Goal: Task Accomplishment & Management: Complete application form

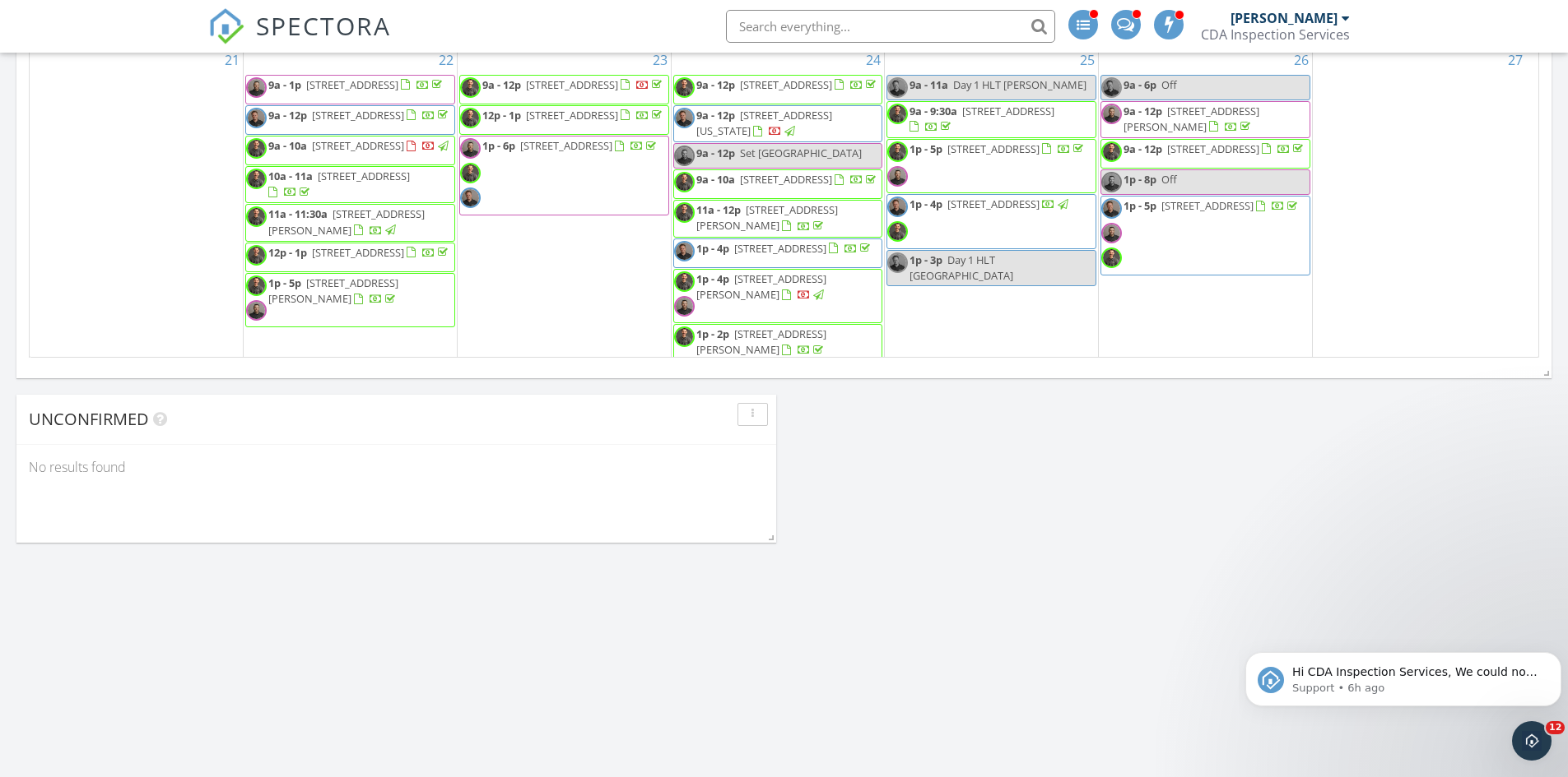
scroll to position [916, 0]
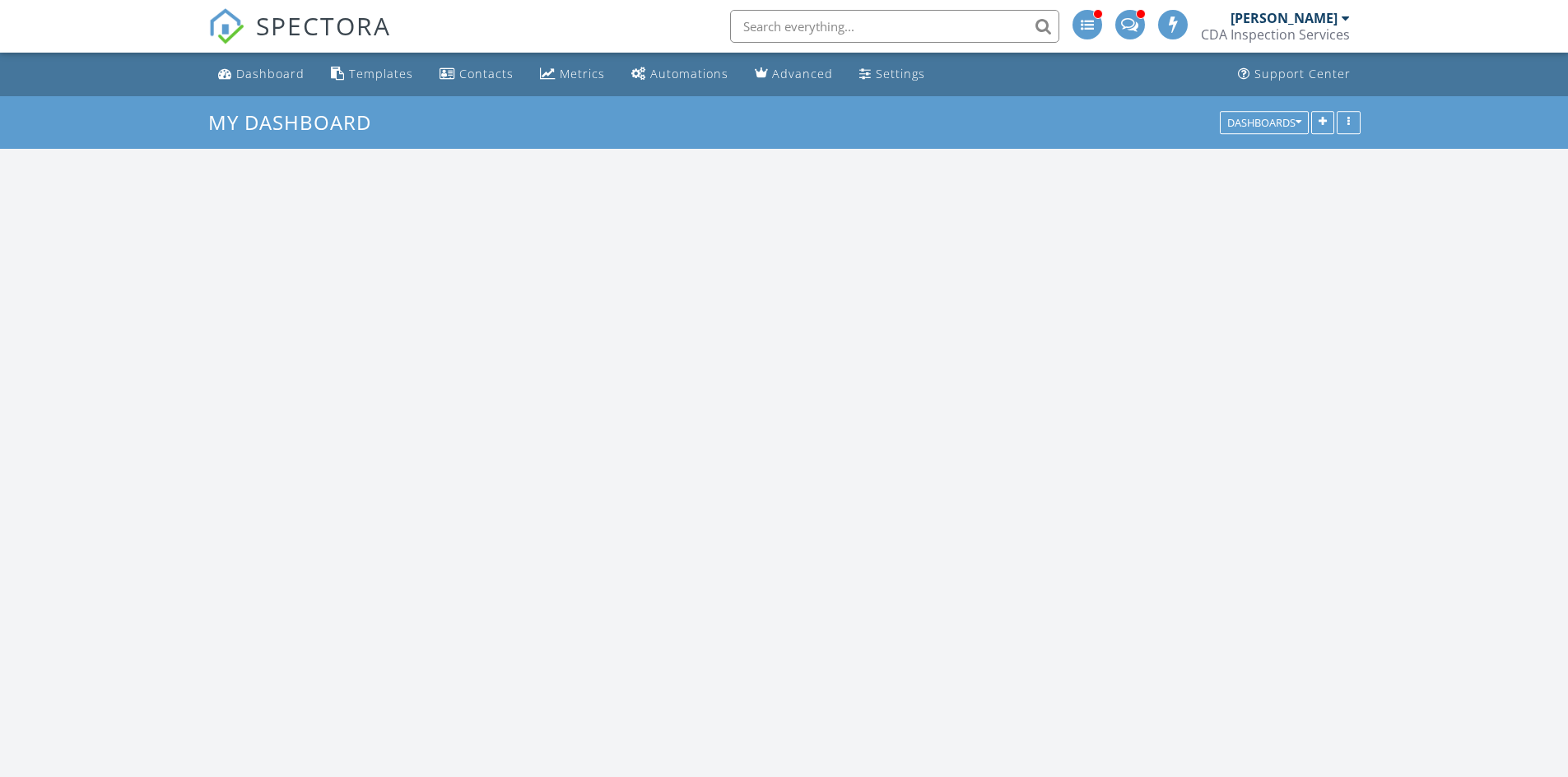
scroll to position [1893, 1593]
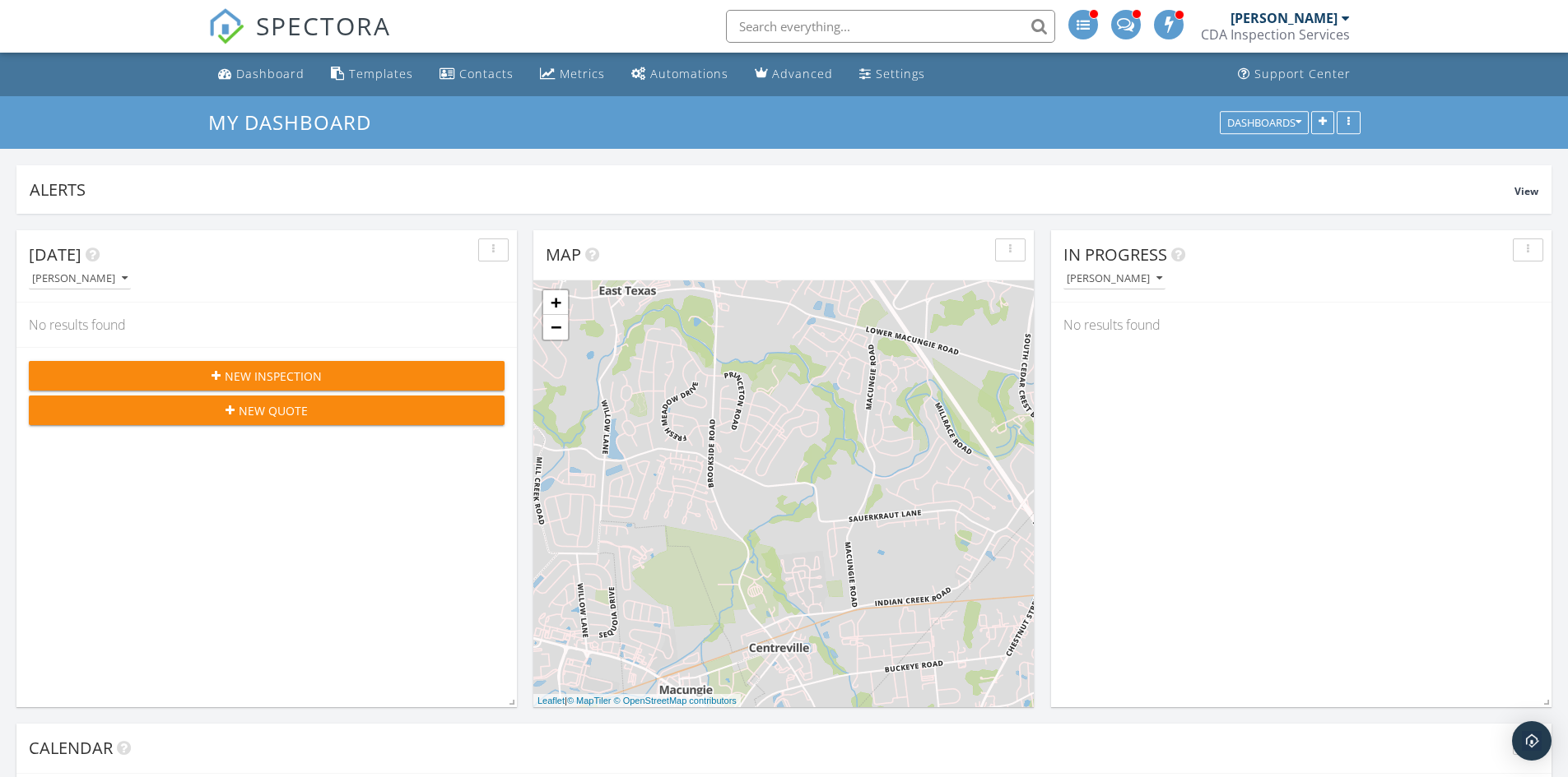
click at [280, 375] on span "New Inspection" at bounding box center [273, 376] width 97 height 18
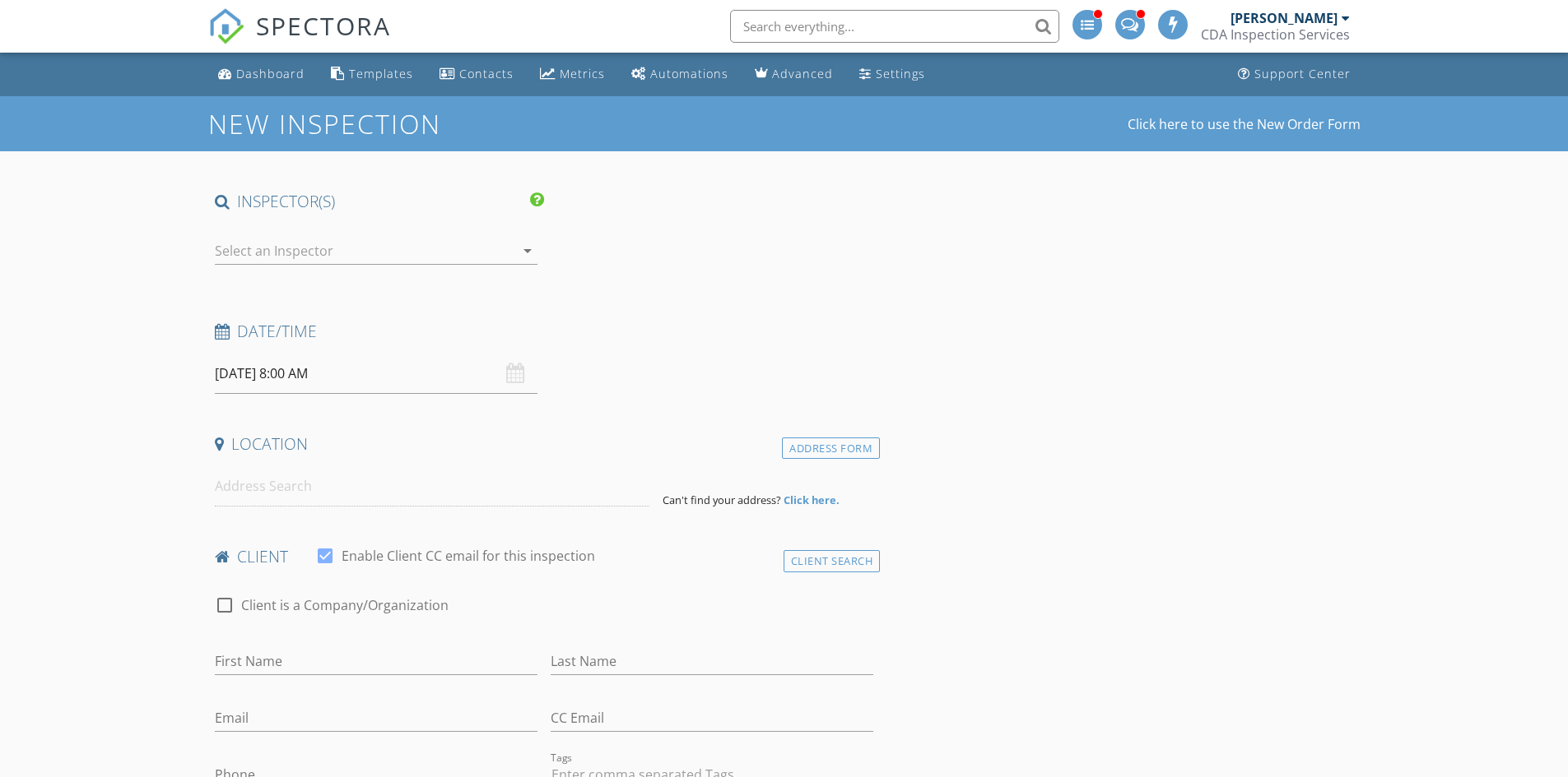
scroll to position [179, 0]
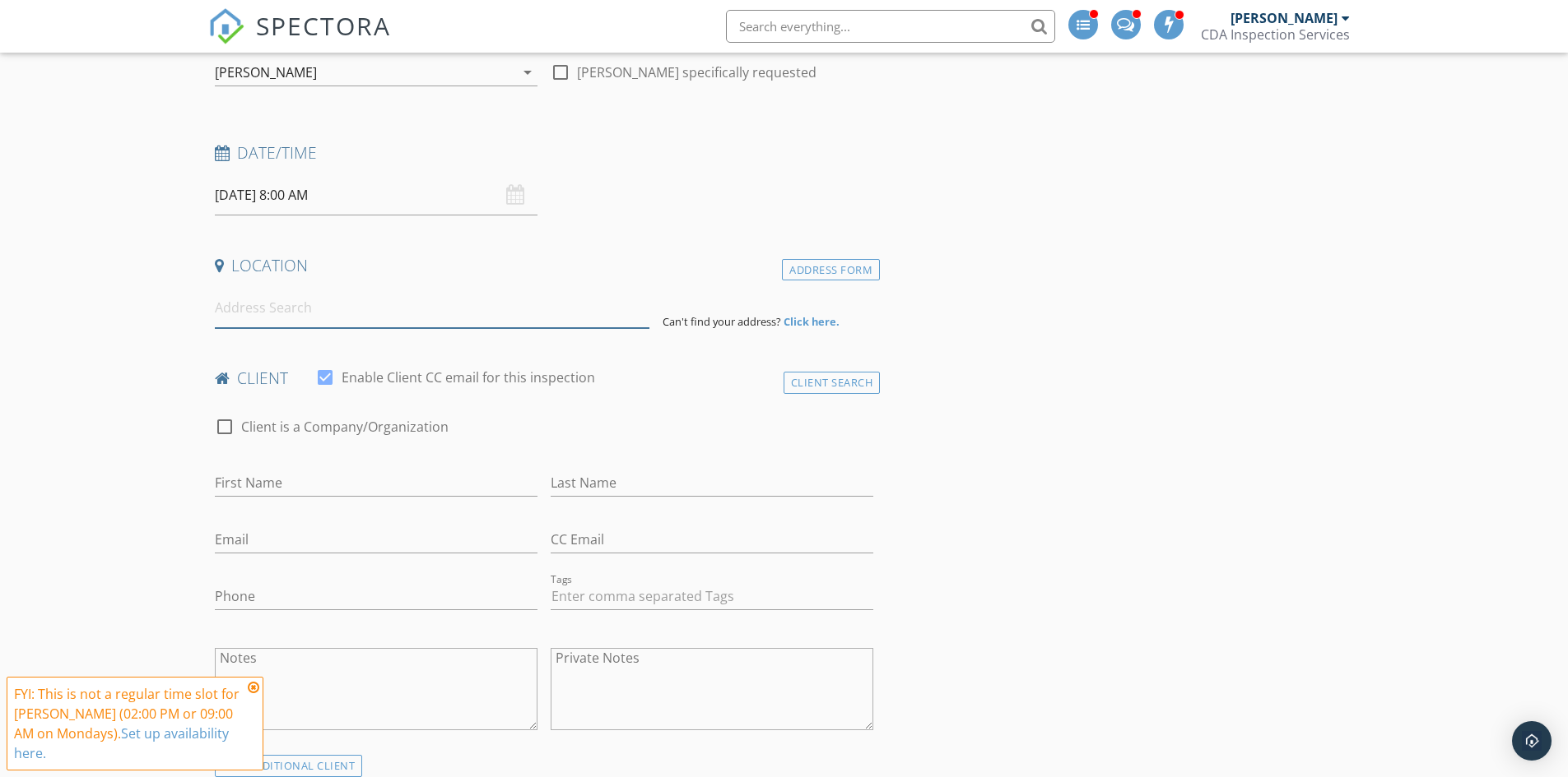
click at [302, 306] on input at bounding box center [432, 308] width 434 height 40
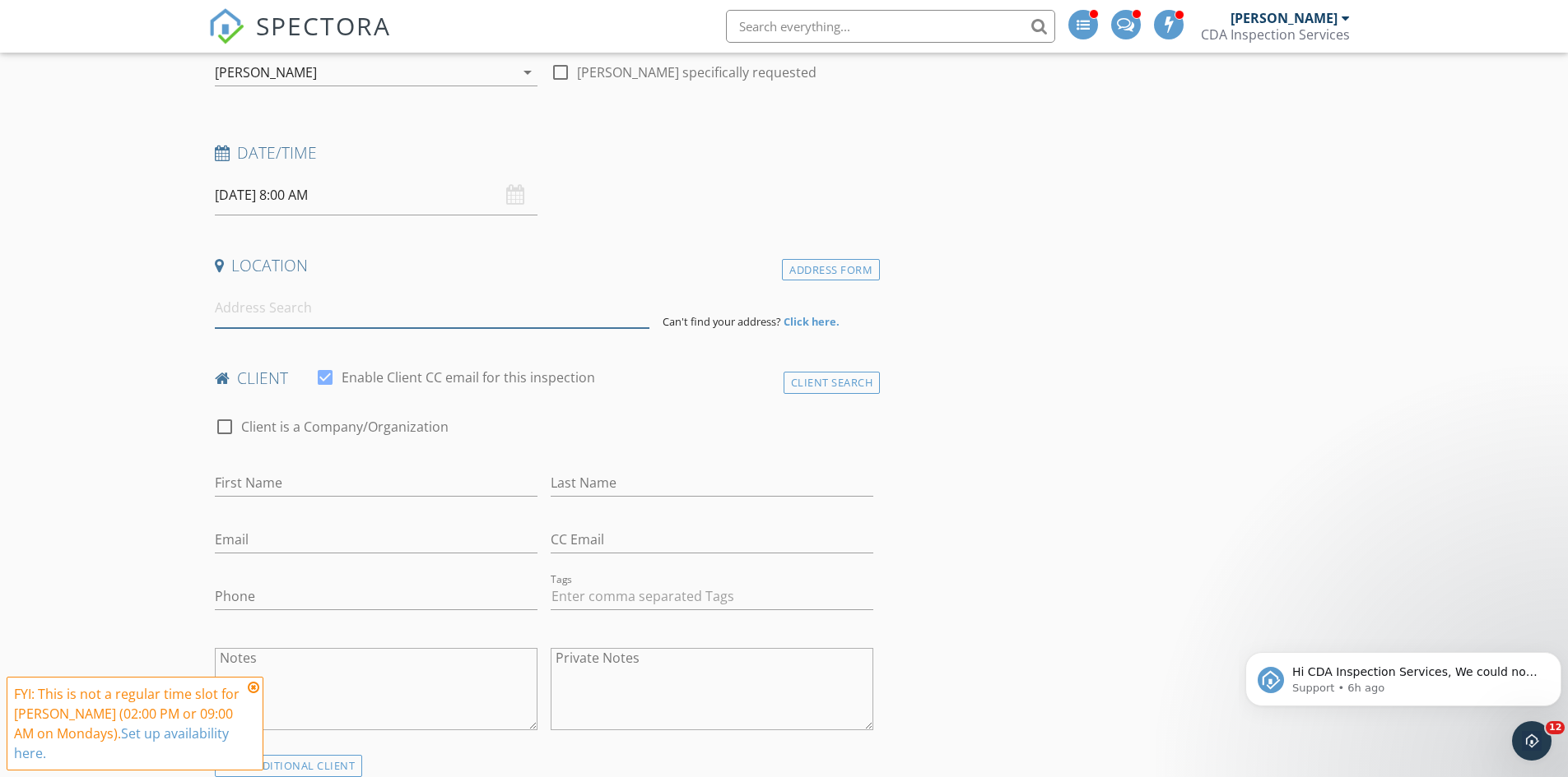
scroll to position [0, 0]
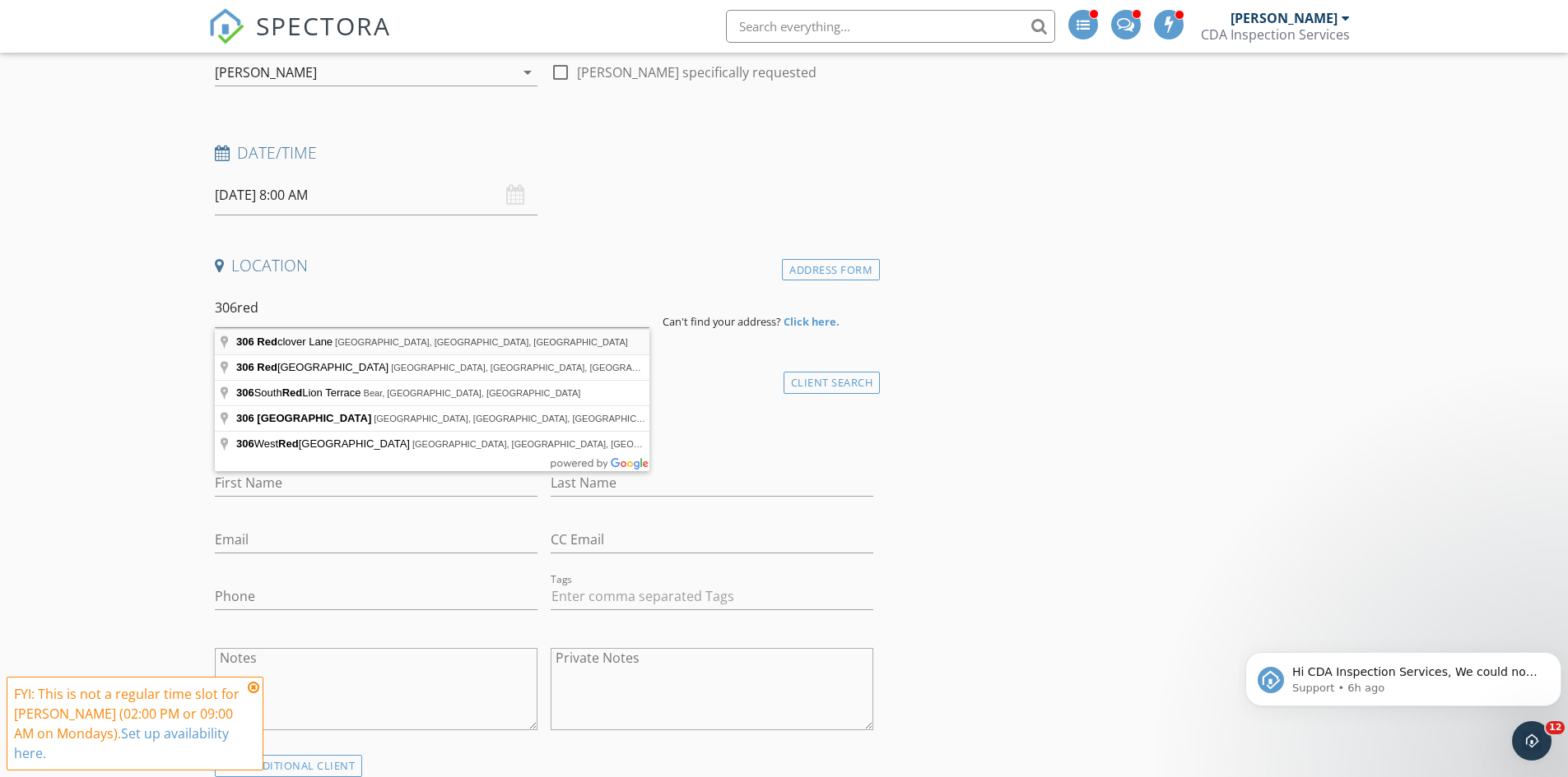
type input "306 Redclover Lane, Allentown, PA, USA"
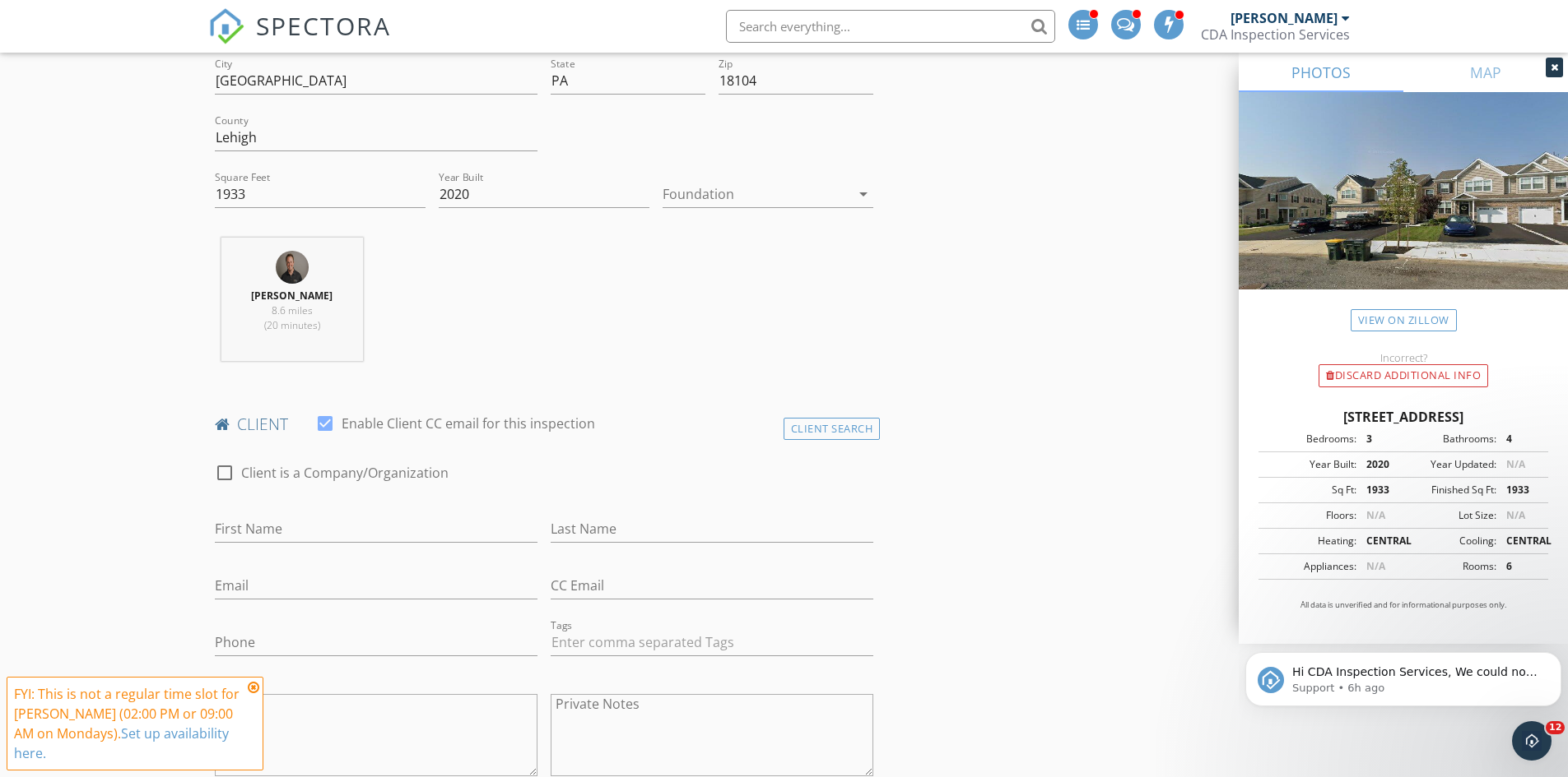
scroll to position [508, 0]
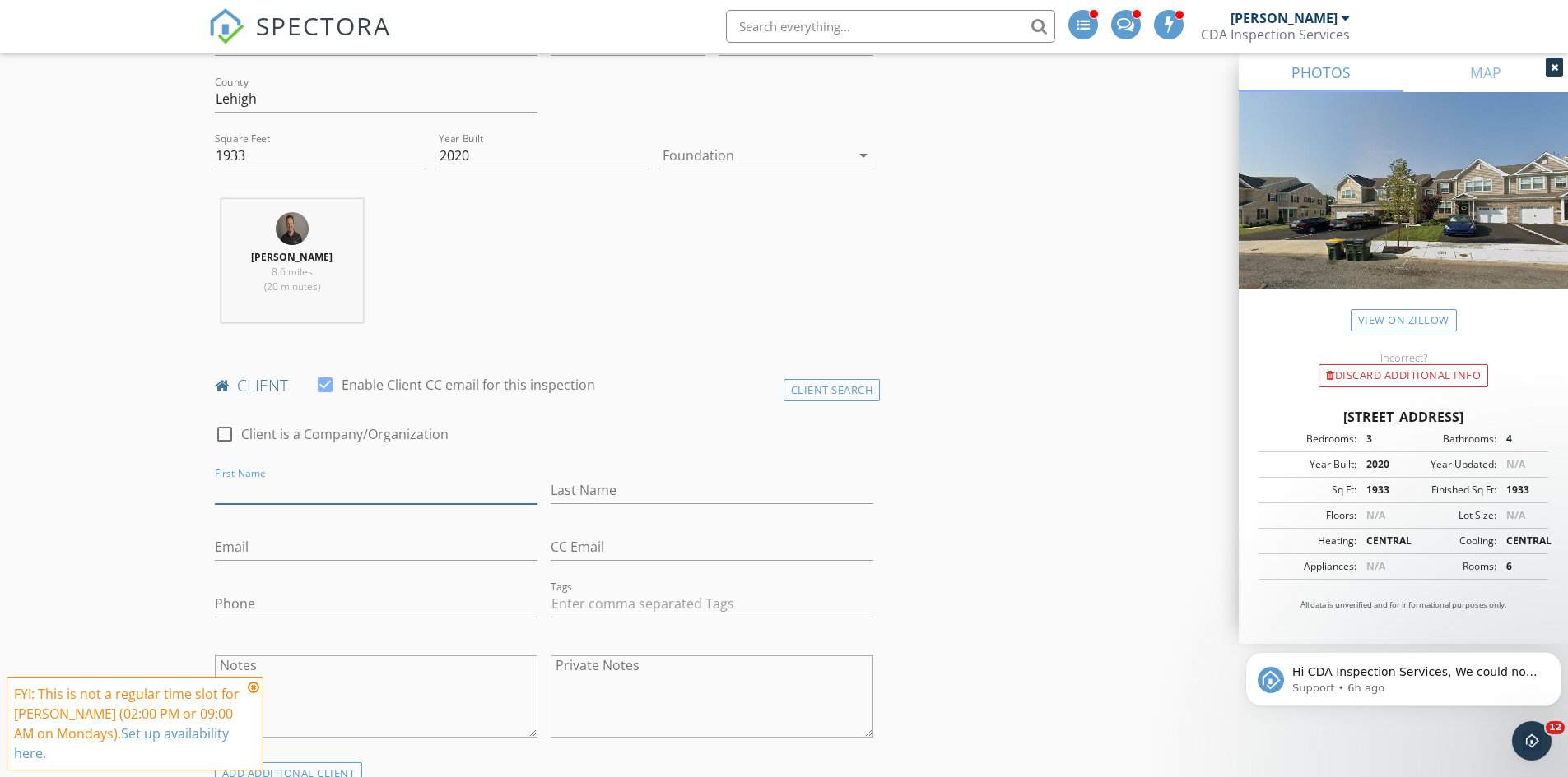
click at [342, 482] on input "First Name" at bounding box center [376, 490] width 323 height 27
type input "Deon"
type input "Kowalski"
click at [456, 501] on input "Deon" at bounding box center [376, 490] width 323 height 27
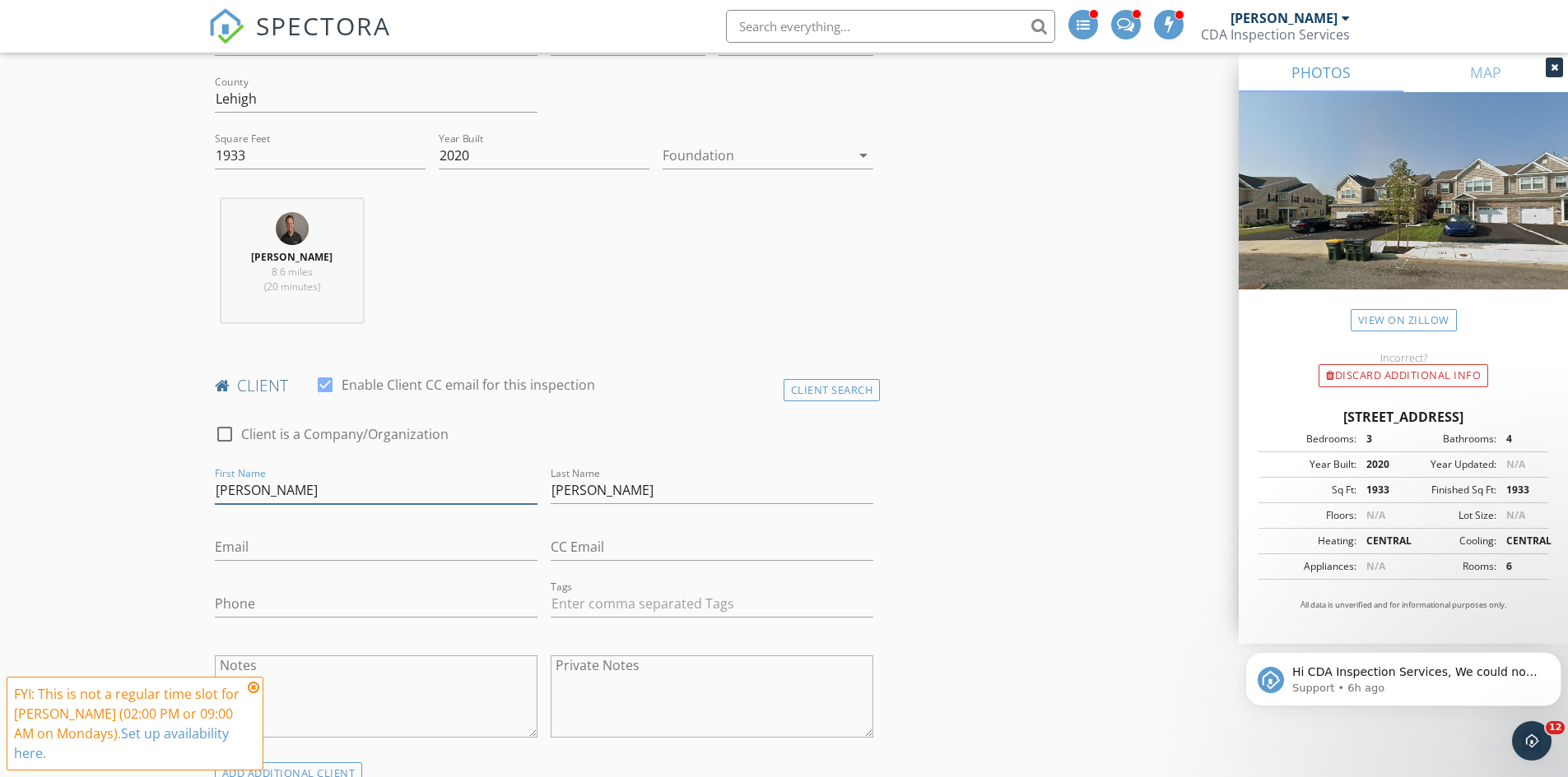
click at [456, 501] on input "Deon" at bounding box center [376, 490] width 323 height 27
click at [339, 492] on input "Deon" at bounding box center [376, 490] width 323 height 27
click at [305, 547] on input "Email" at bounding box center [376, 547] width 323 height 27
click at [279, 491] on input "Deon" at bounding box center [376, 490] width 323 height 27
drag, startPoint x: 229, startPoint y: 489, endPoint x: 240, endPoint y: 491, distance: 11.2
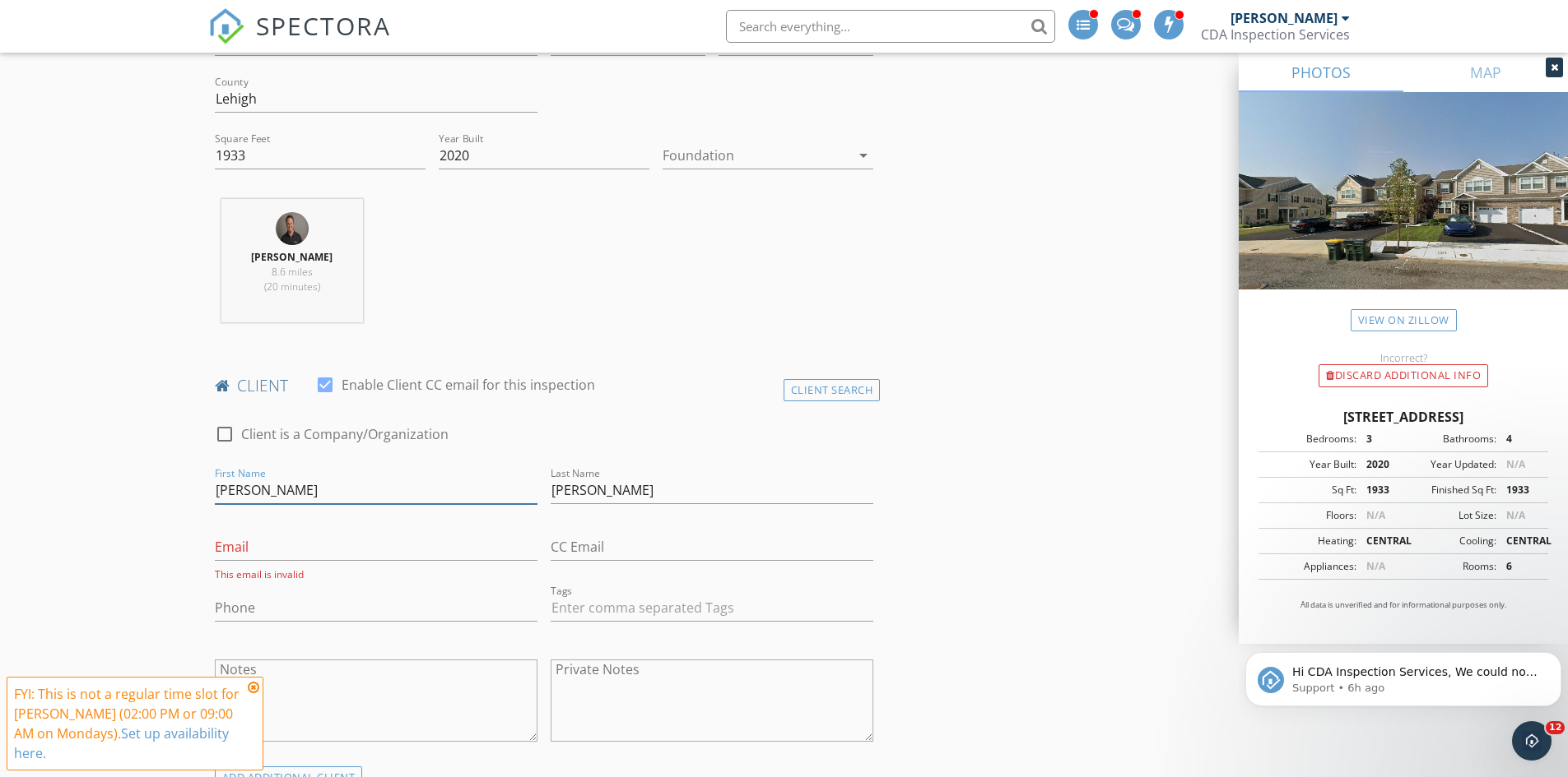
click at [230, 490] on input "Deon" at bounding box center [376, 490] width 323 height 27
type input "Dion"
click at [337, 560] on input "Email" at bounding box center [376, 547] width 323 height 27
click at [402, 552] on input "Email" at bounding box center [376, 547] width 323 height 27
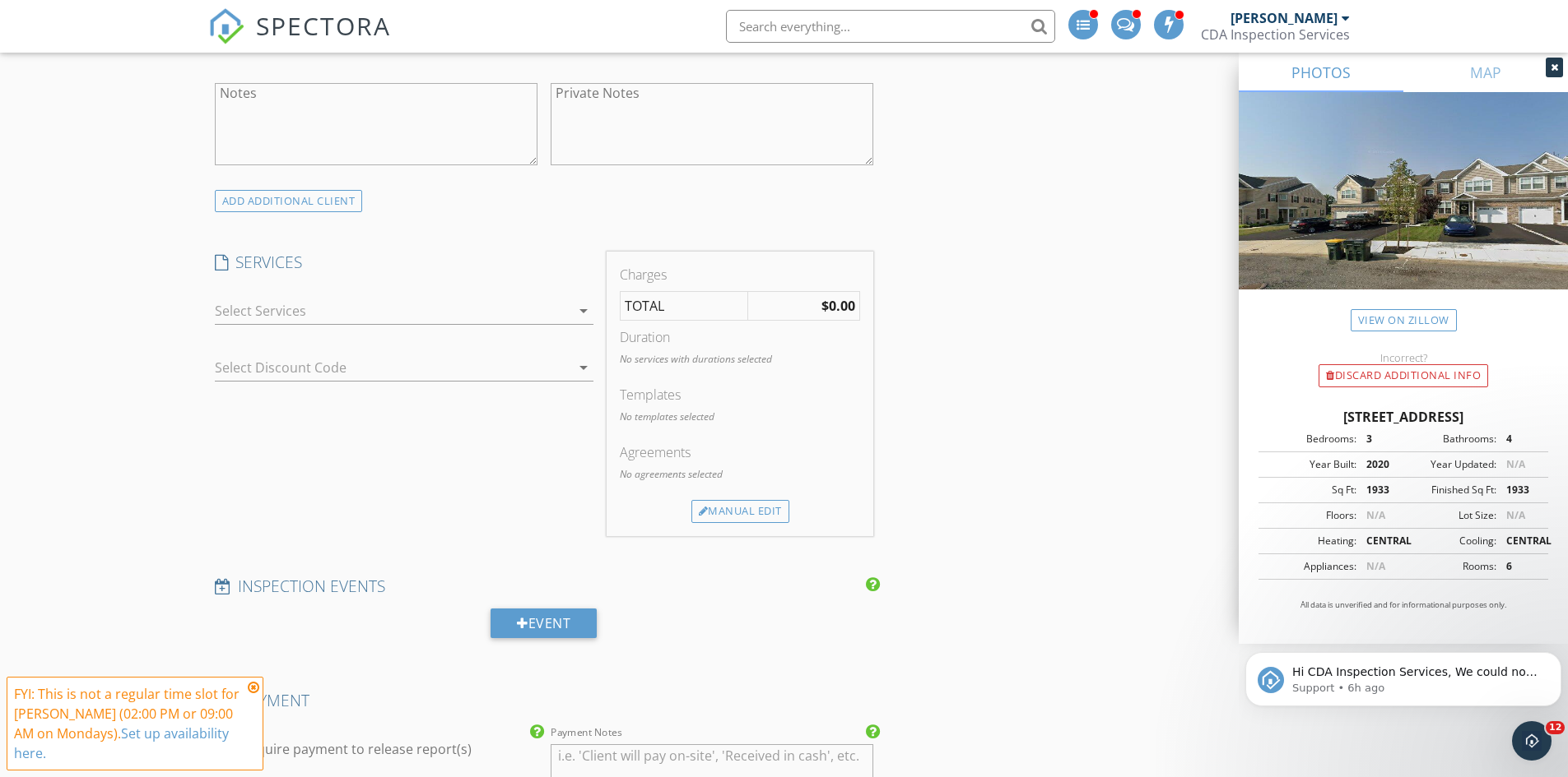
scroll to position [837, 0]
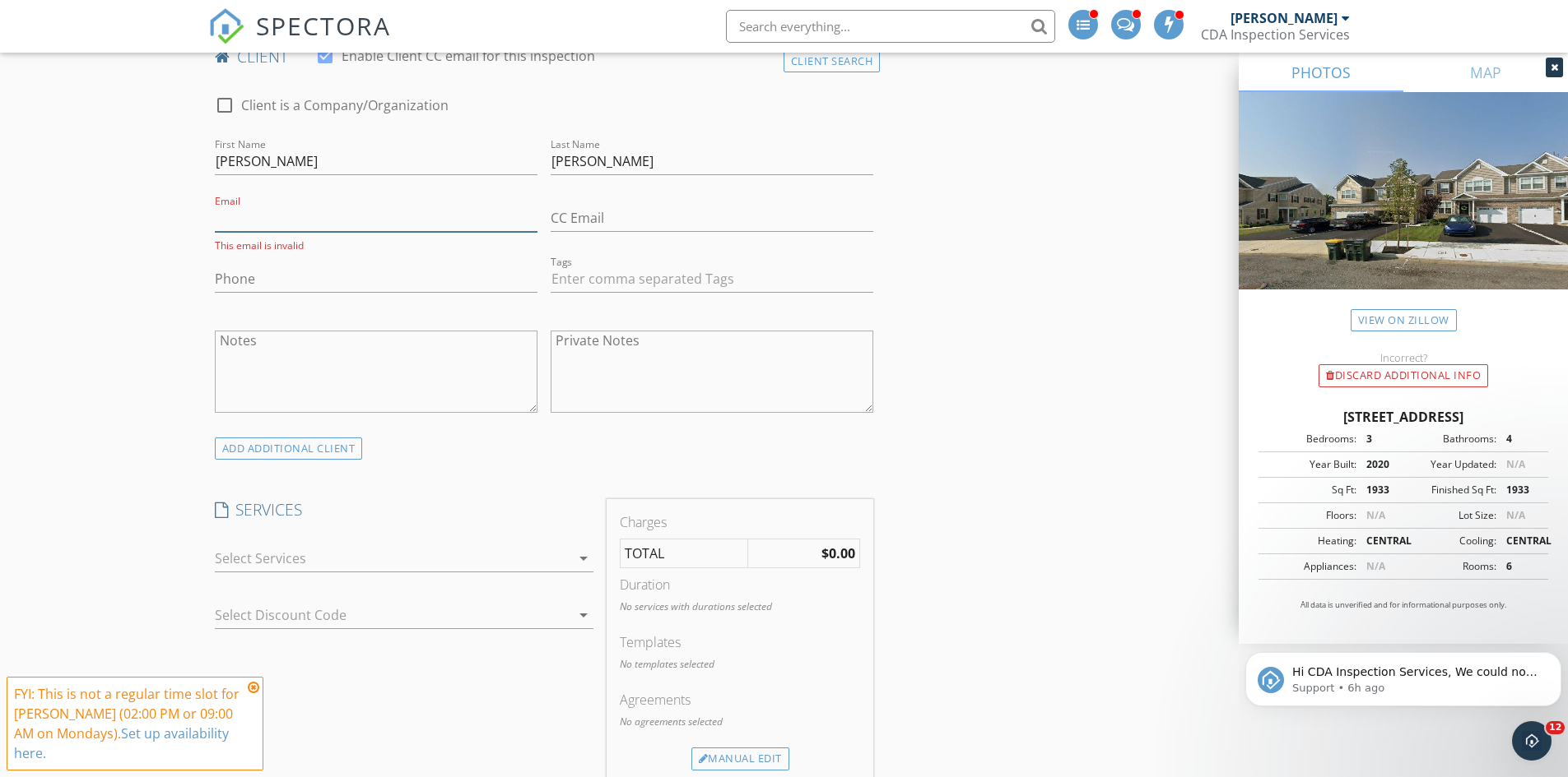
type input "a"
type input "[EMAIL_ADDRESS][DOMAIN_NAME]"
click at [269, 274] on input "Phone" at bounding box center [376, 275] width 323 height 27
drag, startPoint x: 413, startPoint y: 223, endPoint x: 193, endPoint y: 232, distance: 220.2
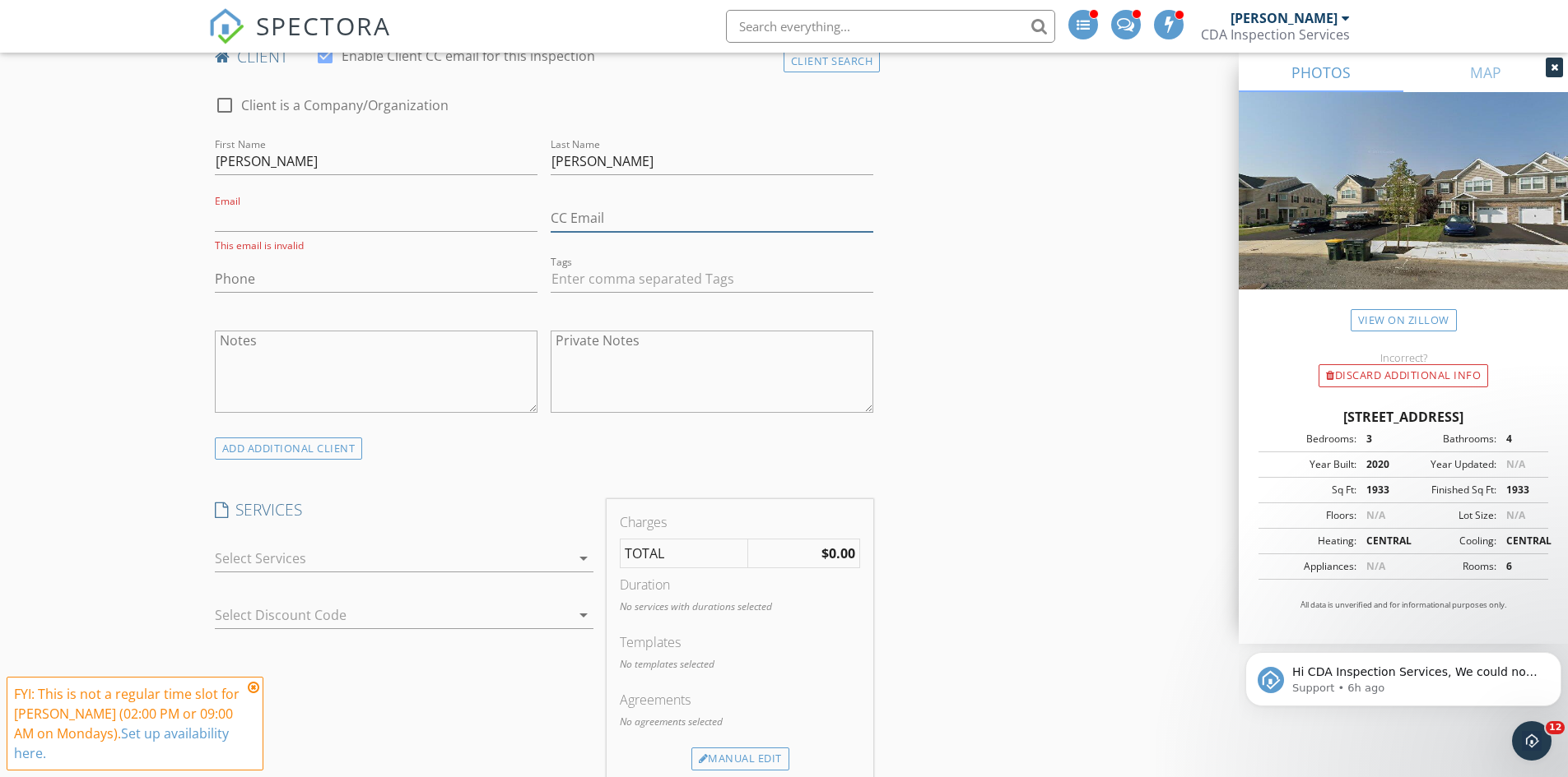
click at [631, 215] on input "CC Email" at bounding box center [712, 218] width 323 height 27
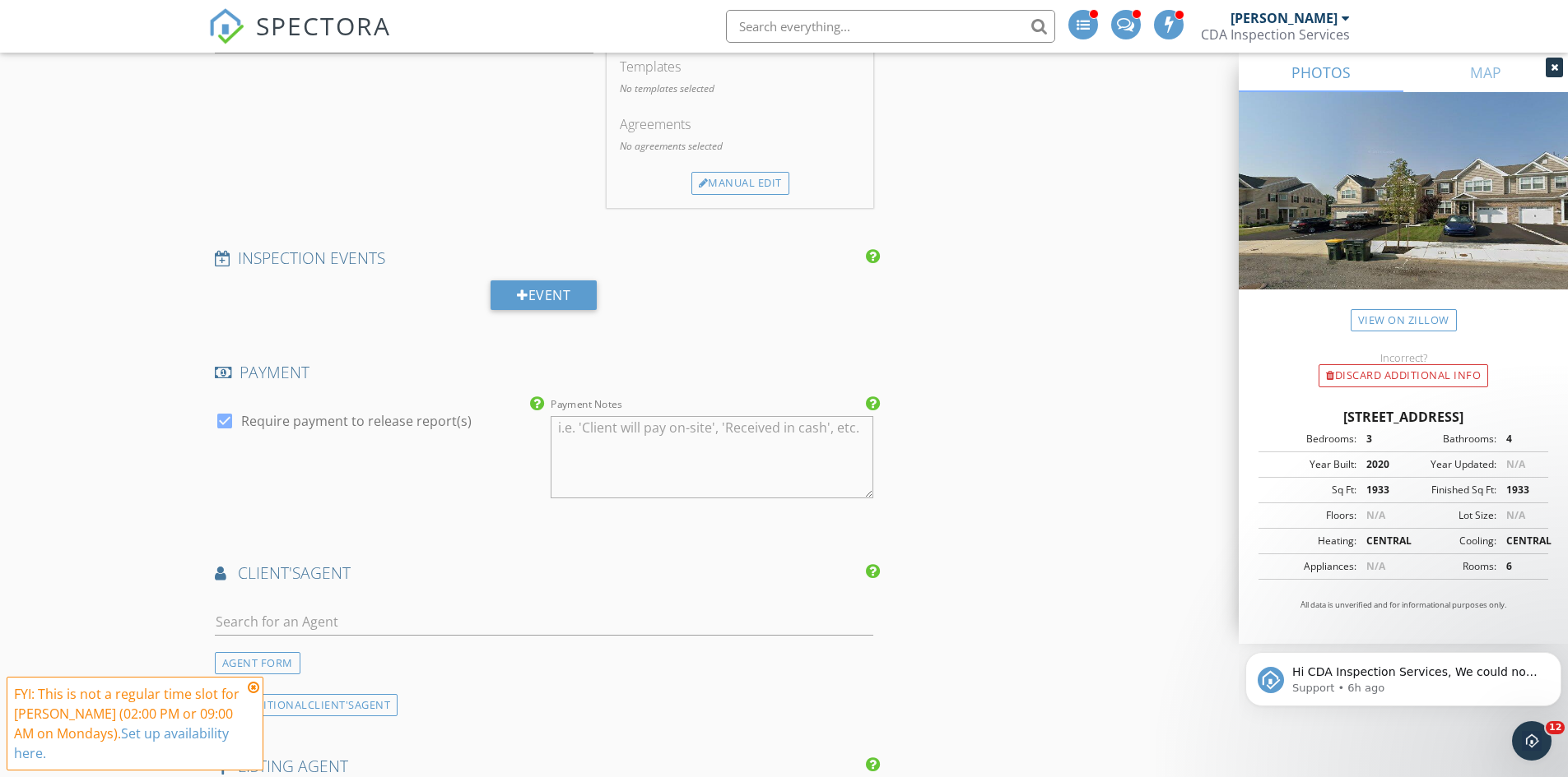
scroll to position [1660, 0]
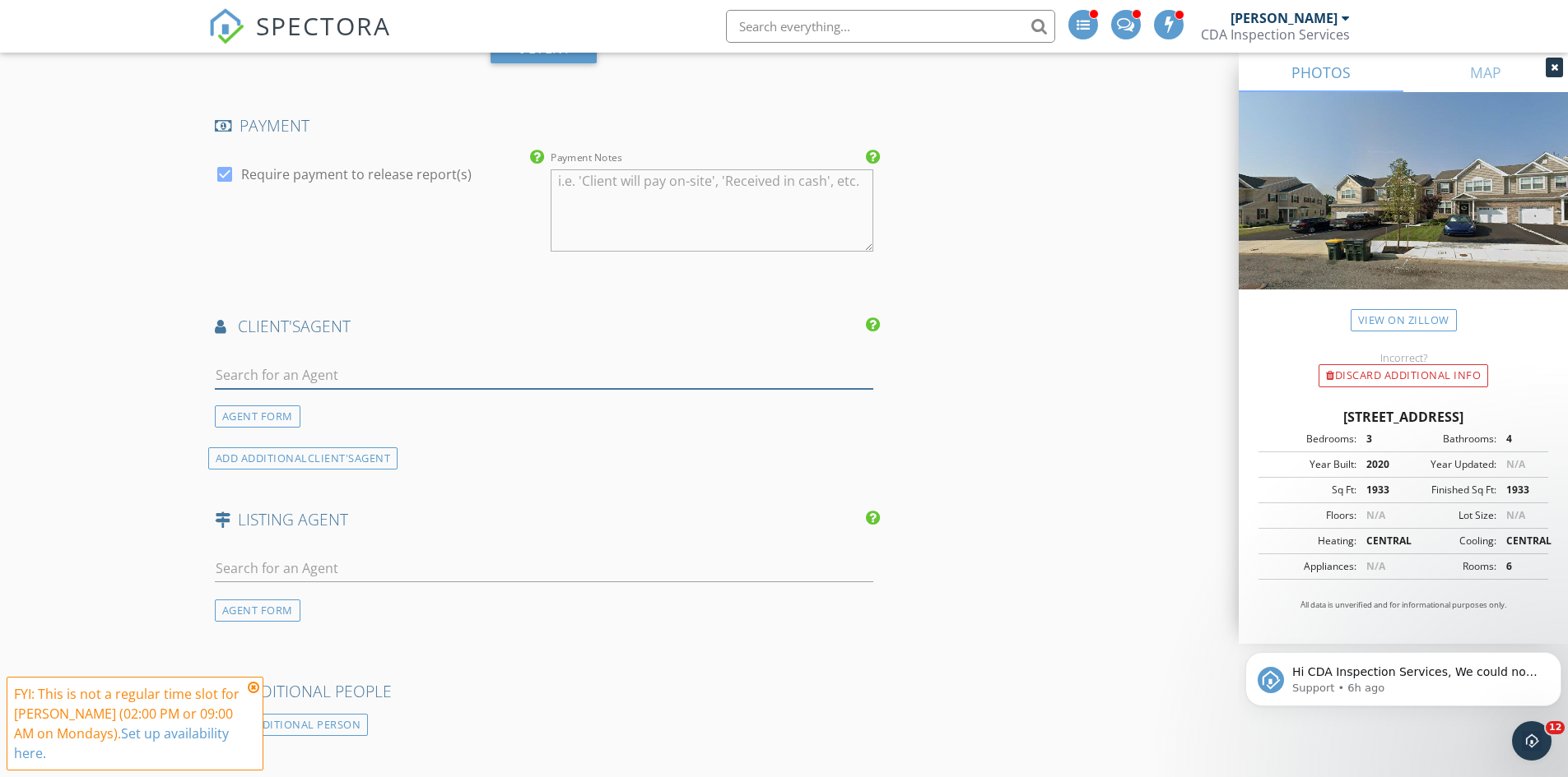
click at [293, 381] on input "text" at bounding box center [544, 376] width 659 height 27
type input "pat miller"
click at [309, 413] on div "No results found. Click to add a new Agent" at bounding box center [345, 412] width 247 height 20
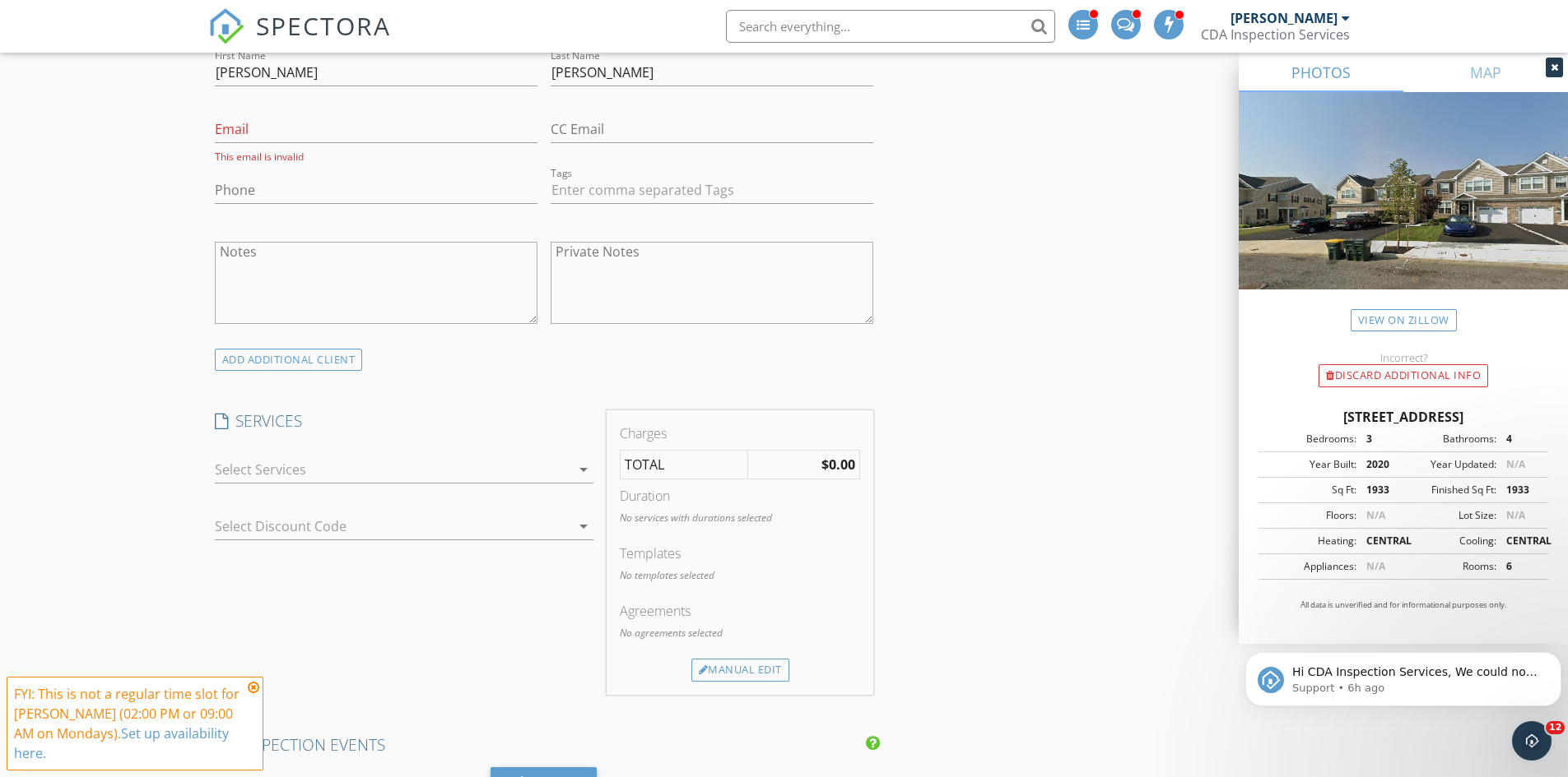
scroll to position [919, 0]
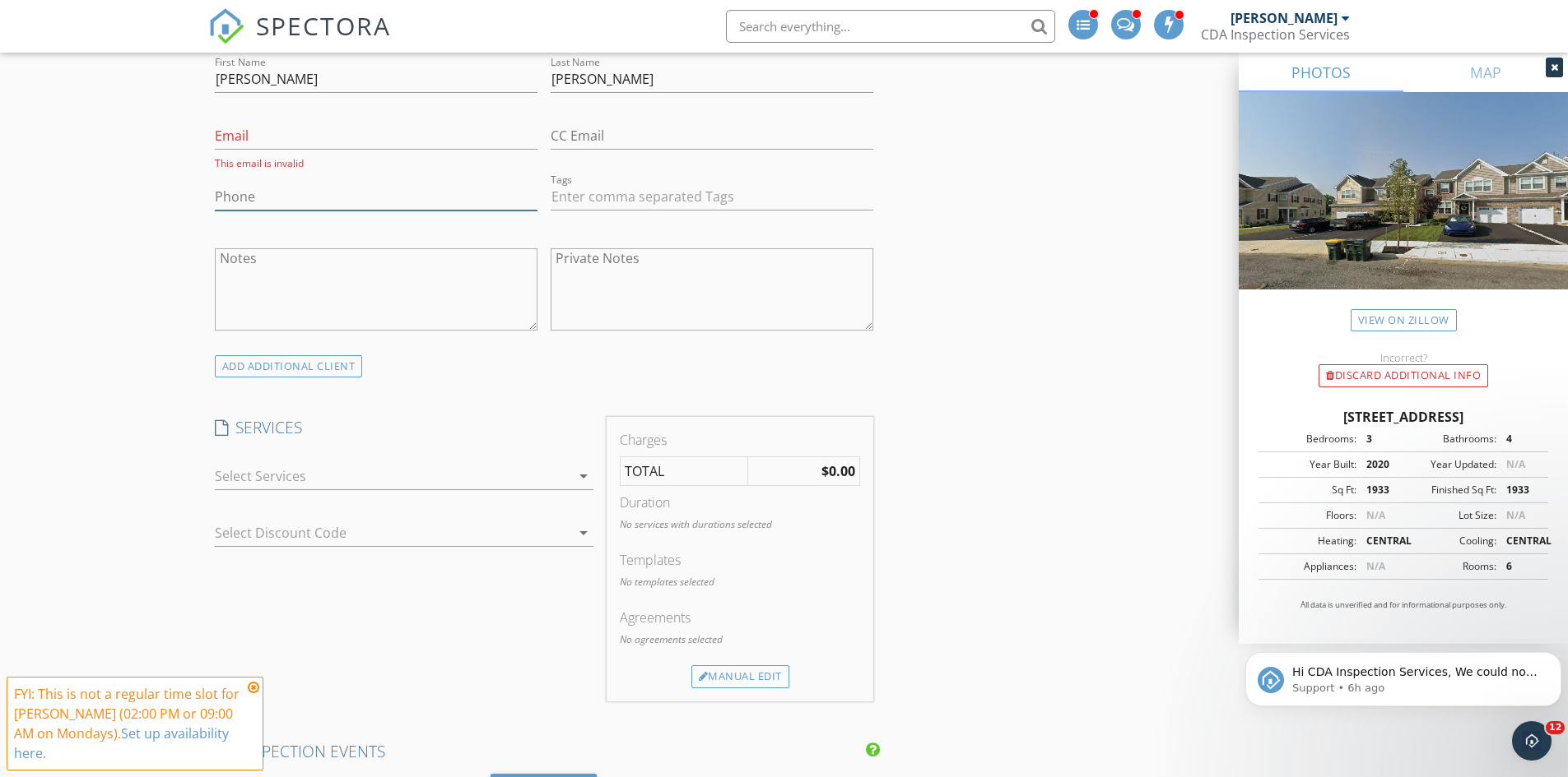
click at [309, 205] on input "Phone" at bounding box center [376, 197] width 323 height 27
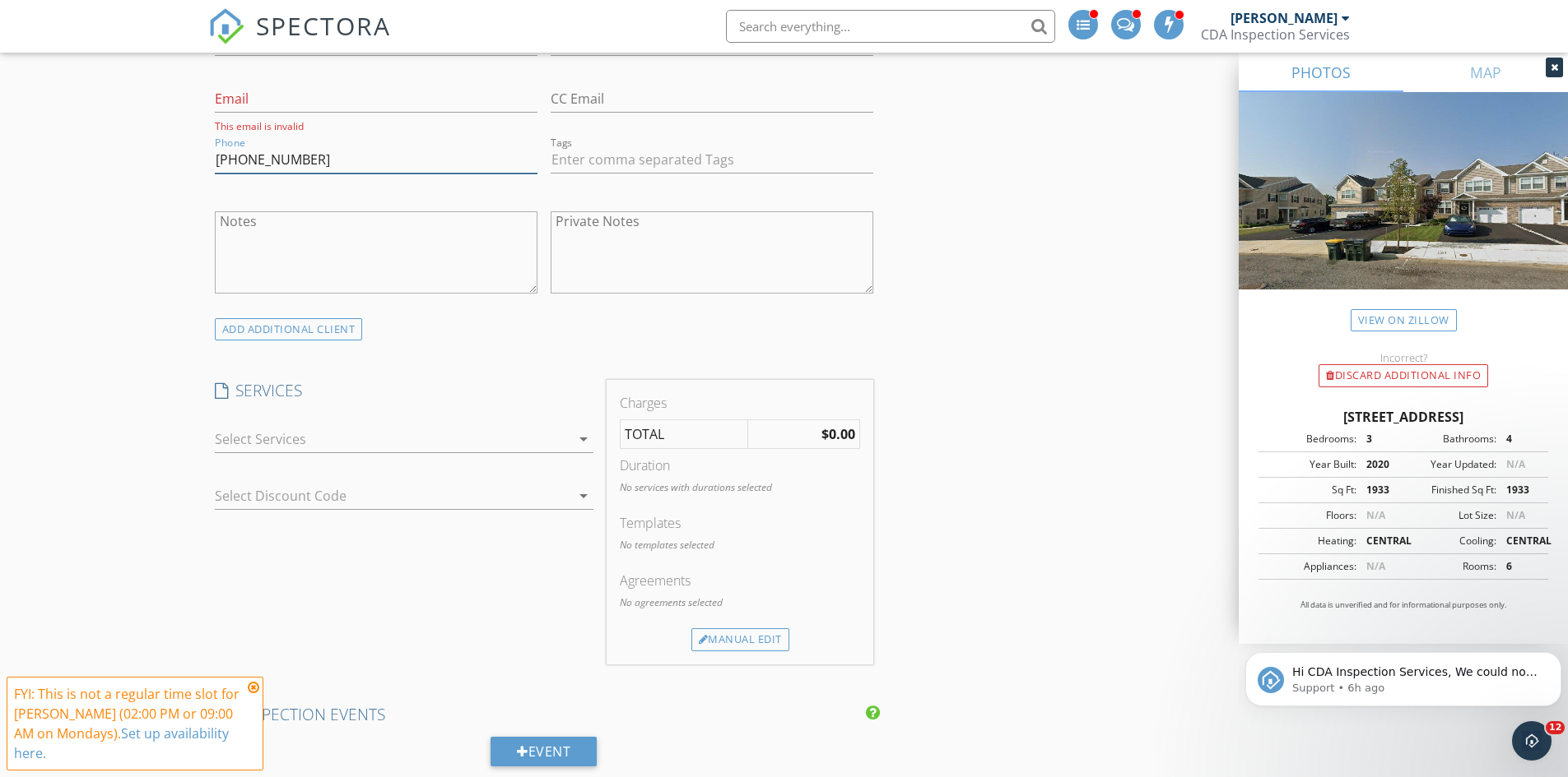
scroll to position [837, 0]
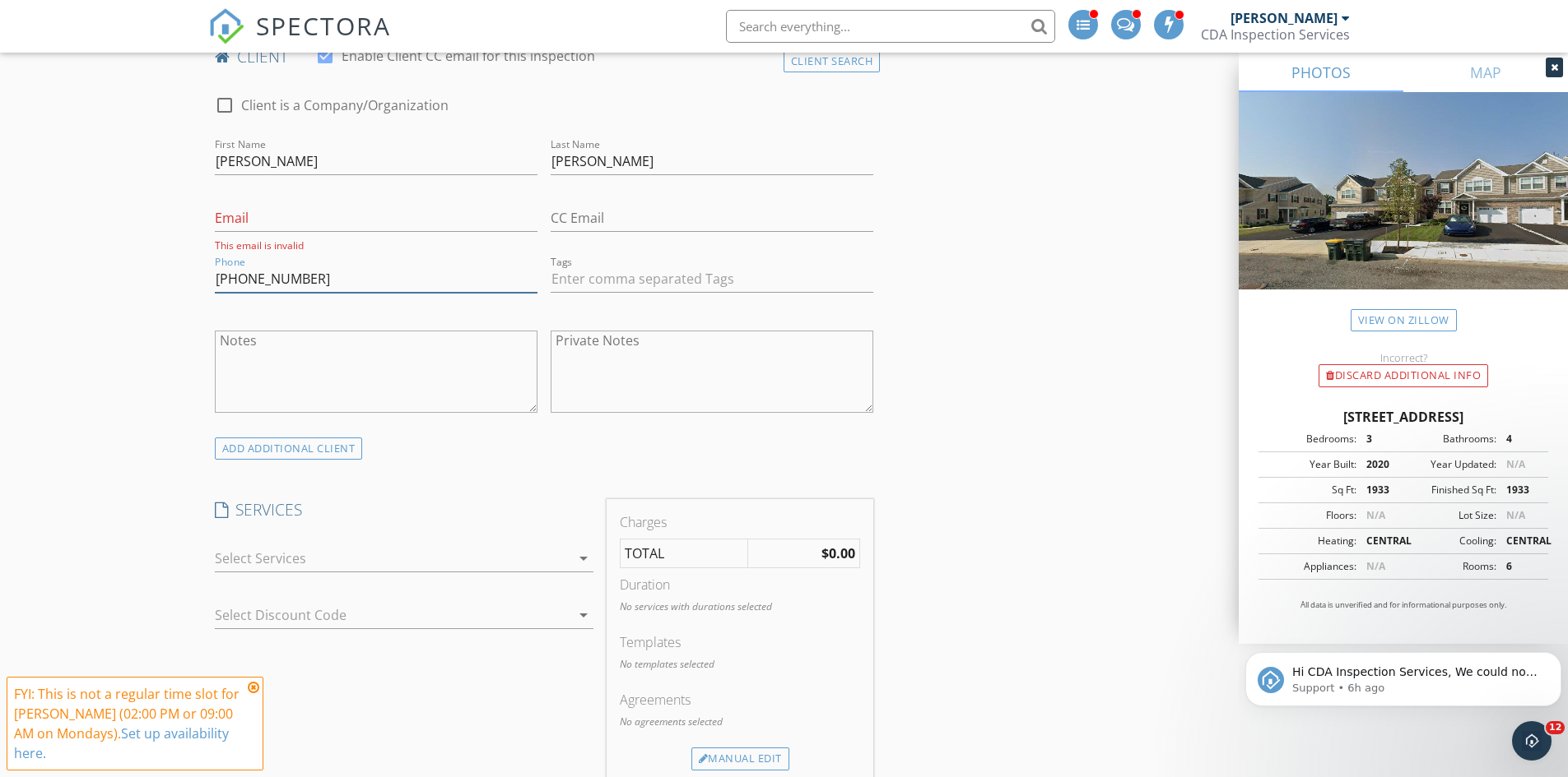
click at [278, 282] on input "484-893-3531" at bounding box center [376, 279] width 323 height 27
type input "484-893-9531"
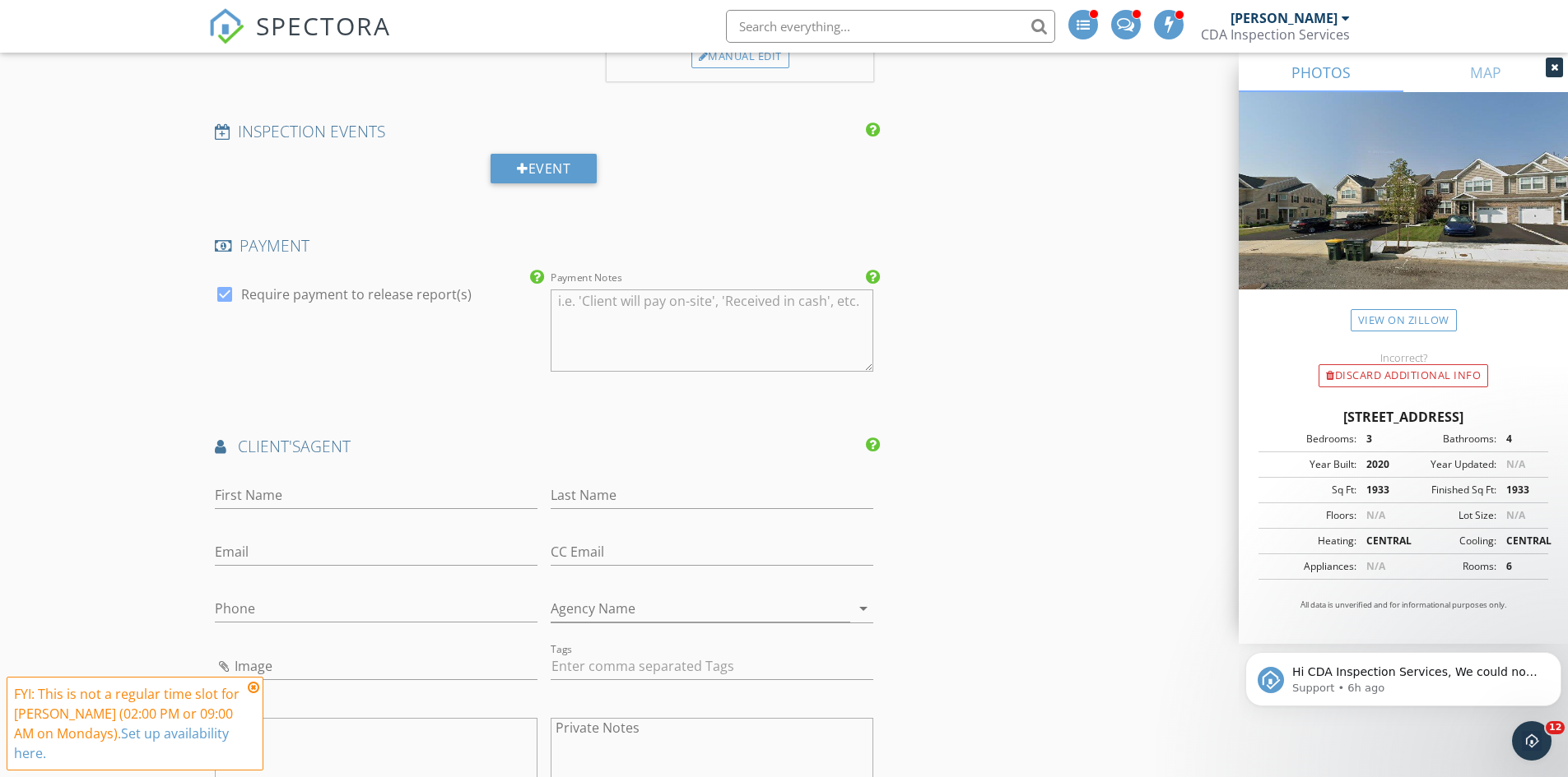
scroll to position [1660, 0]
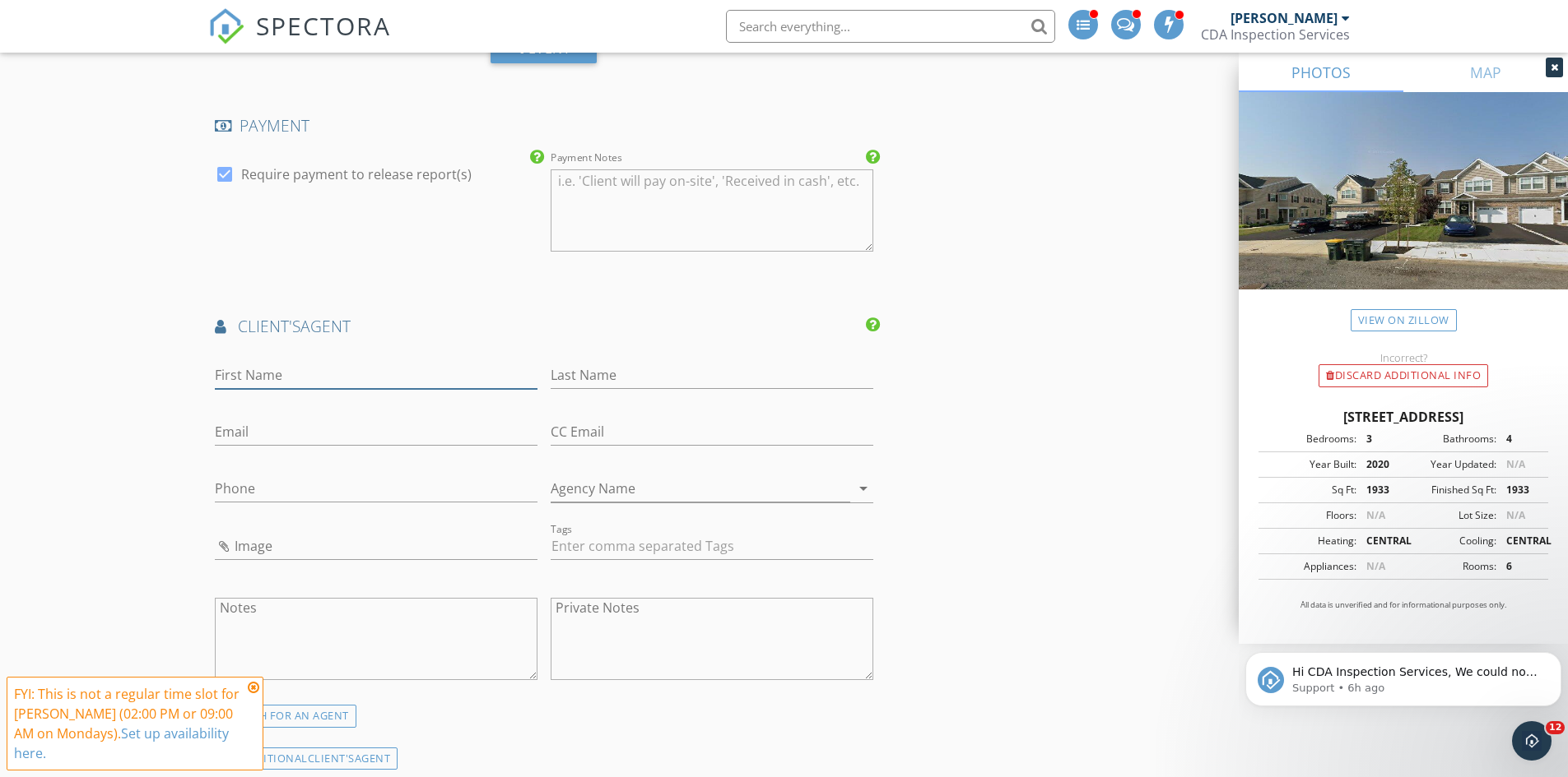
click at [299, 375] on input "First Name" at bounding box center [376, 376] width 323 height 27
type input "Pat"
type input "m"
type input "Miller"
click at [256, 500] on input "Phone" at bounding box center [376, 489] width 323 height 27
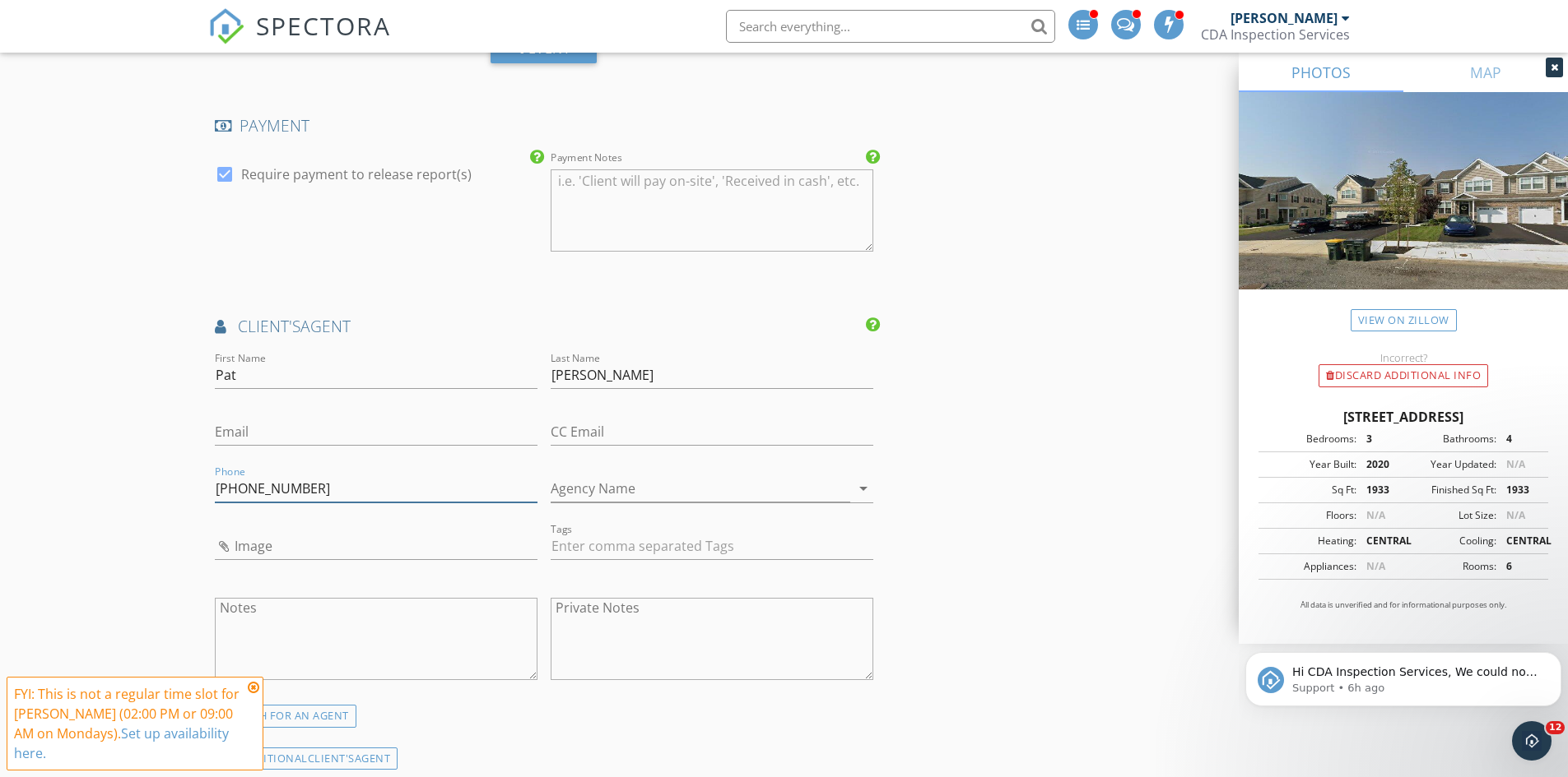
click at [215, 490] on input "910-843-1" at bounding box center [376, 489] width 323 height 27
type input "691-084-3110"
click at [69, 495] on div "New Inspection Click here to use the New Order Form INSPECTOR(S) check_box Dust…" at bounding box center [784, 197] width 1568 height 3521
click at [241, 433] on input "Email" at bounding box center [376, 433] width 323 height 27
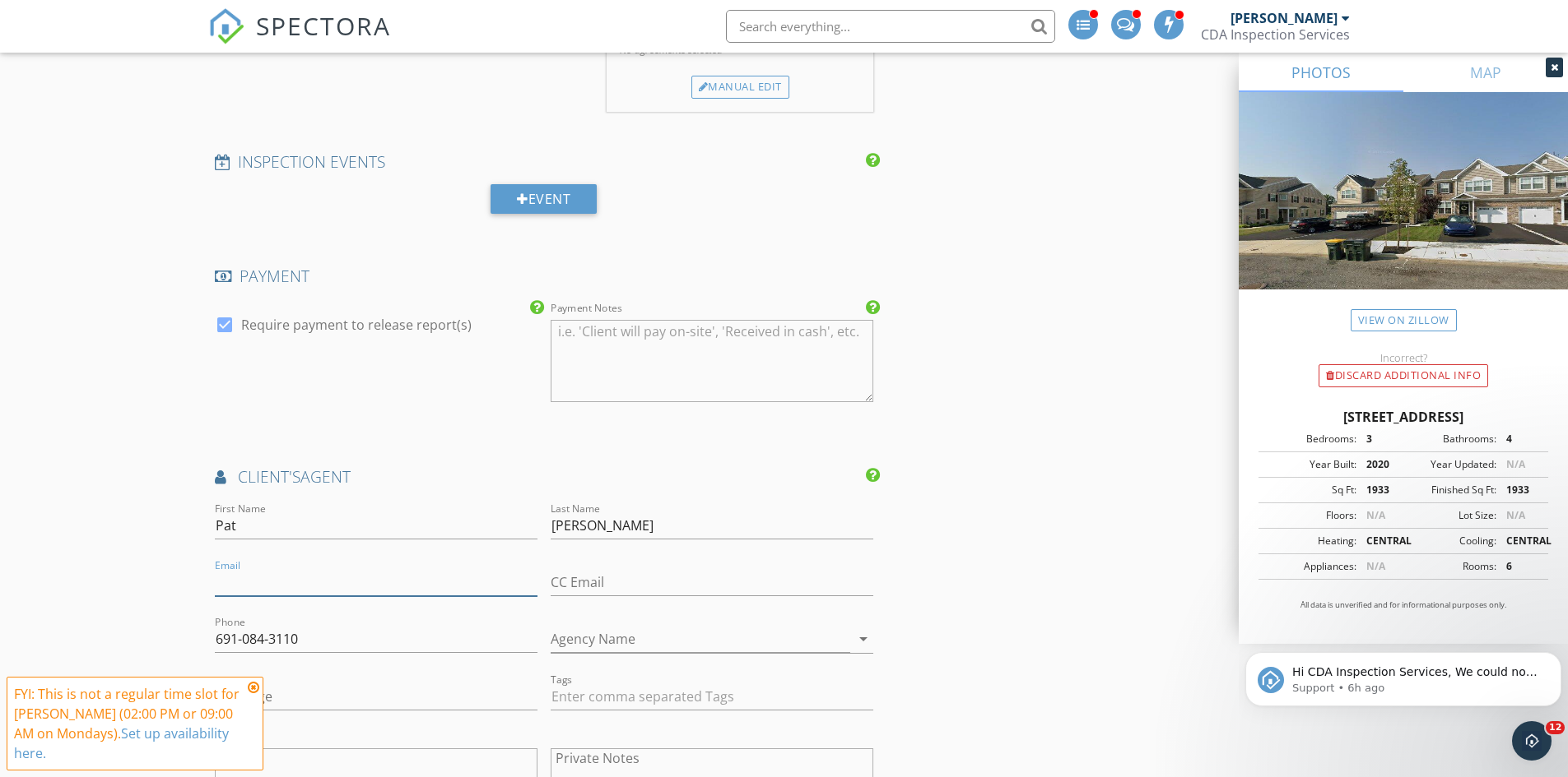
scroll to position [1412, 0]
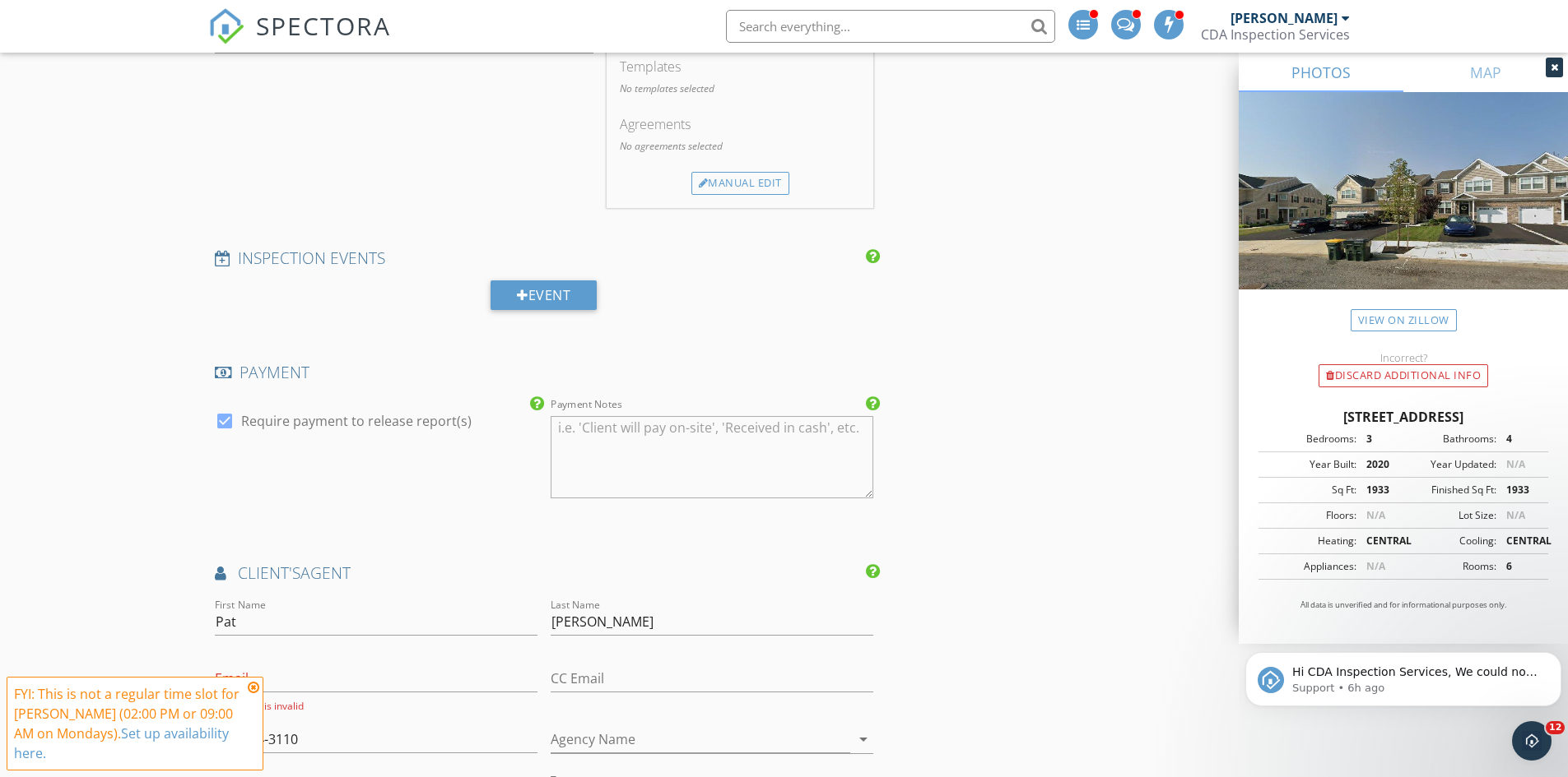
click at [255, 689] on icon at bounding box center [253, 688] width 12 height 13
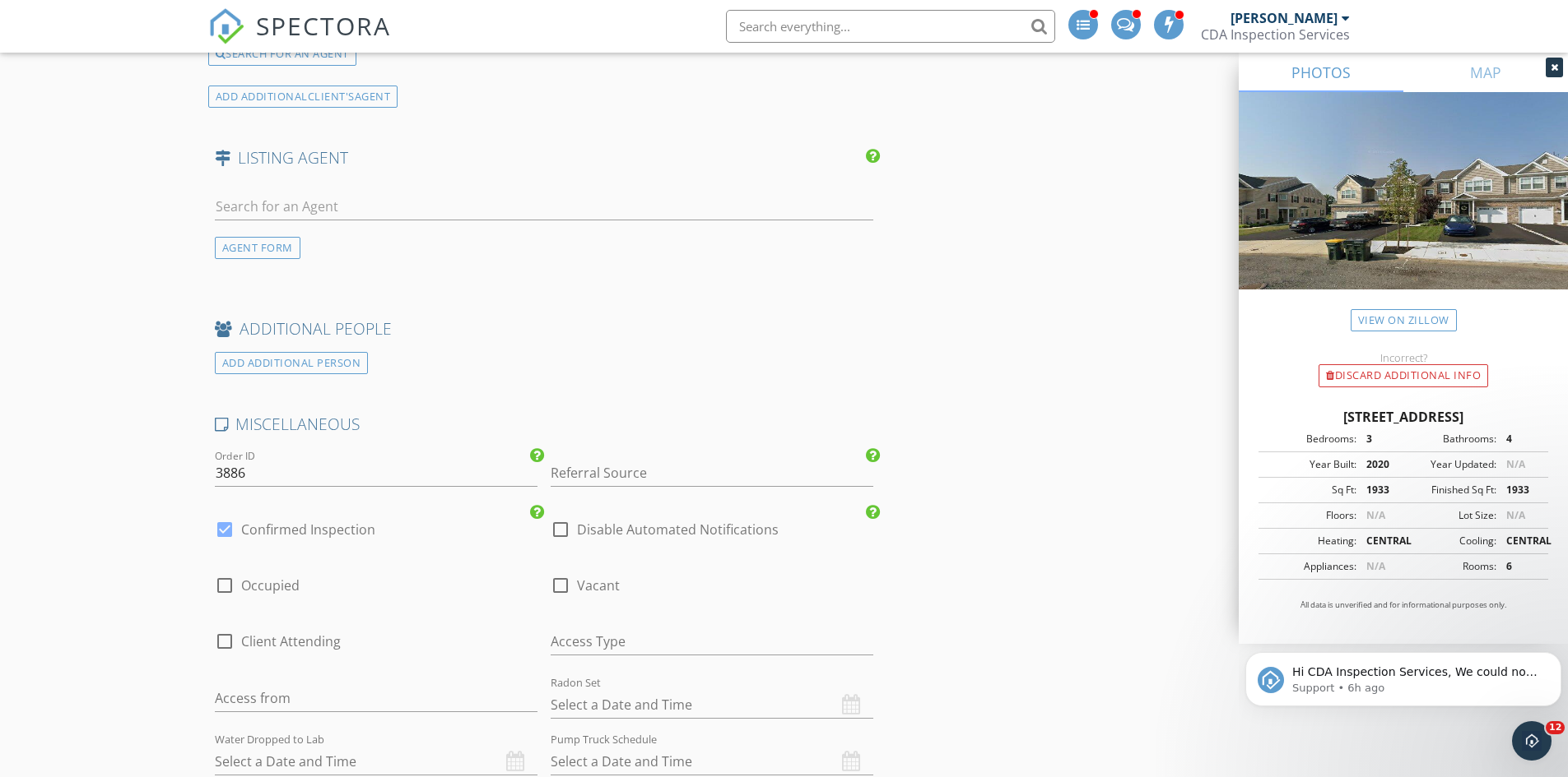
scroll to position [2482, 0]
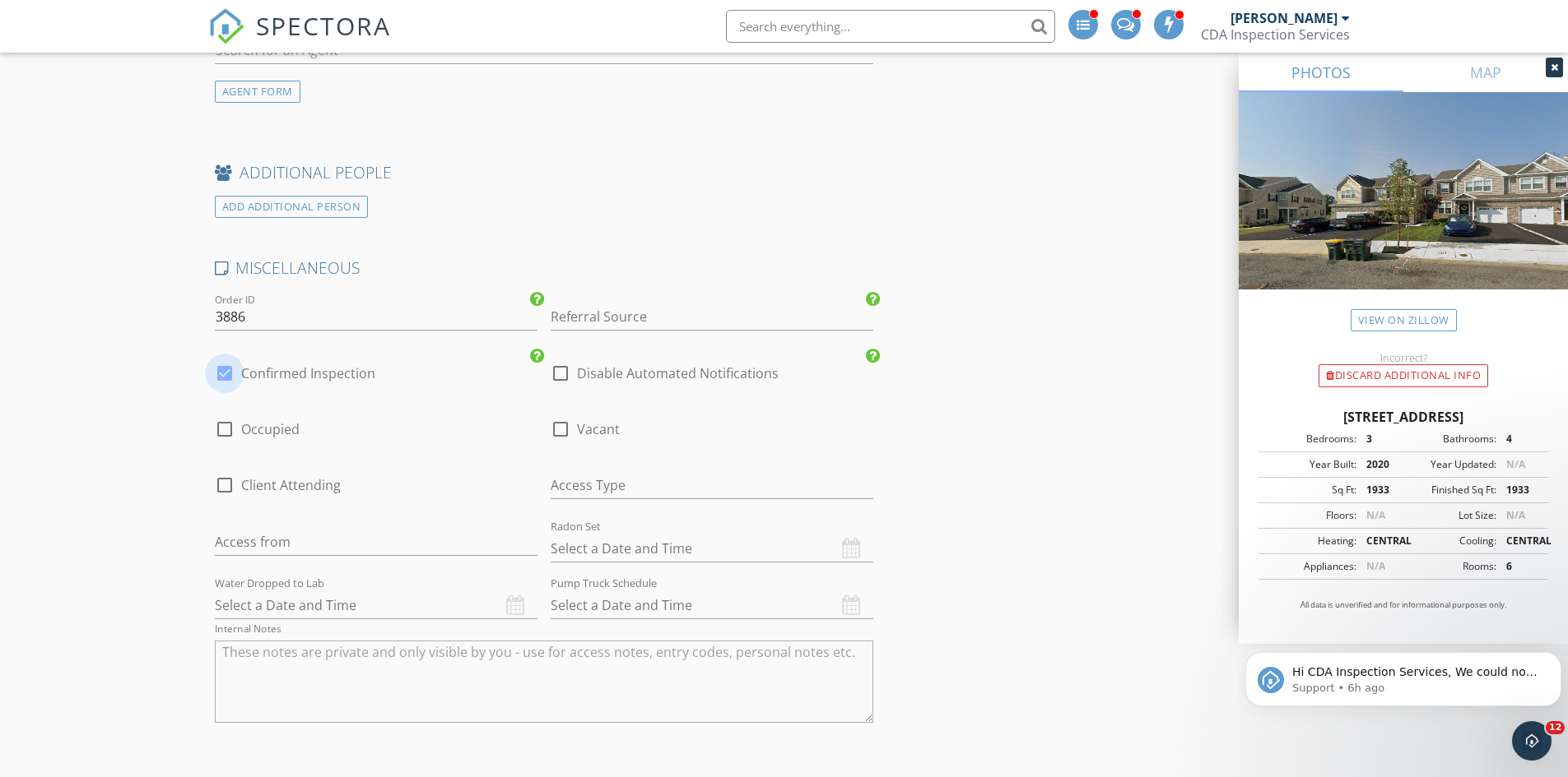
click at [216, 376] on div at bounding box center [224, 373] width 28 height 28
checkbox input "false"
checkbox input "true"
click at [617, 487] on input "text" at bounding box center [712, 485] width 323 height 27
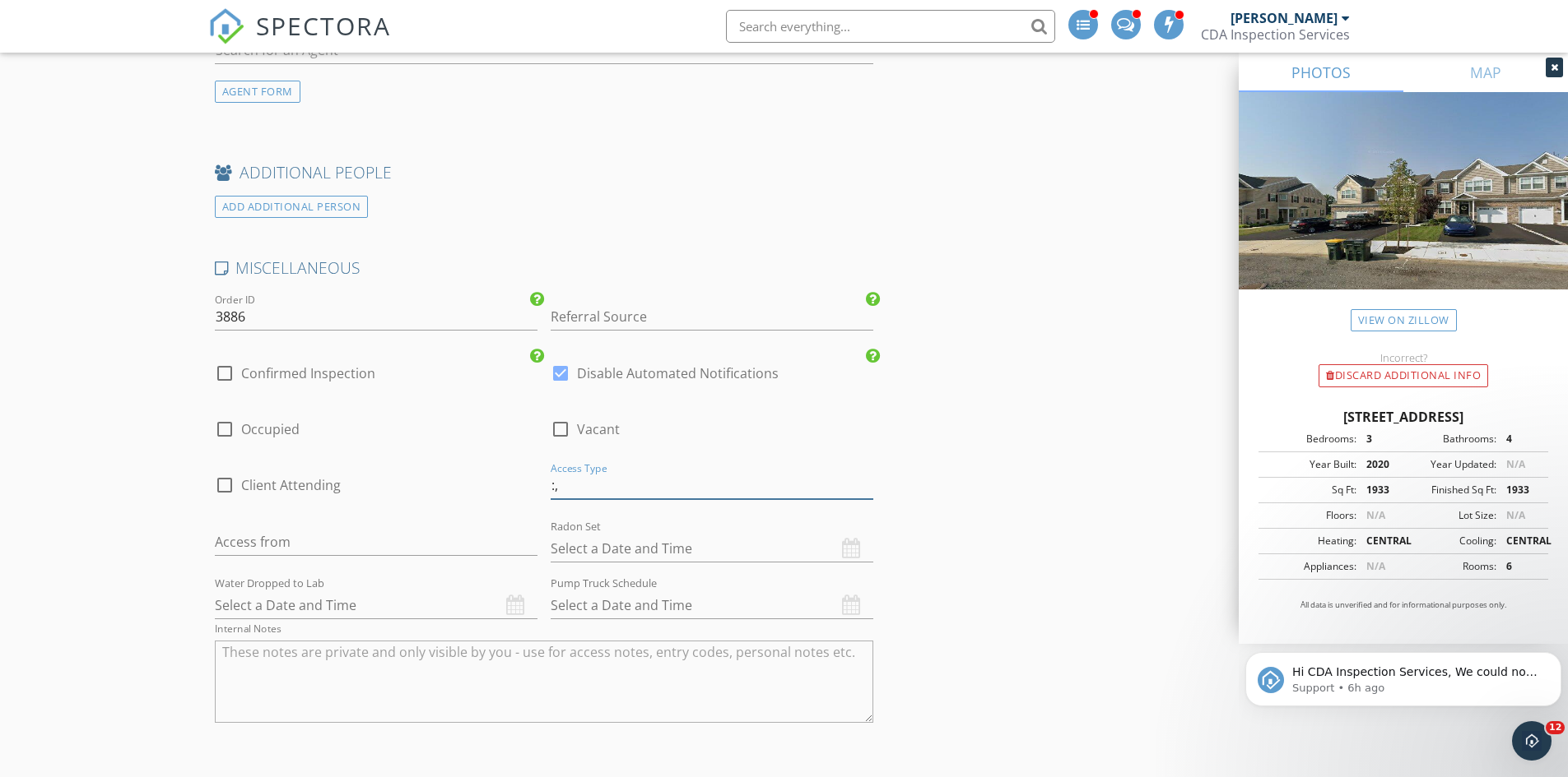
type input ":"
click at [554, 488] on input "7891" at bounding box center [712, 485] width 323 height 27
type input "LB 7891"
click at [388, 551] on input "text" at bounding box center [376, 542] width 323 height 27
type input "Listing Agent"
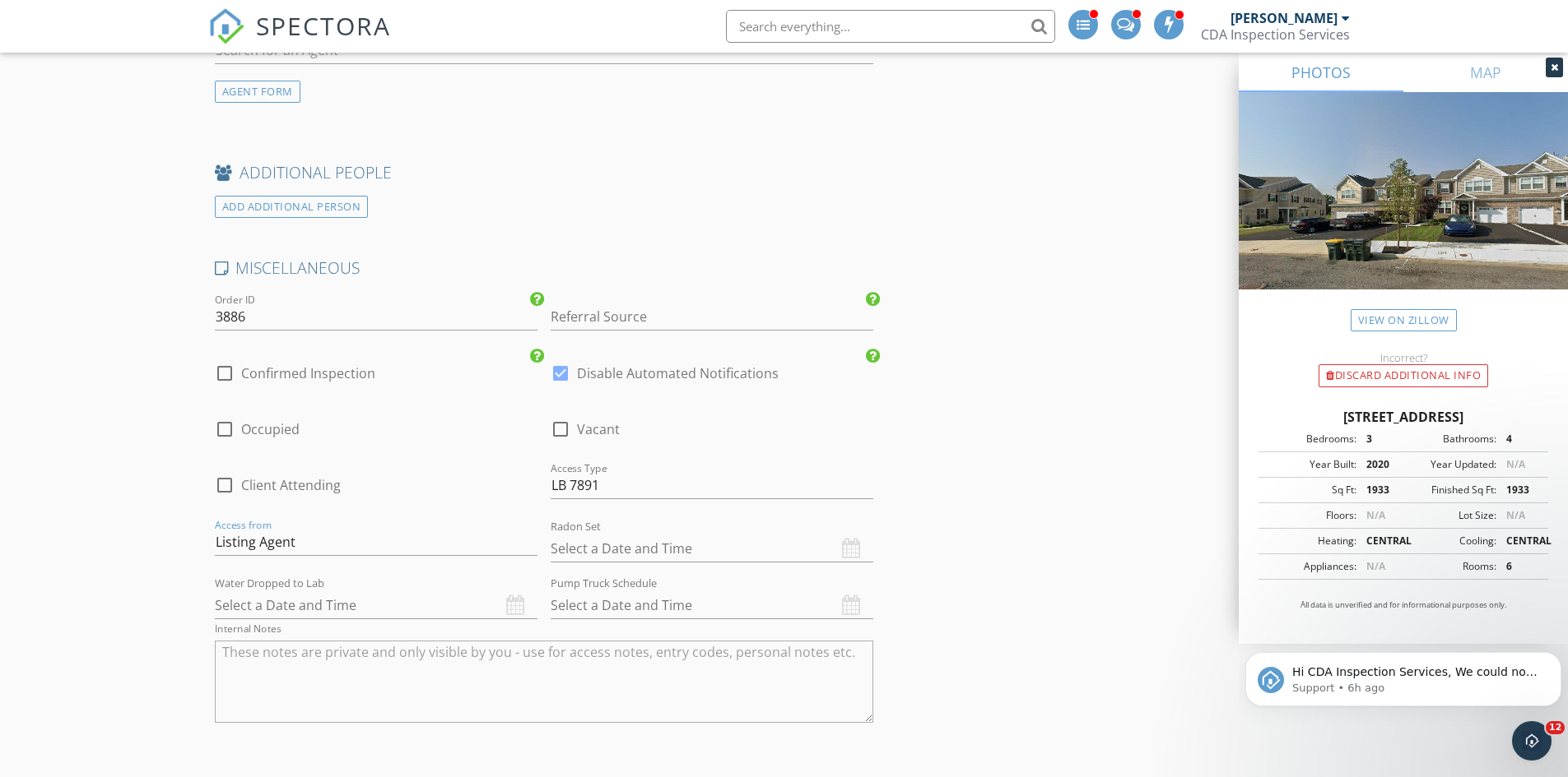
click at [563, 423] on div at bounding box center [560, 429] width 28 height 28
checkbox input "true"
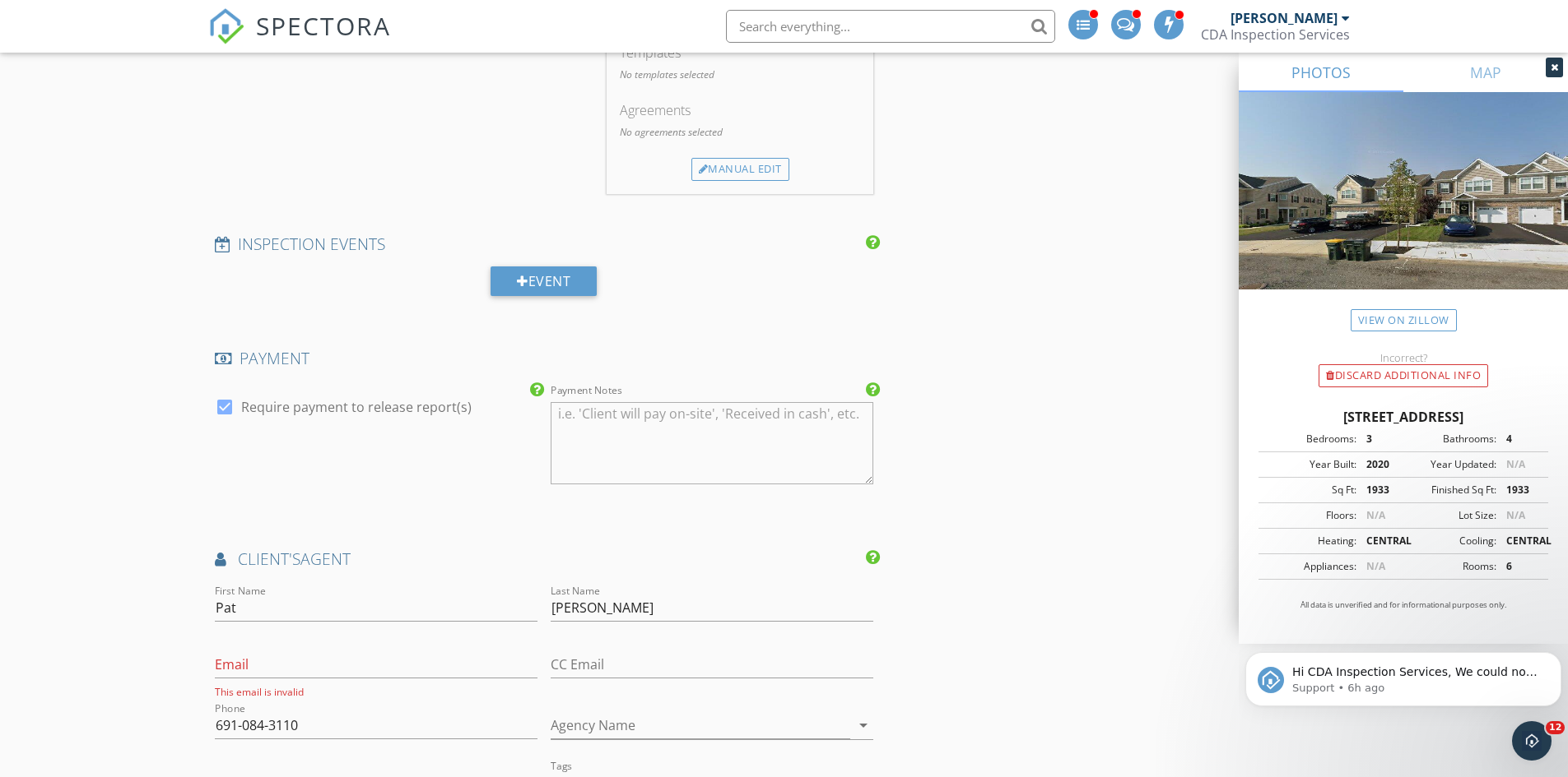
scroll to position [1577, 0]
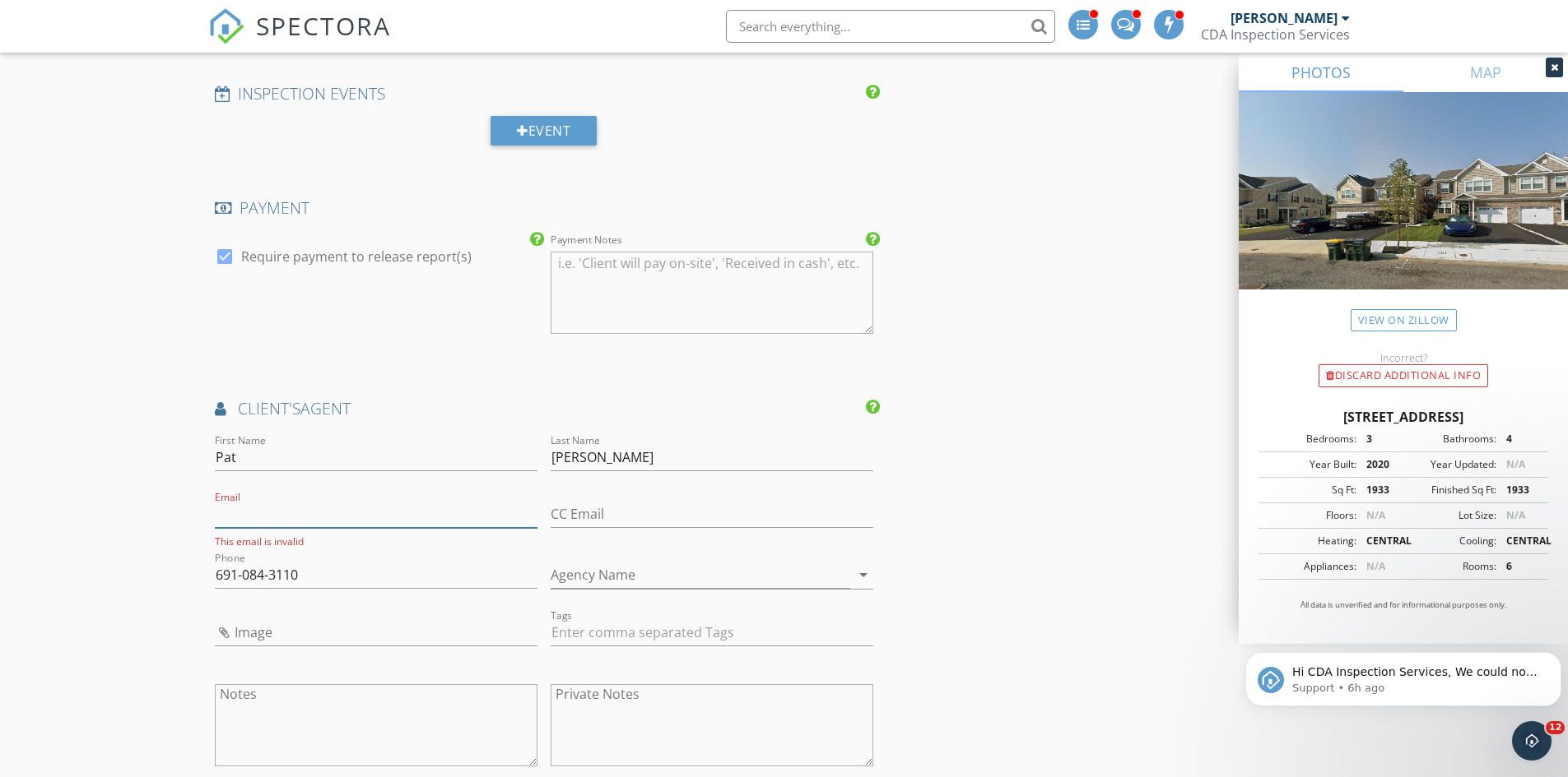
click at [285, 520] on input "Email" at bounding box center [376, 515] width 323 height 27
type input "patmiller@ilehighvalley.com"
click at [124, 495] on div "New Inspection Click here to use the New Order Form INSPECTOR(S) check_box Dust…" at bounding box center [784, 279] width 1568 height 3521
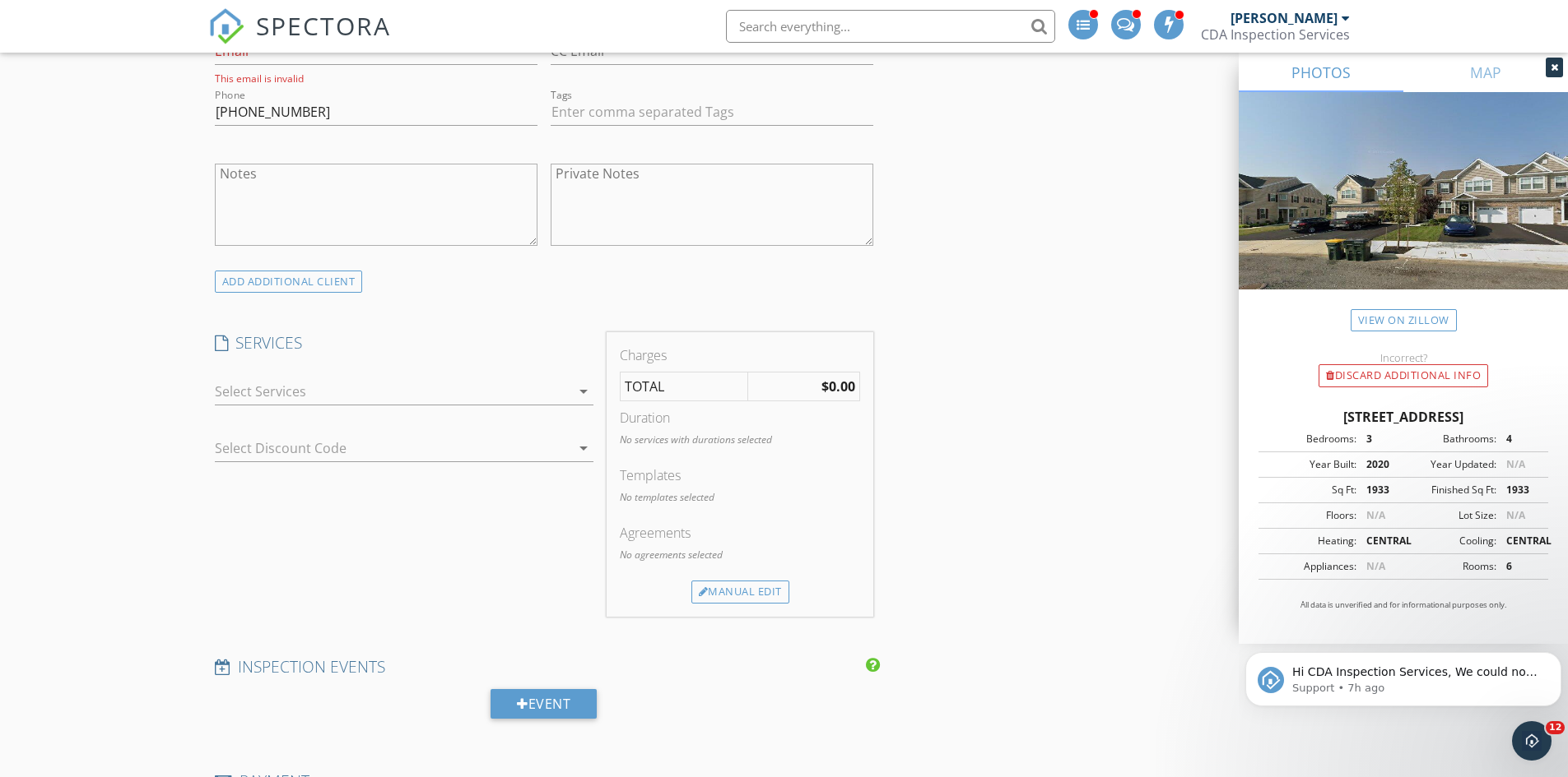
scroll to position [837, 0]
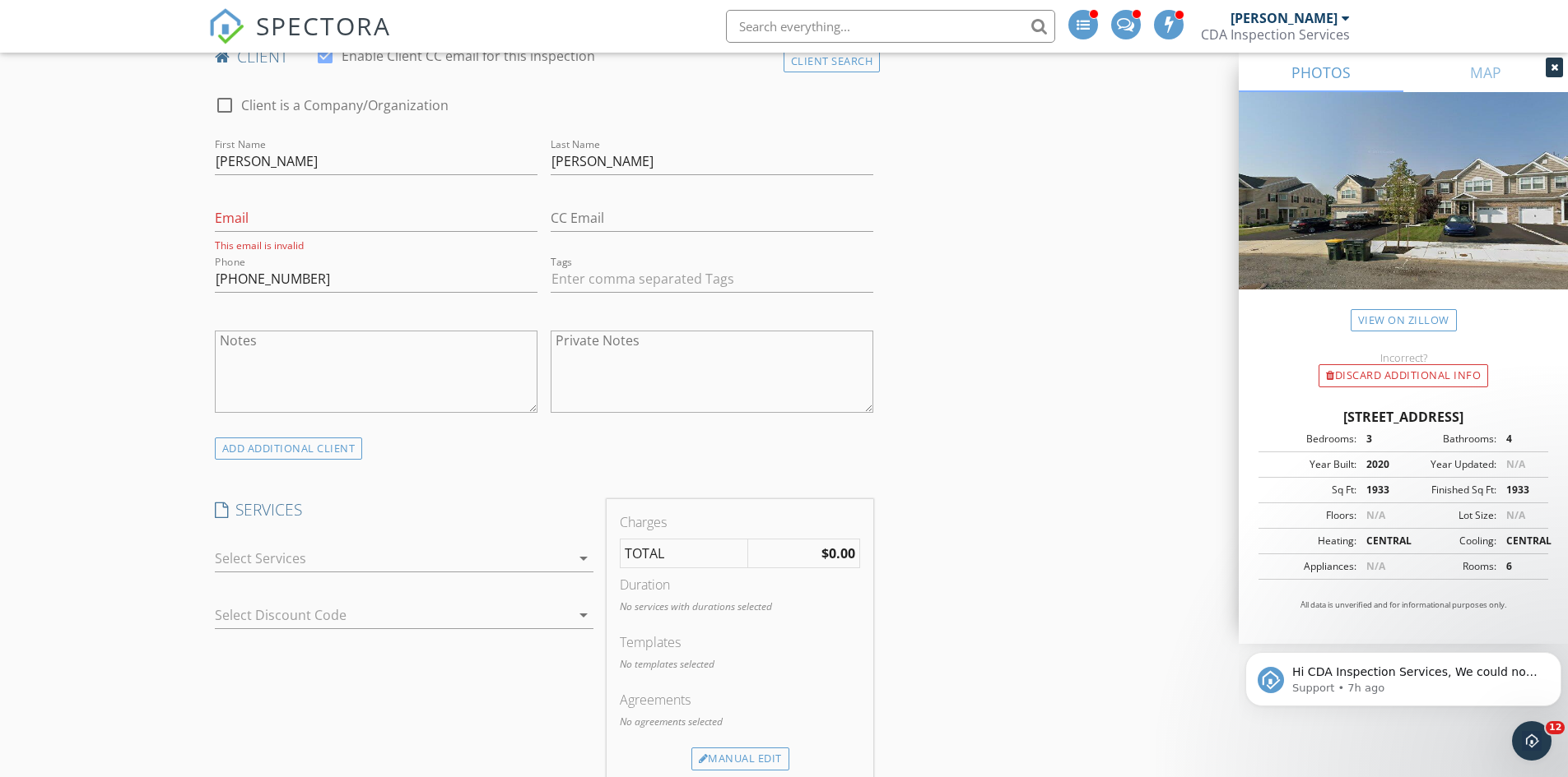
click at [309, 556] on div at bounding box center [392, 558] width 356 height 26
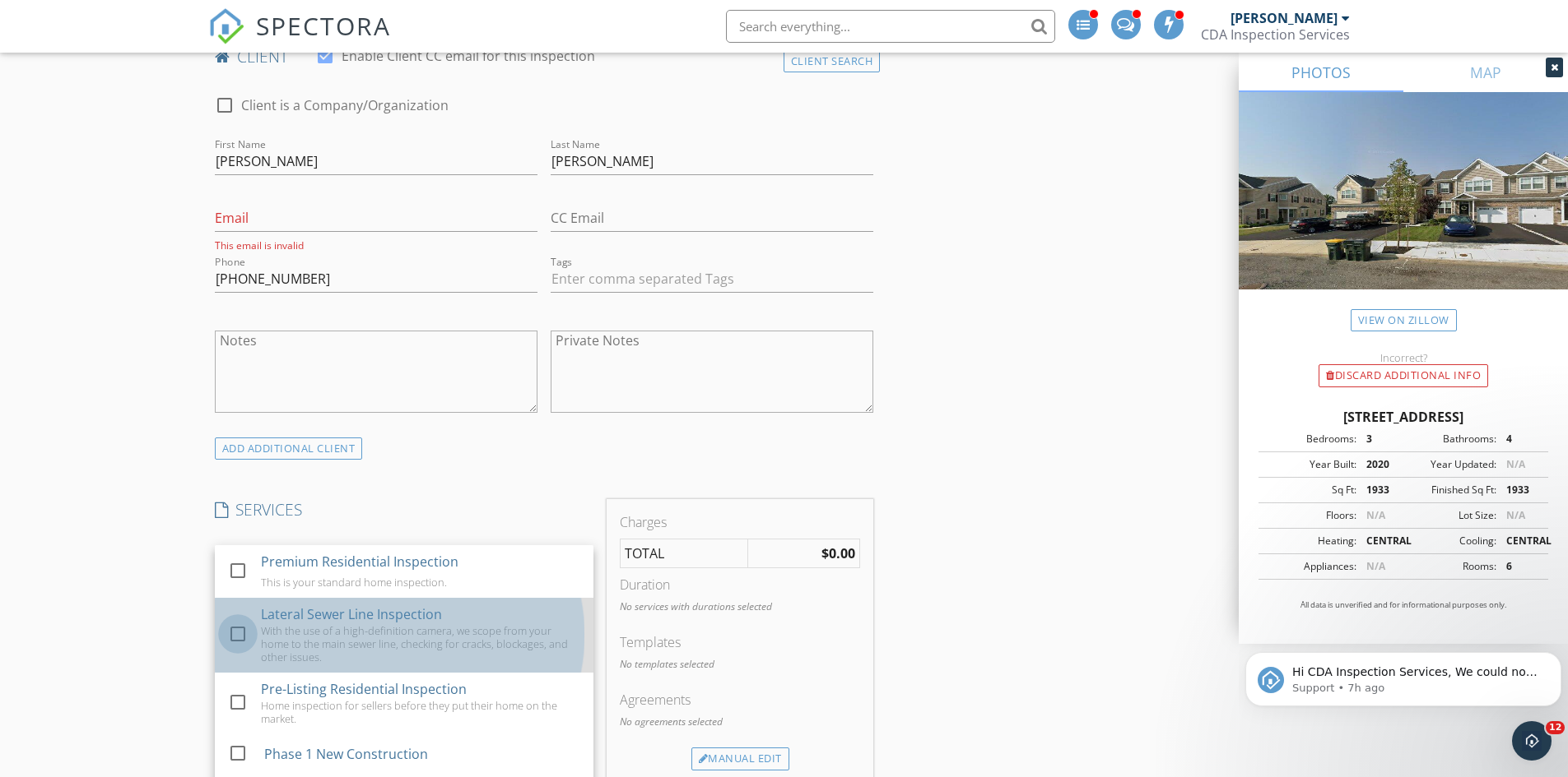
click at [236, 635] on div at bounding box center [237, 634] width 28 height 28
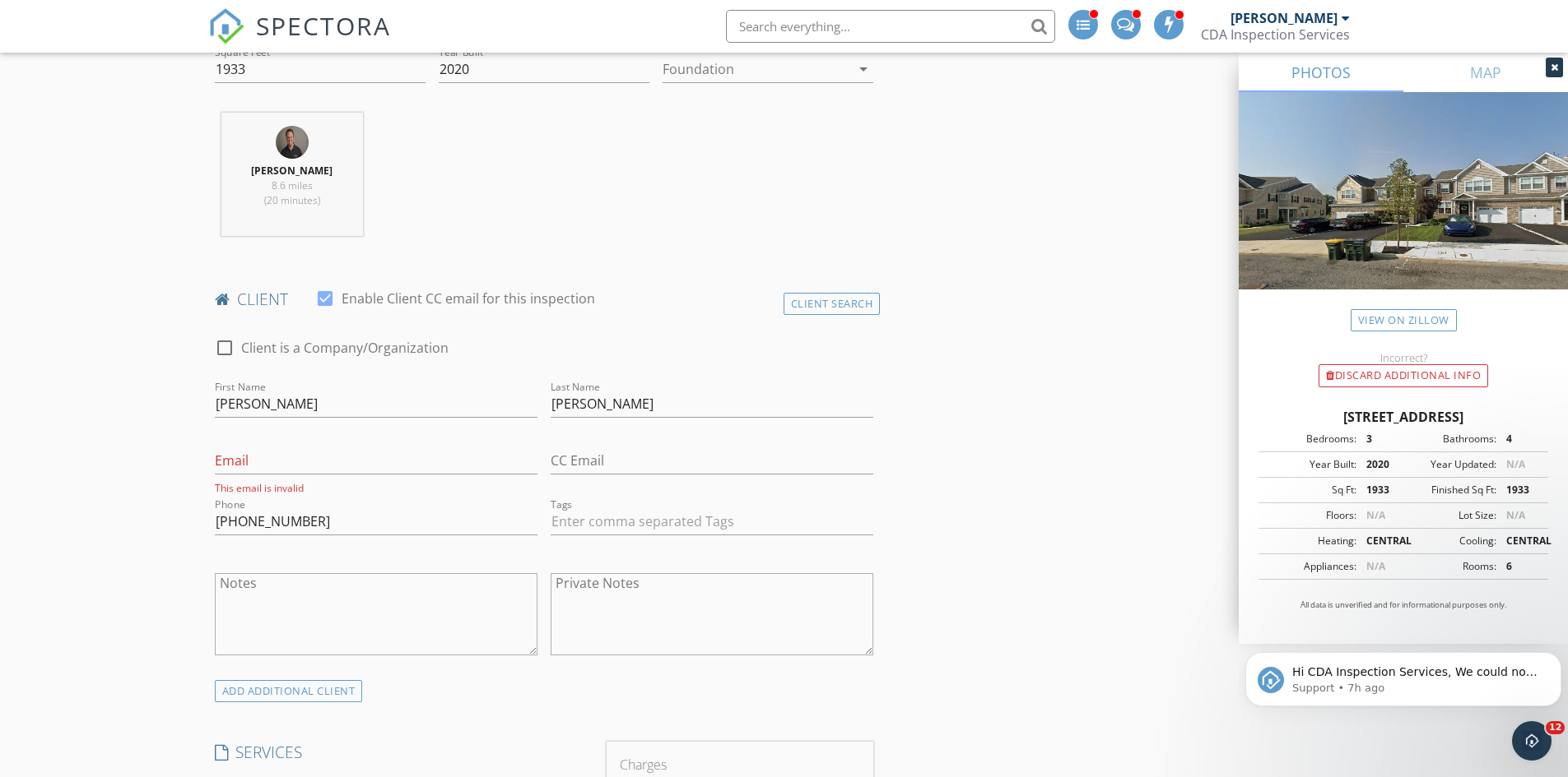
scroll to position [590, 0]
click at [235, 470] on input "Email" at bounding box center [376, 465] width 323 height 27
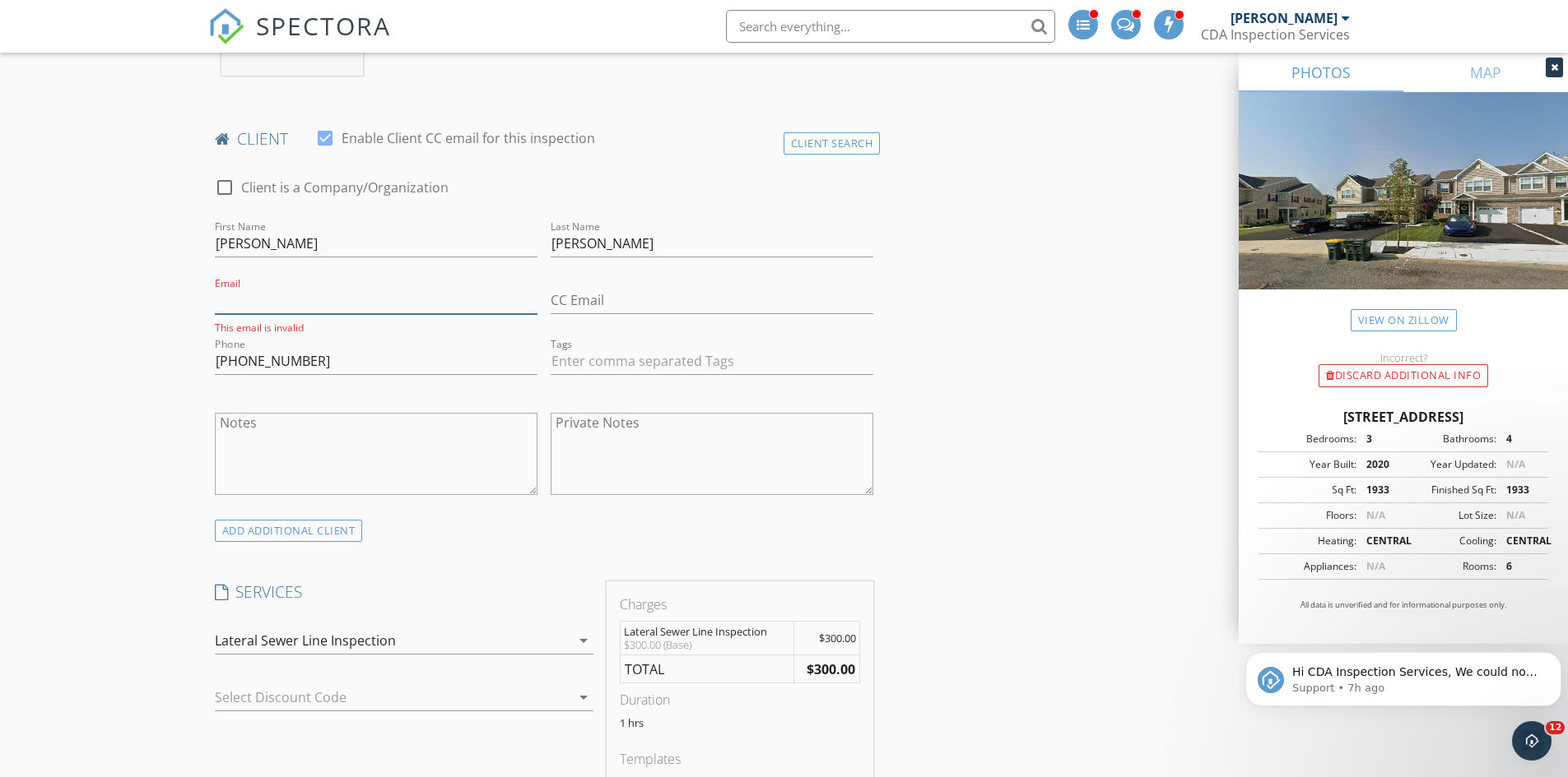
scroll to position [1001, 0]
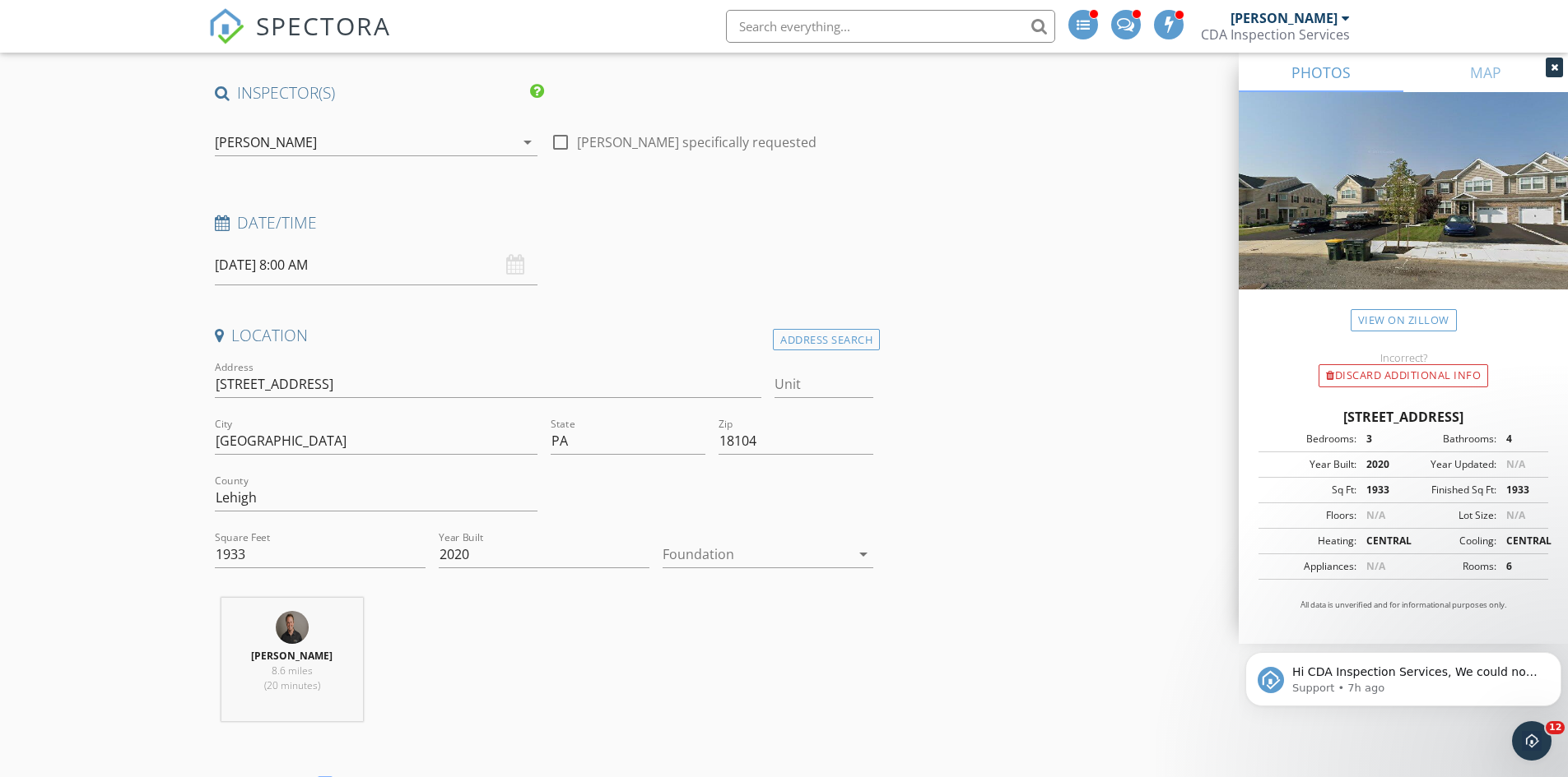
scroll to position [96, 0]
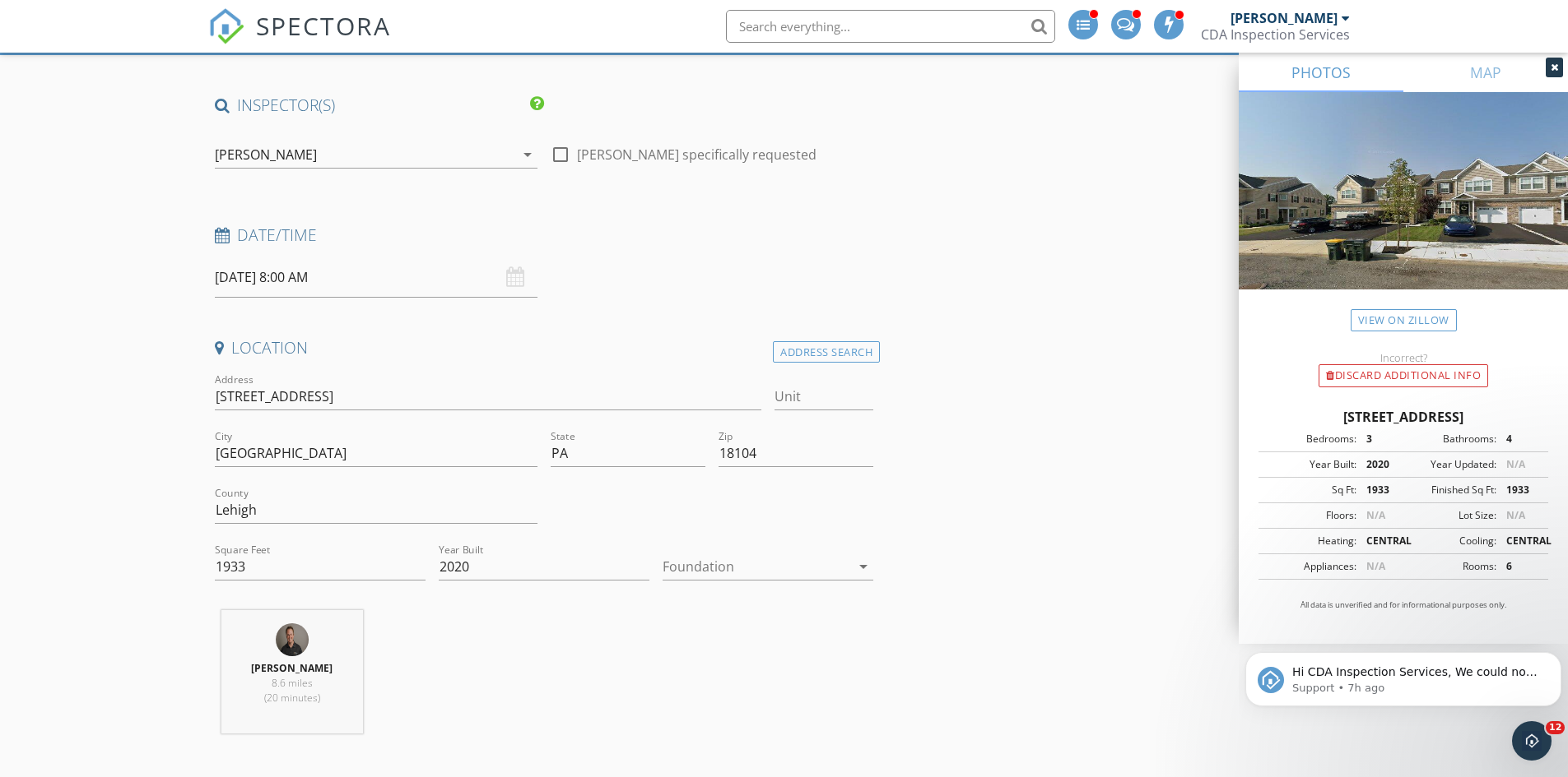
click at [291, 153] on div "[PERSON_NAME]" at bounding box center [266, 155] width 102 height 15
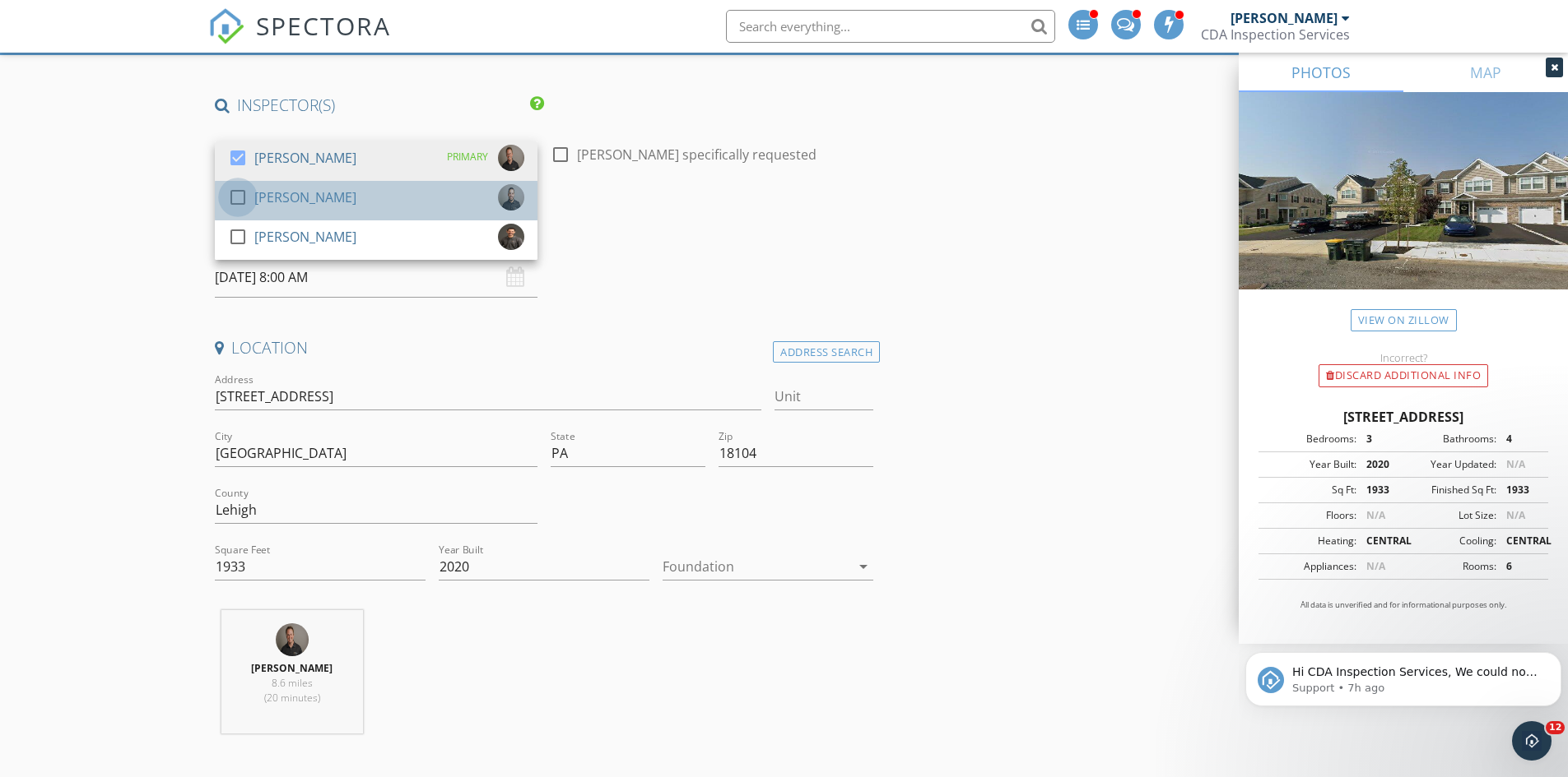
click at [241, 197] on div at bounding box center [237, 197] width 28 height 28
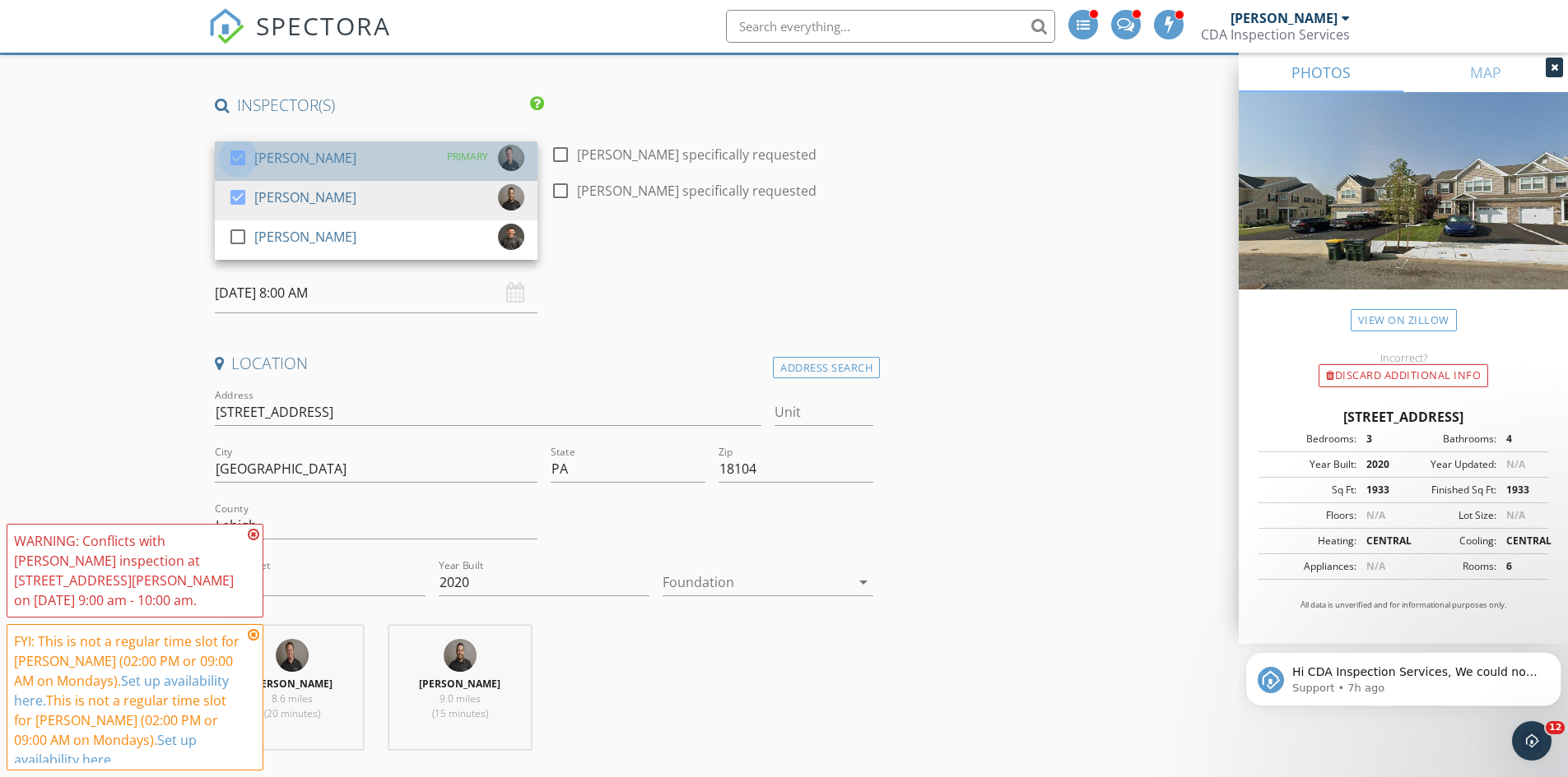
click at [235, 160] on div at bounding box center [237, 158] width 28 height 28
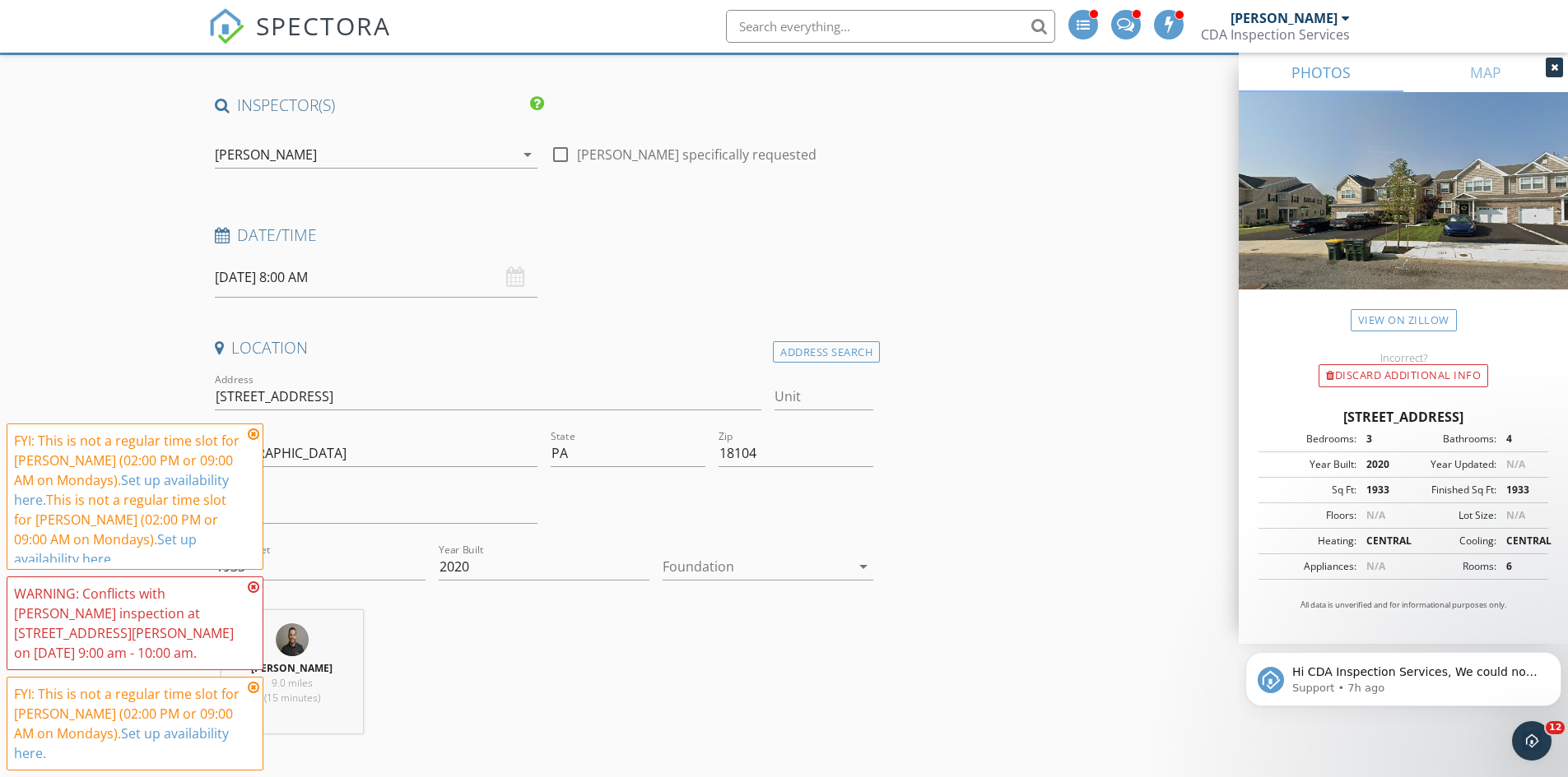
click at [267, 283] on input "09/29/2025 8:00 AM" at bounding box center [376, 277] width 323 height 40
click at [252, 435] on icon at bounding box center [253, 434] width 12 height 13
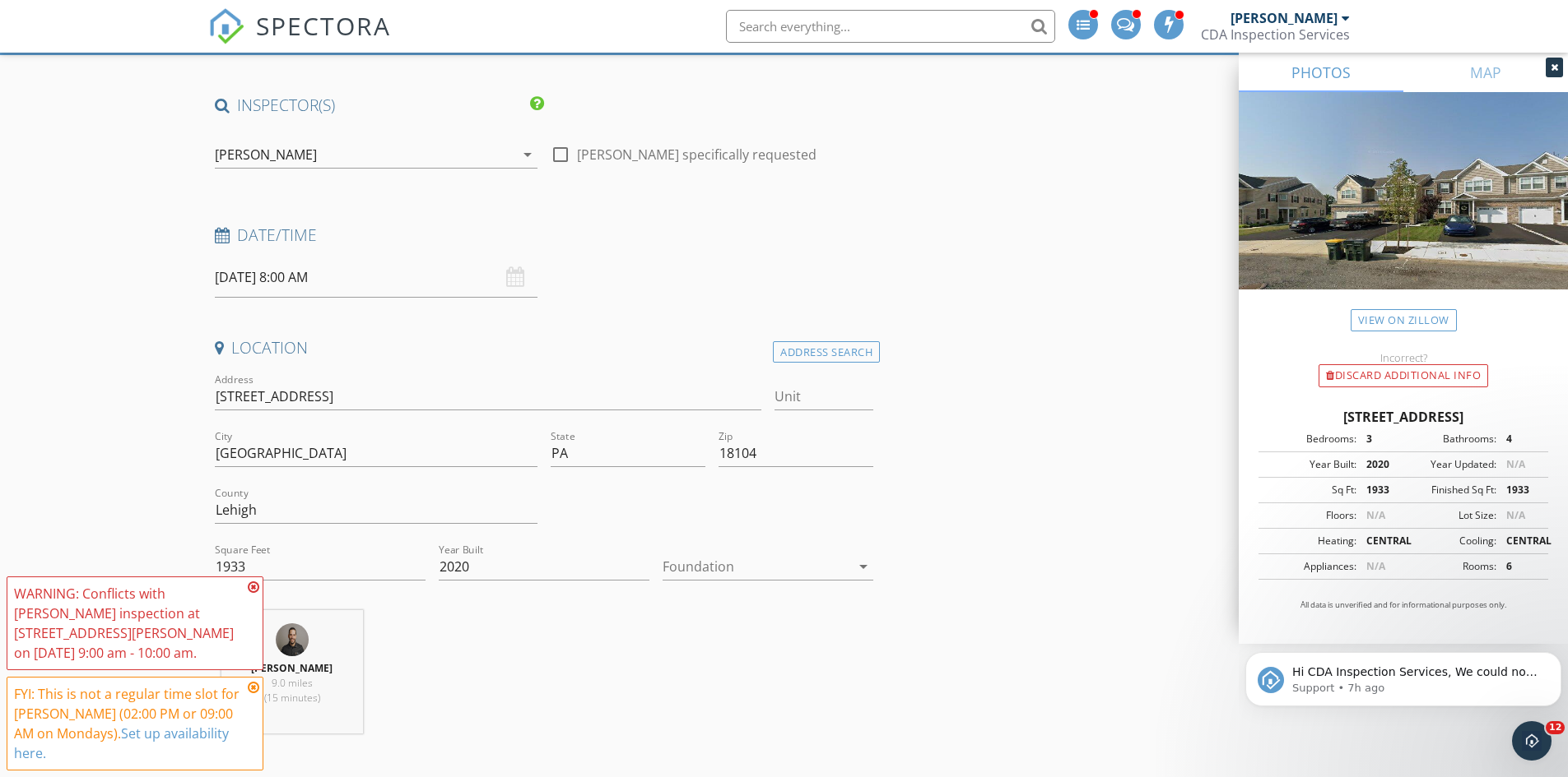
click at [252, 586] on icon at bounding box center [253, 588] width 12 height 13
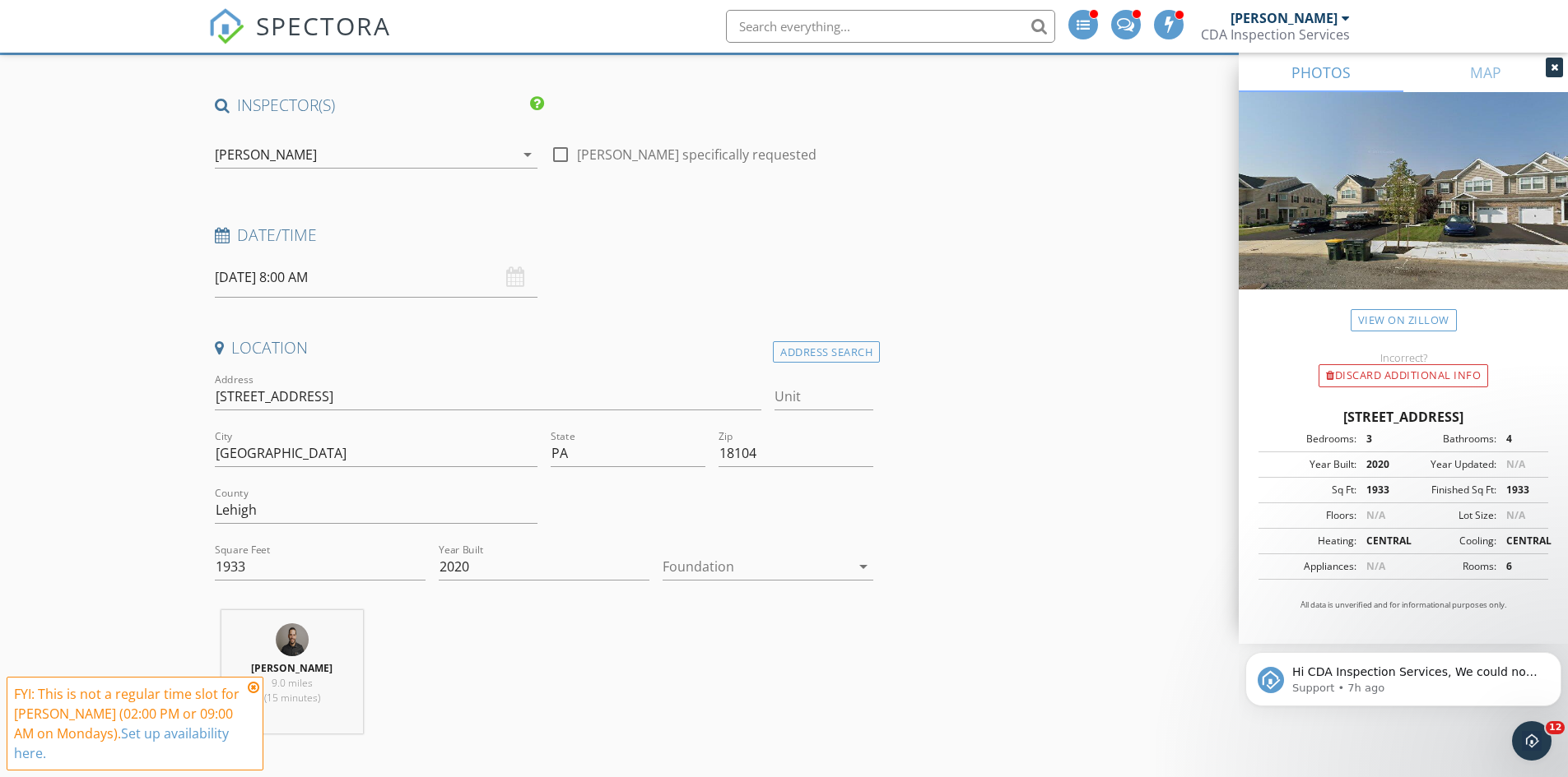
click at [251, 685] on icon at bounding box center [253, 688] width 12 height 13
click at [313, 273] on input "09/29/2025 8:00 AM" at bounding box center [376, 277] width 323 height 40
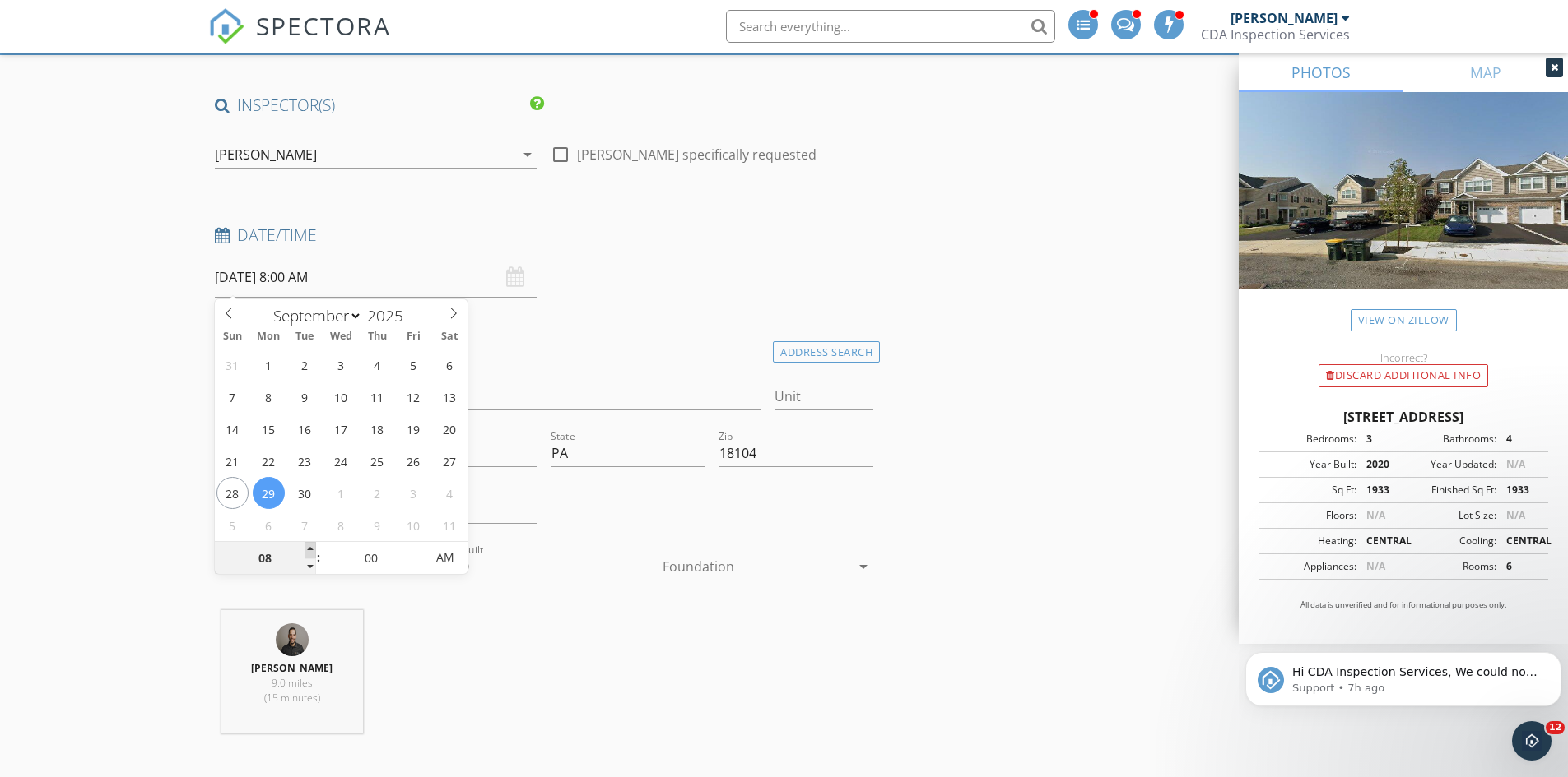
type input "09"
type input "09/29/2025 9:00 AM"
click at [309, 553] on span at bounding box center [310, 551] width 12 height 17
type input "10"
type input "09/29/2025 10:00 AM"
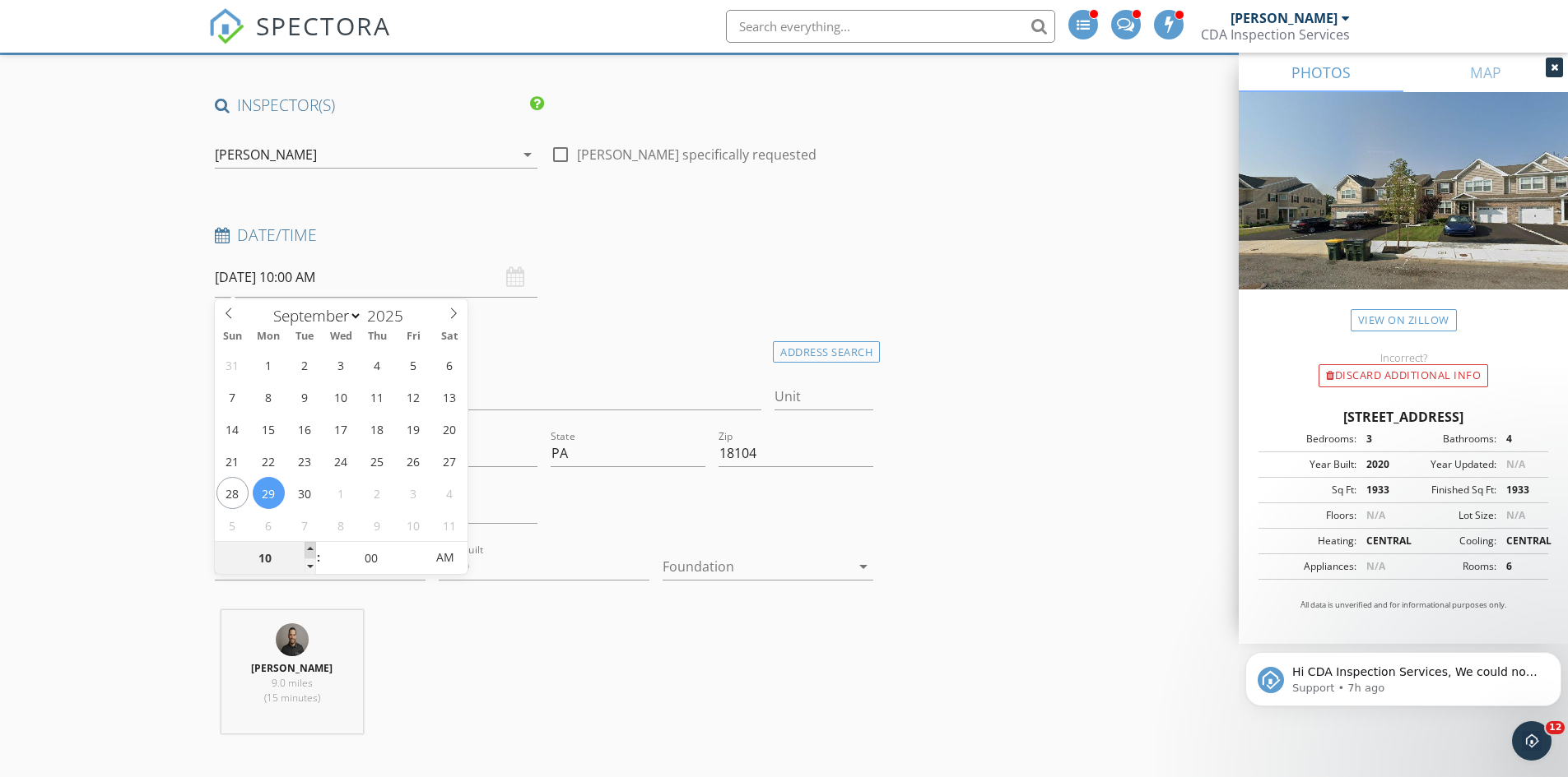
click at [309, 553] on span at bounding box center [310, 551] width 12 height 17
type input "11"
type input "09/29/2025 11:00 AM"
click at [309, 553] on span at bounding box center [310, 551] width 12 height 17
type input "12"
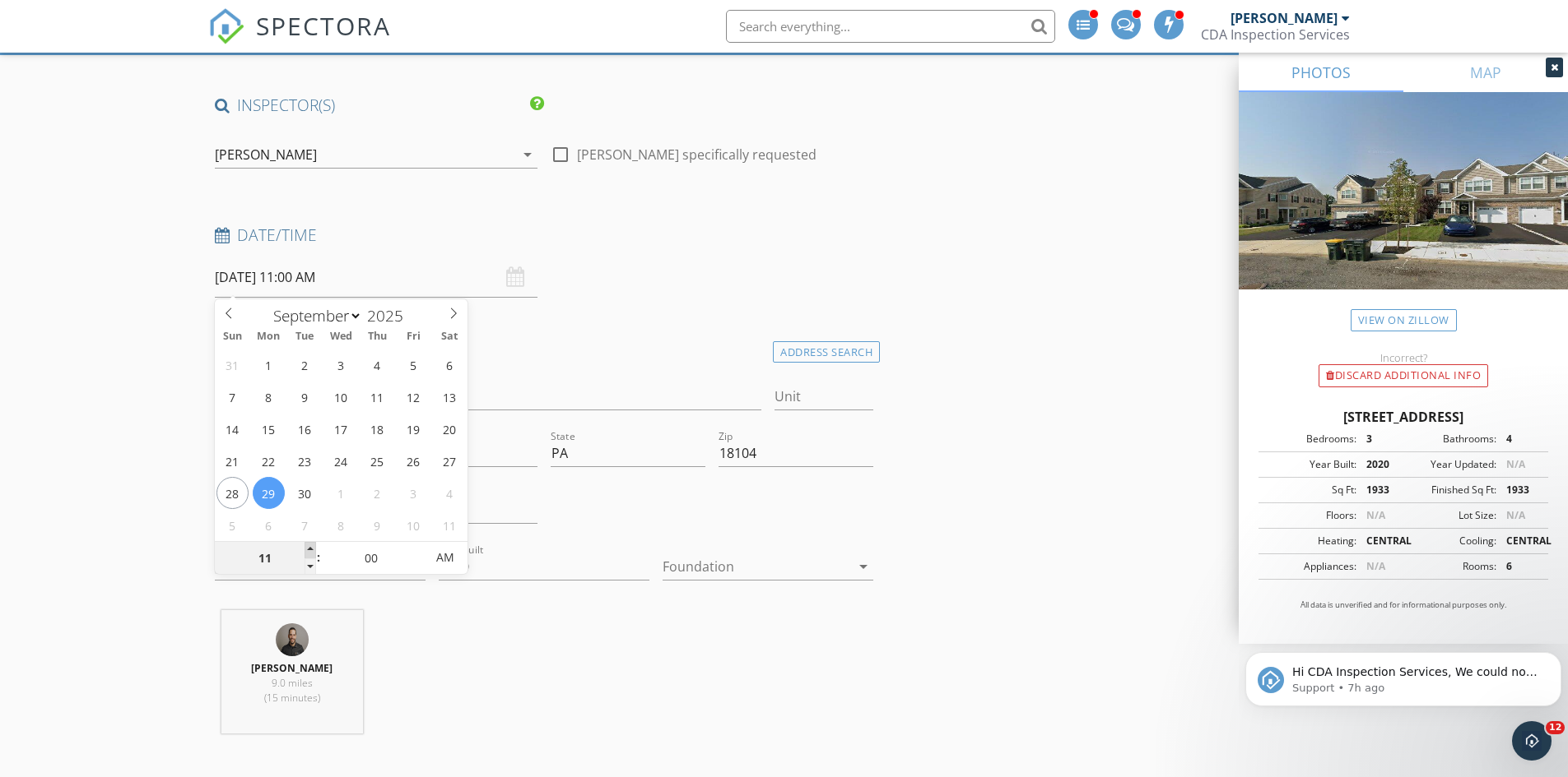
type input "09/29/2025 12:00 PM"
click at [309, 553] on span at bounding box center [310, 551] width 12 height 17
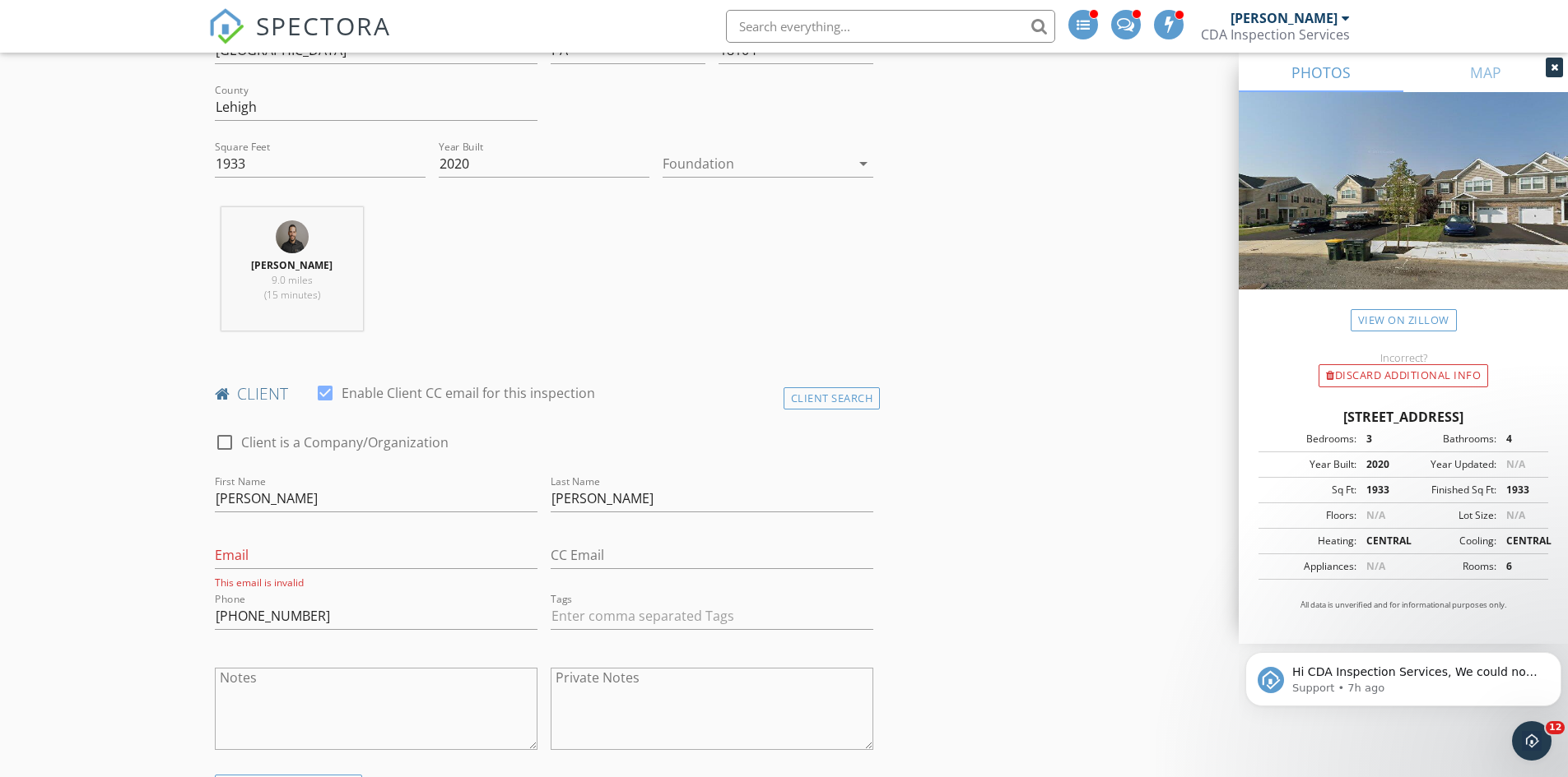
scroll to position [590, 0]
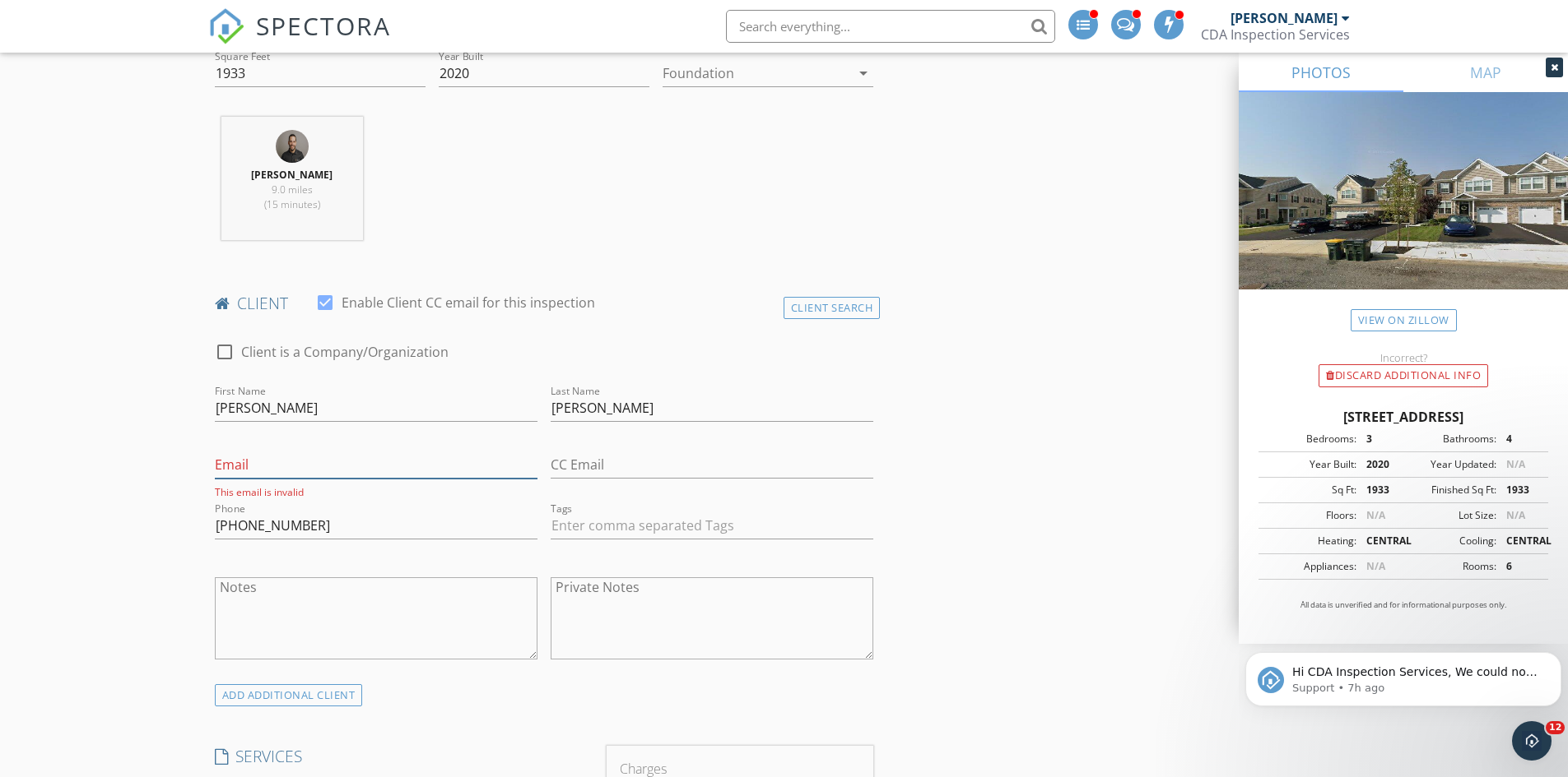
click at [236, 465] on input "Email" at bounding box center [376, 465] width 323 height 27
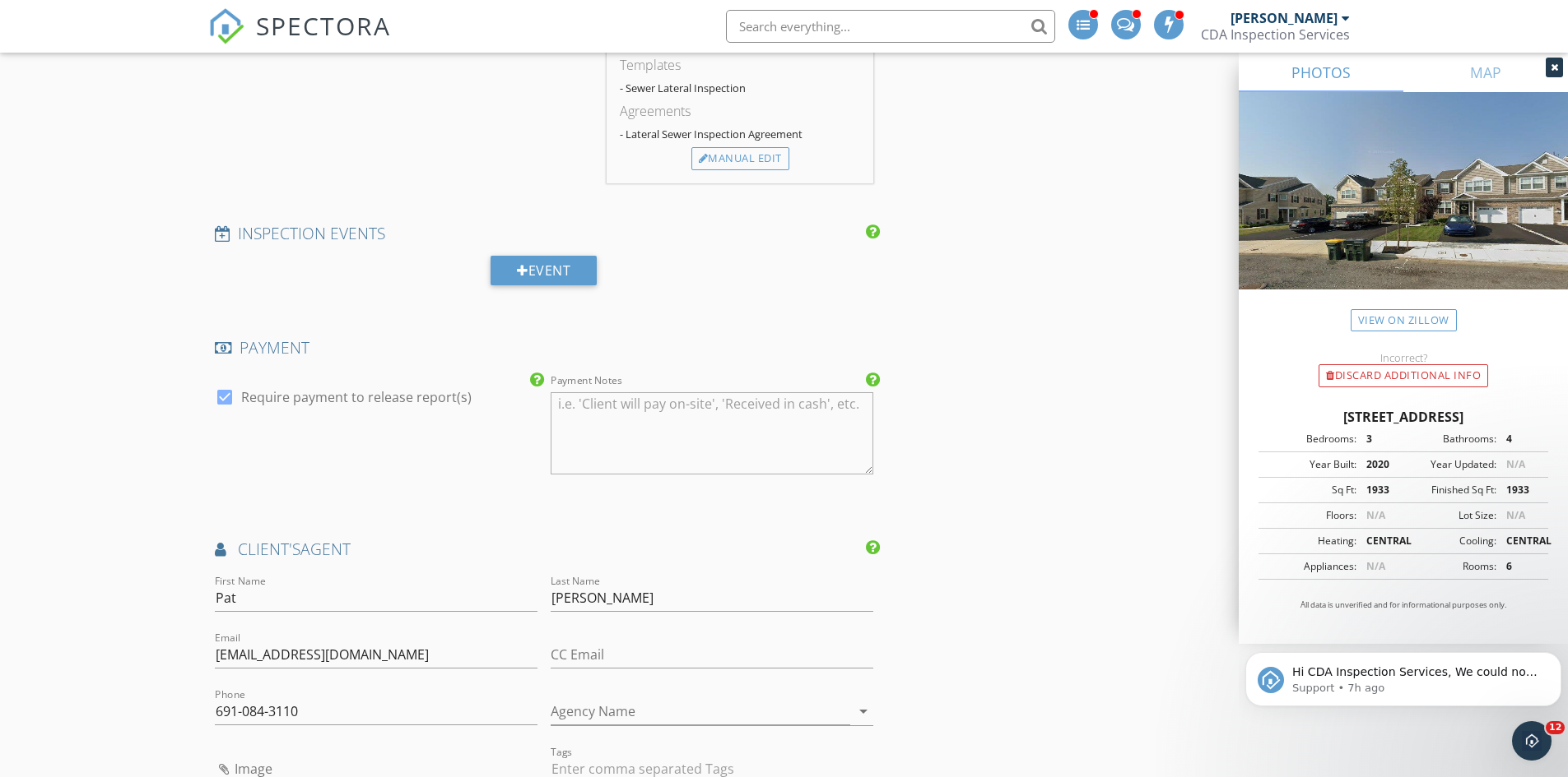
scroll to position [1494, 0]
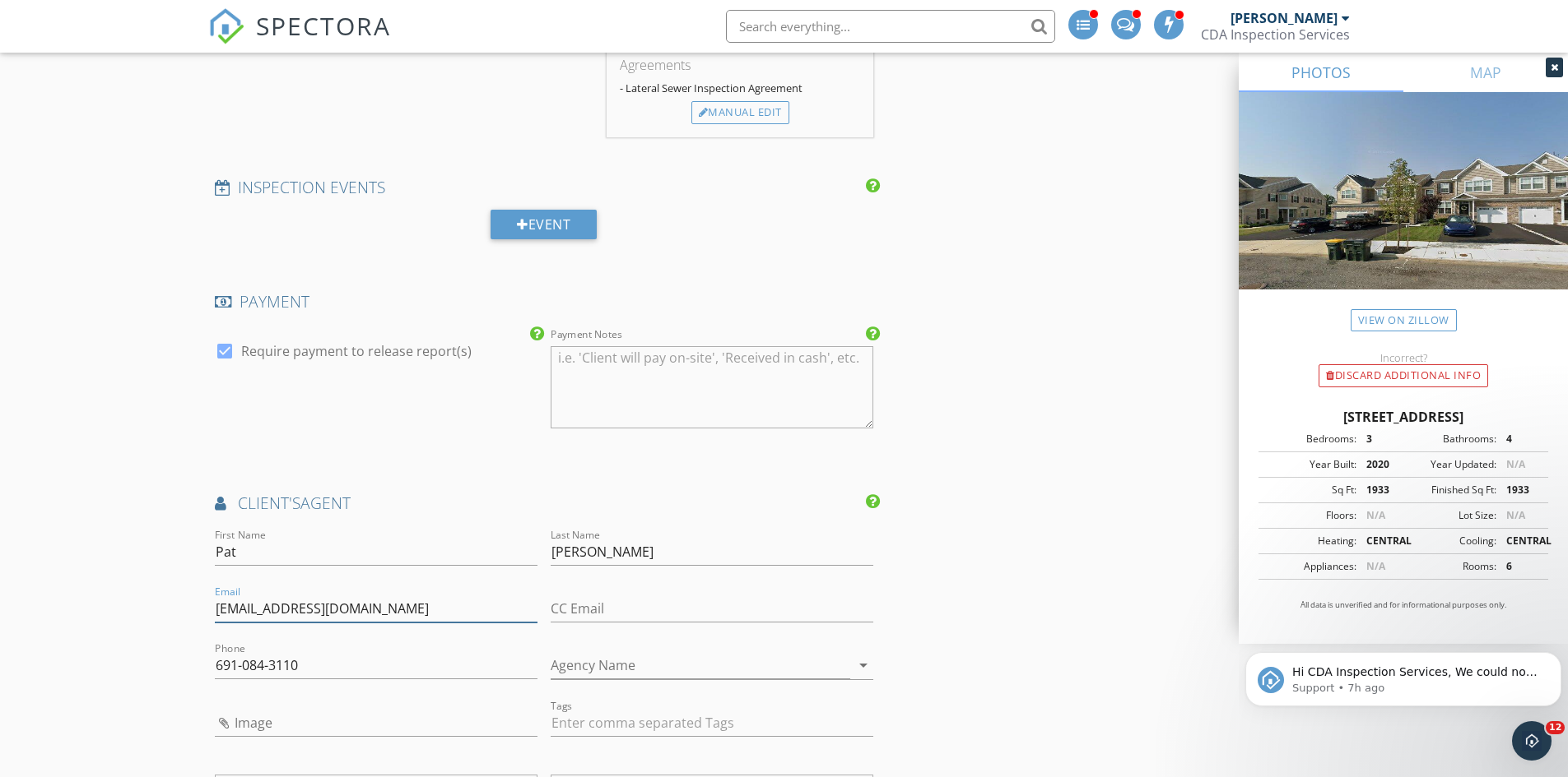
drag, startPoint x: 377, startPoint y: 608, endPoint x: 187, endPoint y: 604, distance: 190.0
click at [187, 604] on div "New Inspection Click here to use the New Order Form INSPECTOR(S) check_box_outl…" at bounding box center [784, 368] width 1568 height 3533
click at [108, 420] on div "New Inspection Click here to use the New Order Form INSPECTOR(S) check_box_outl…" at bounding box center [784, 368] width 1568 height 3533
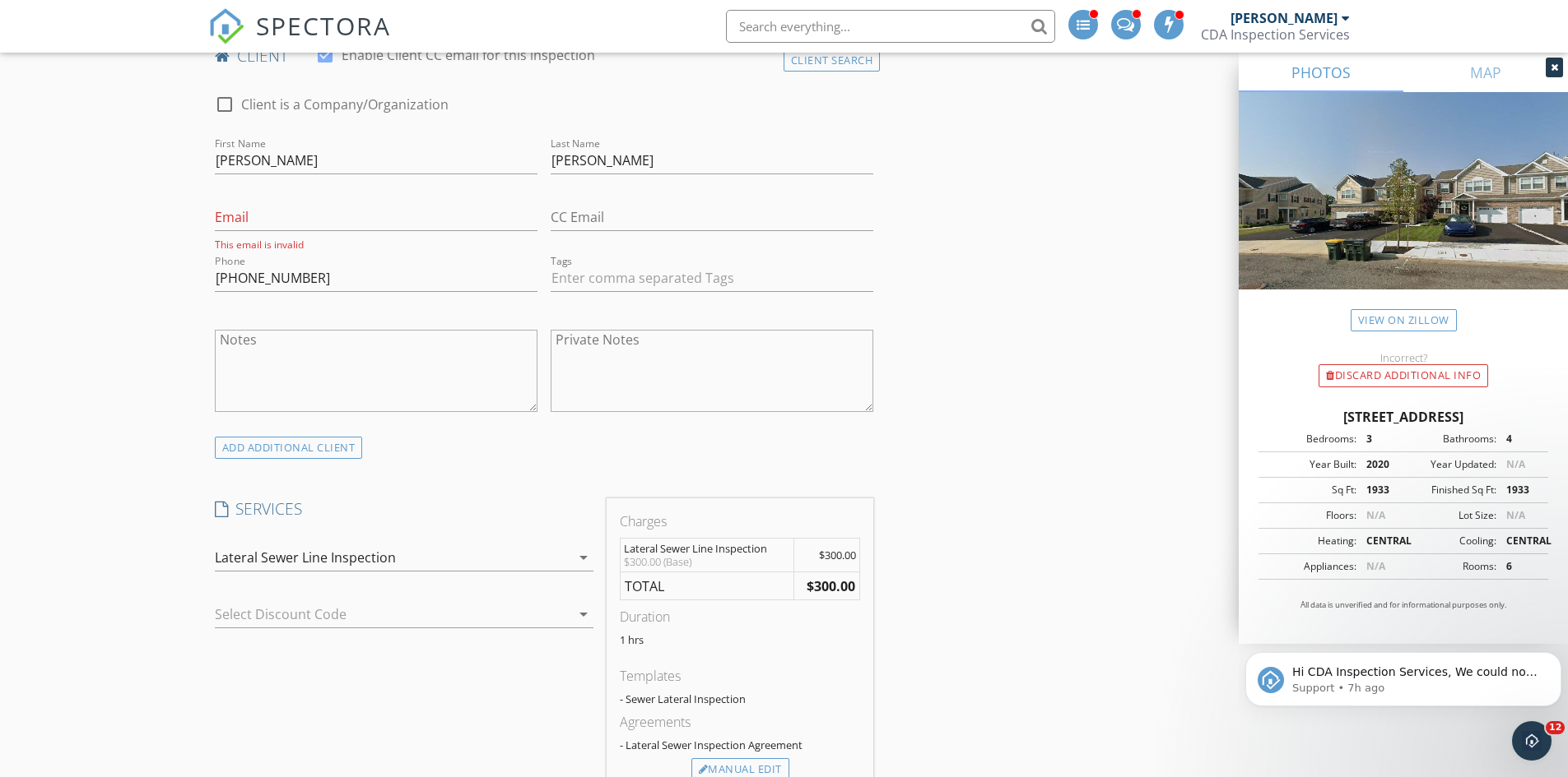
scroll to position [672, 0]
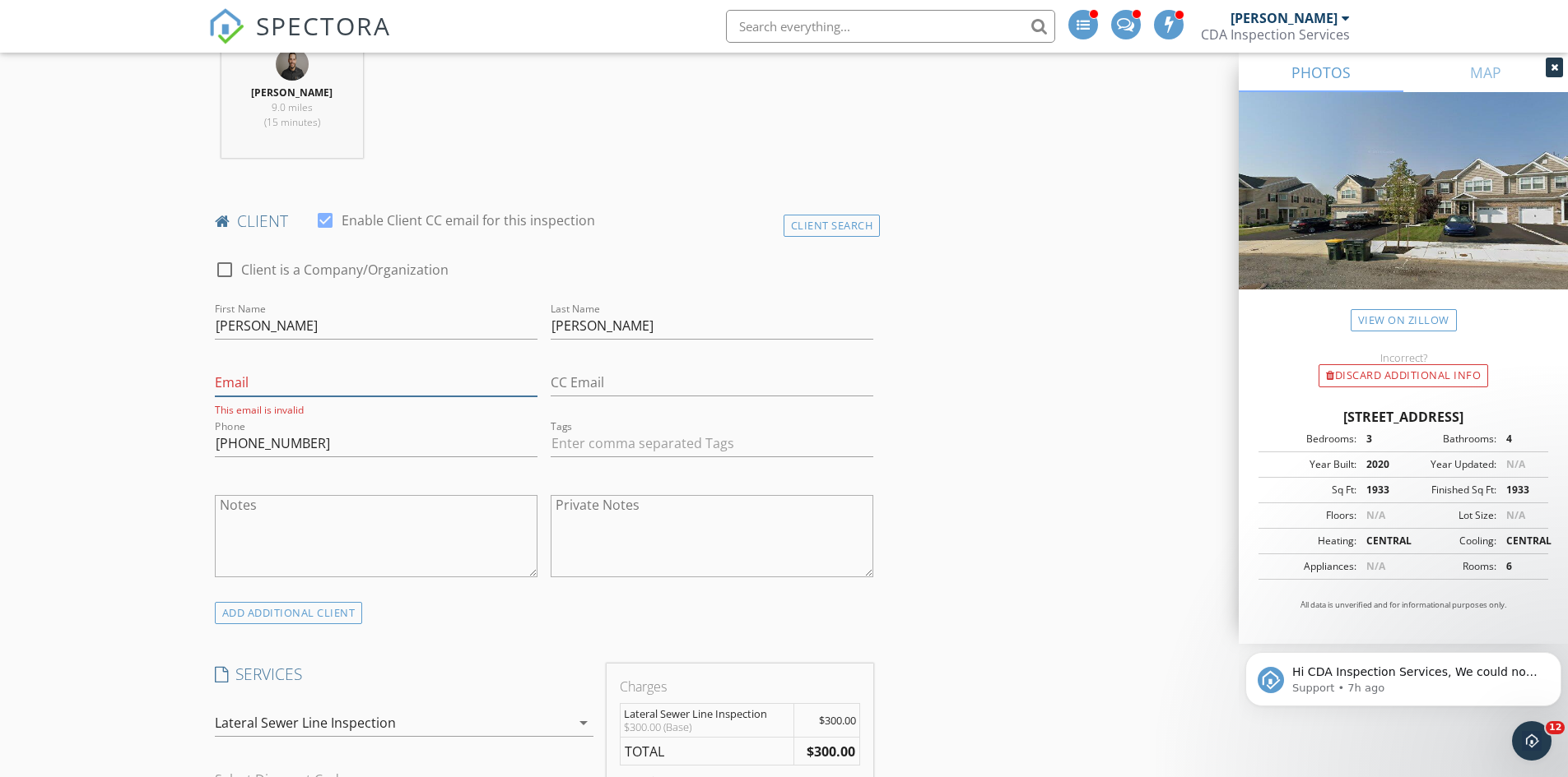
click at [252, 376] on input "Email" at bounding box center [376, 383] width 323 height 27
paste input "patmiller@ilehighvalley.com"
type input "patmiller@ilehighvalley.com"
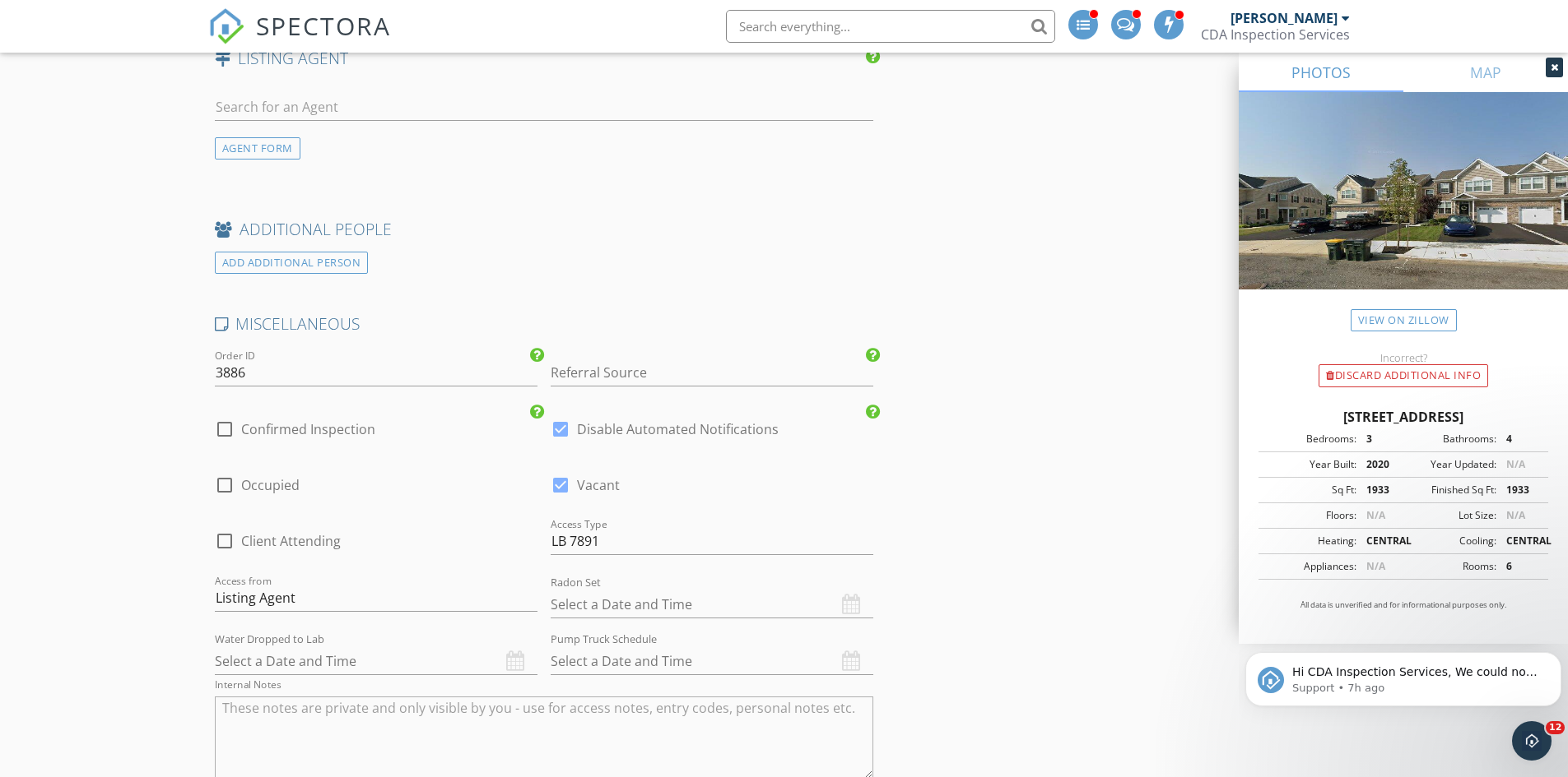
scroll to position [2400, 0]
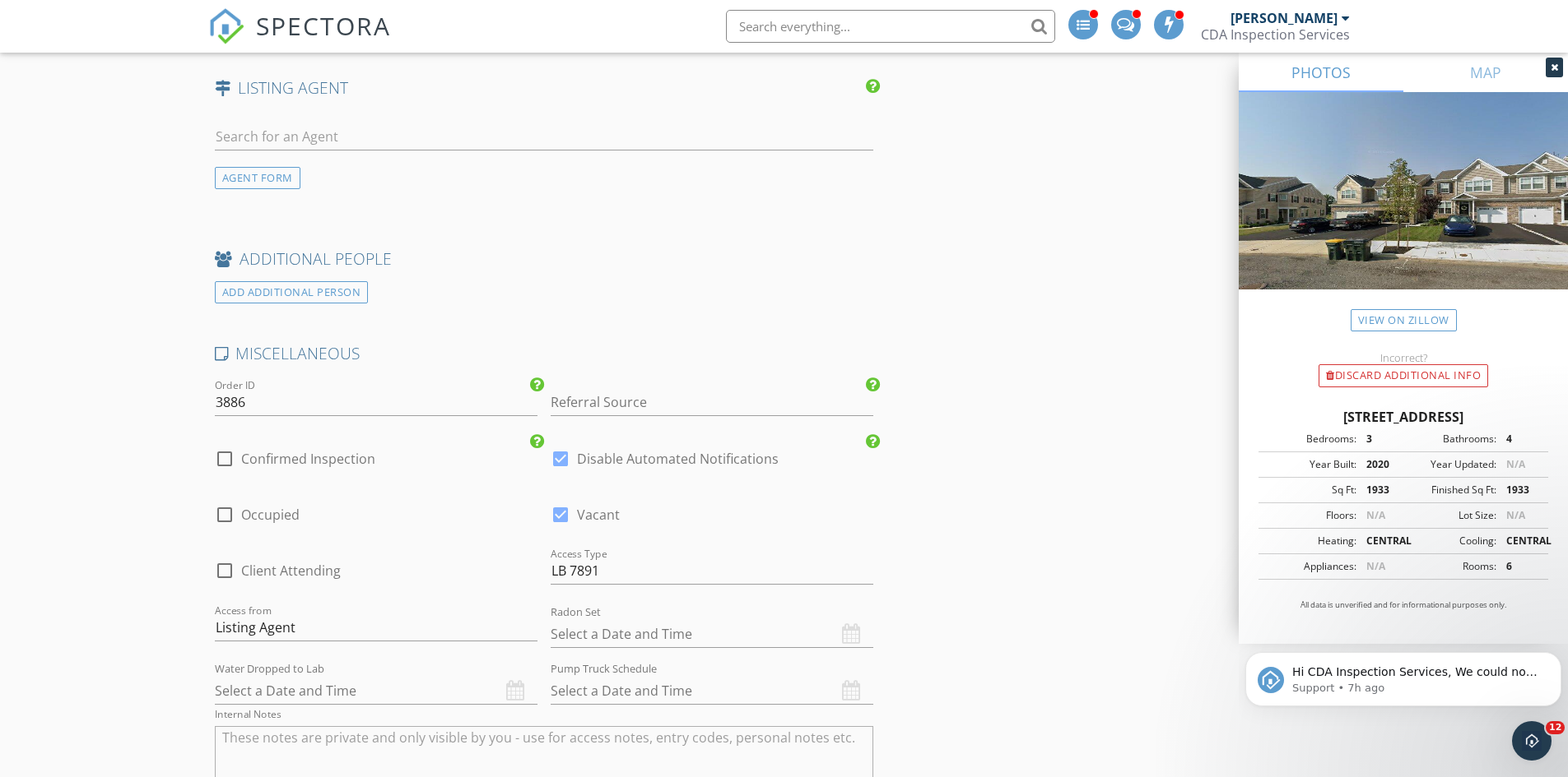
click at [556, 457] on div at bounding box center [560, 458] width 28 height 28
click at [221, 461] on div at bounding box center [224, 458] width 28 height 28
checkbox input "true"
click at [558, 464] on div at bounding box center [560, 458] width 28 height 28
checkbox input "false"
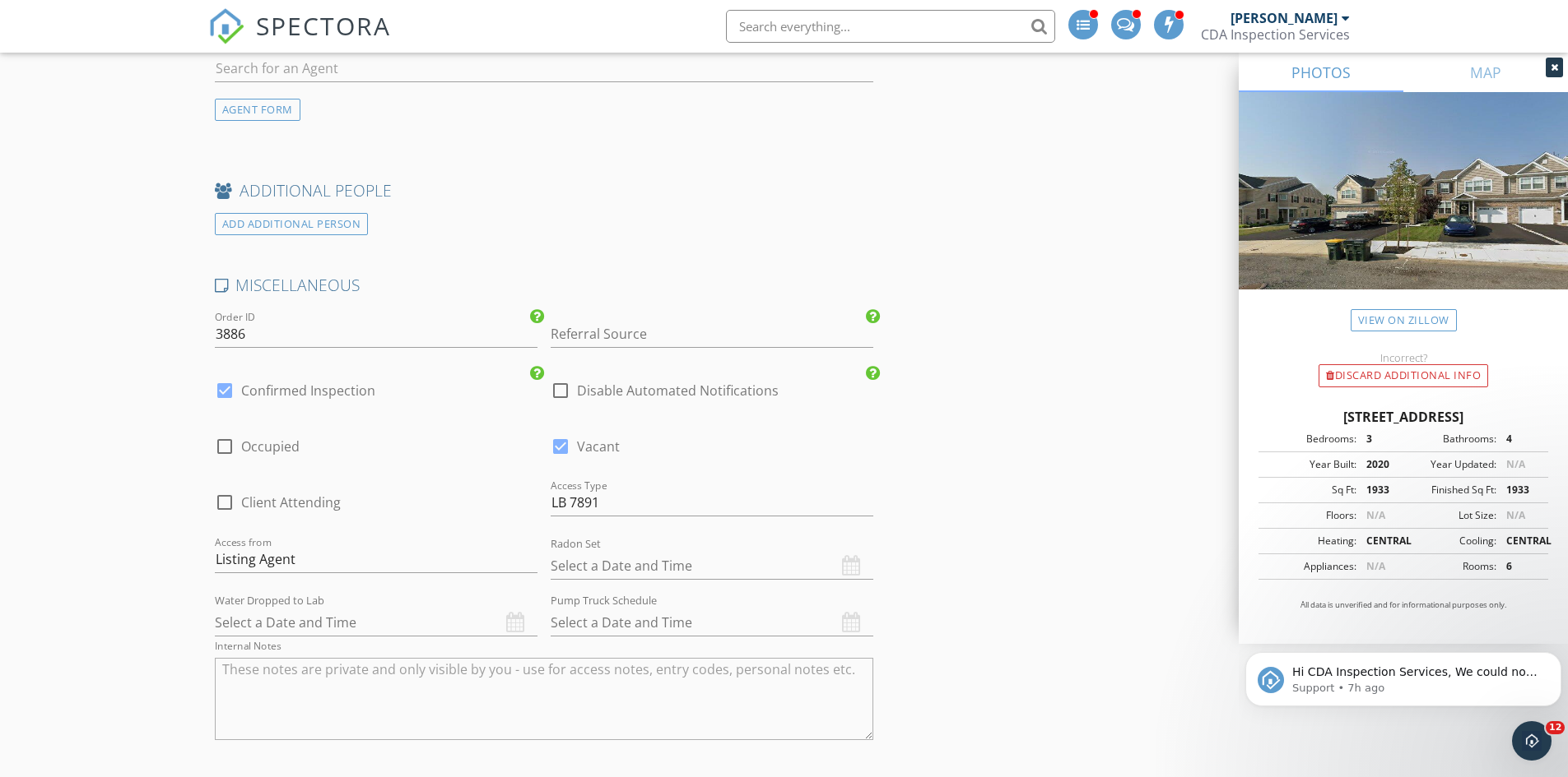
scroll to position [2849, 0]
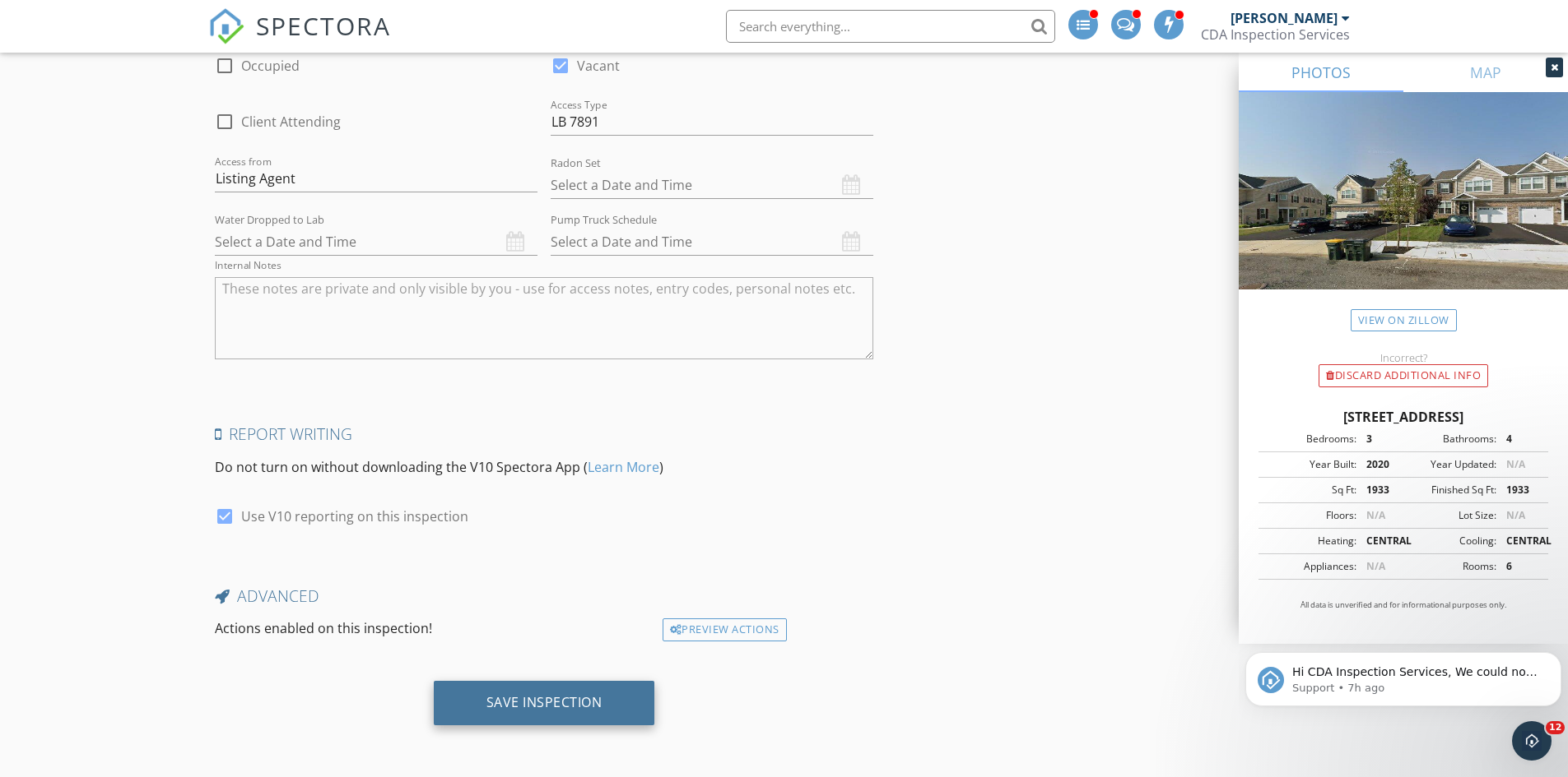
click at [543, 703] on div "Save Inspection" at bounding box center [544, 702] width 116 height 17
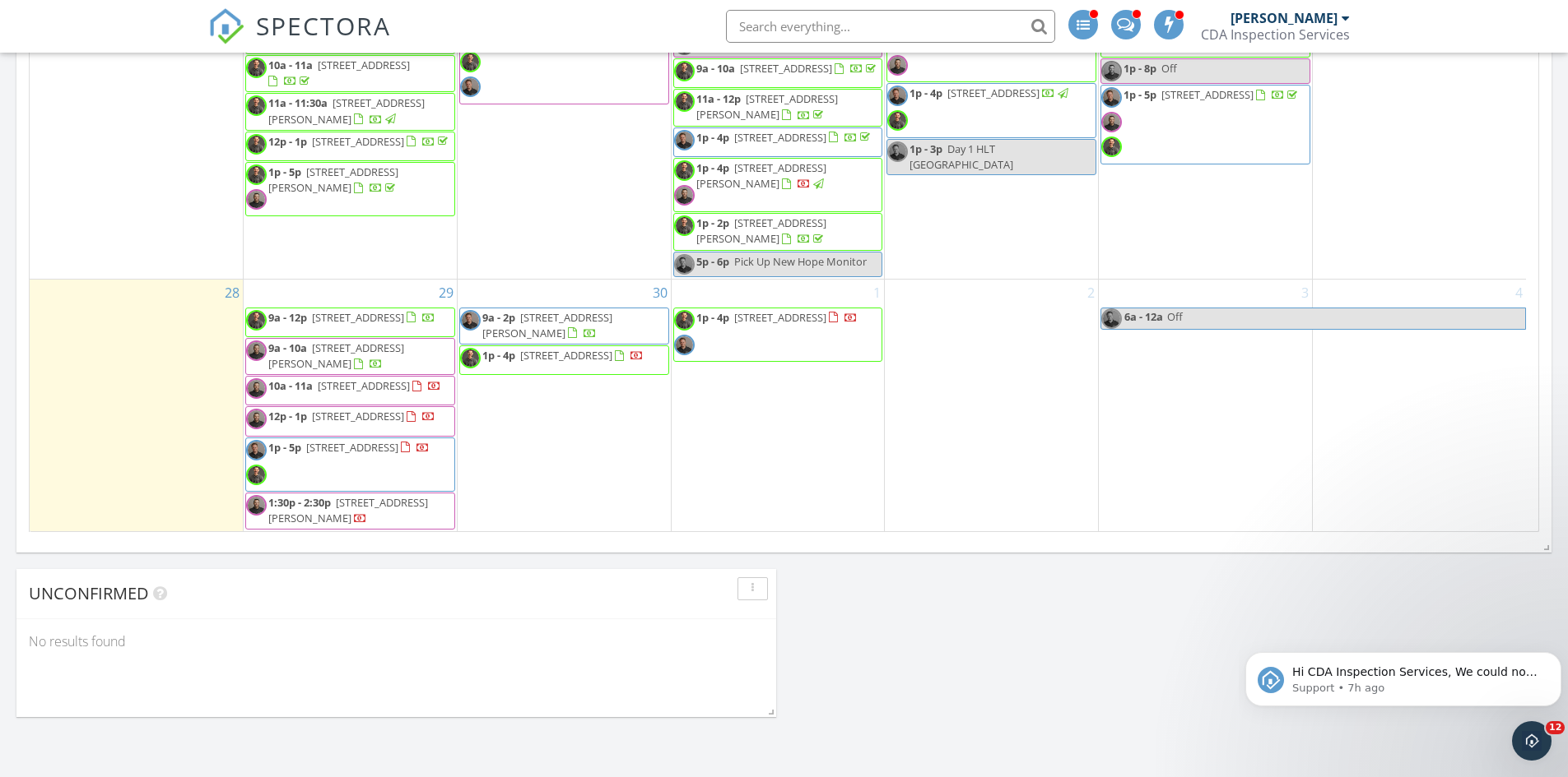
scroll to position [987, 0]
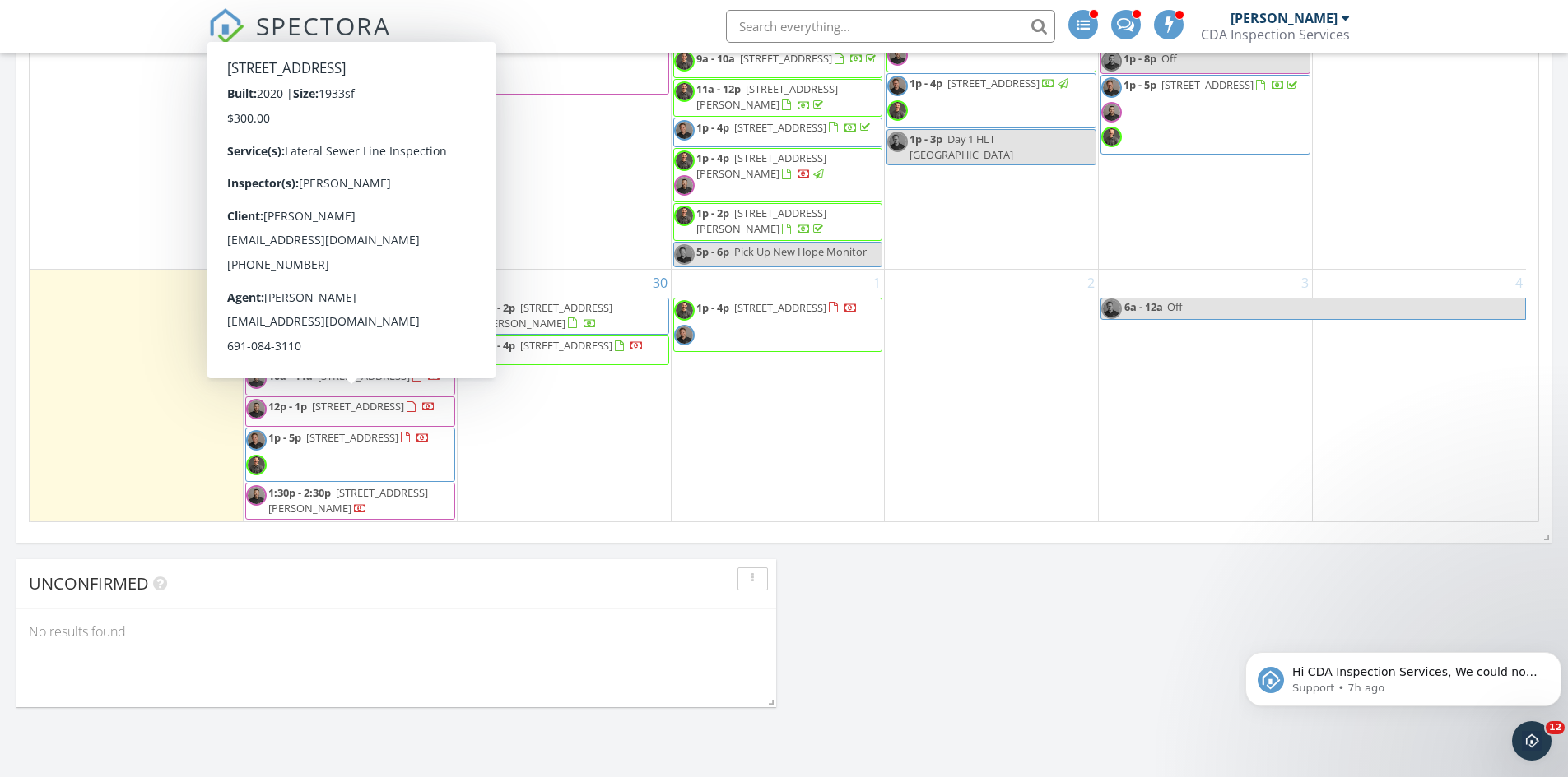
click at [392, 413] on span "12p - 1p 306 Redclover Ln, Allentown 18104" at bounding box center [340, 411] width 190 height 24
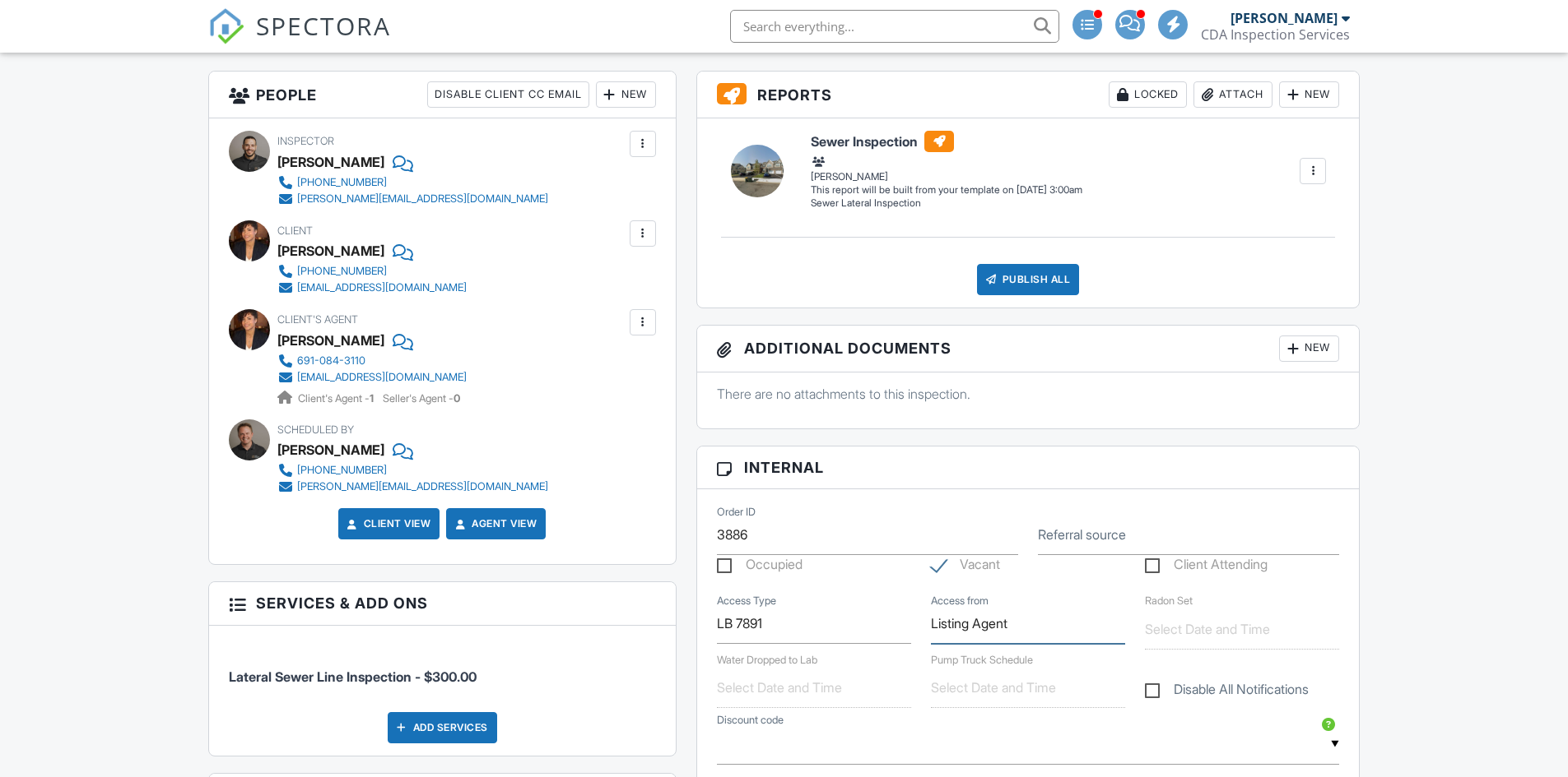
click at [1014, 641] on input "Listing Agent" at bounding box center [1028, 624] width 195 height 40
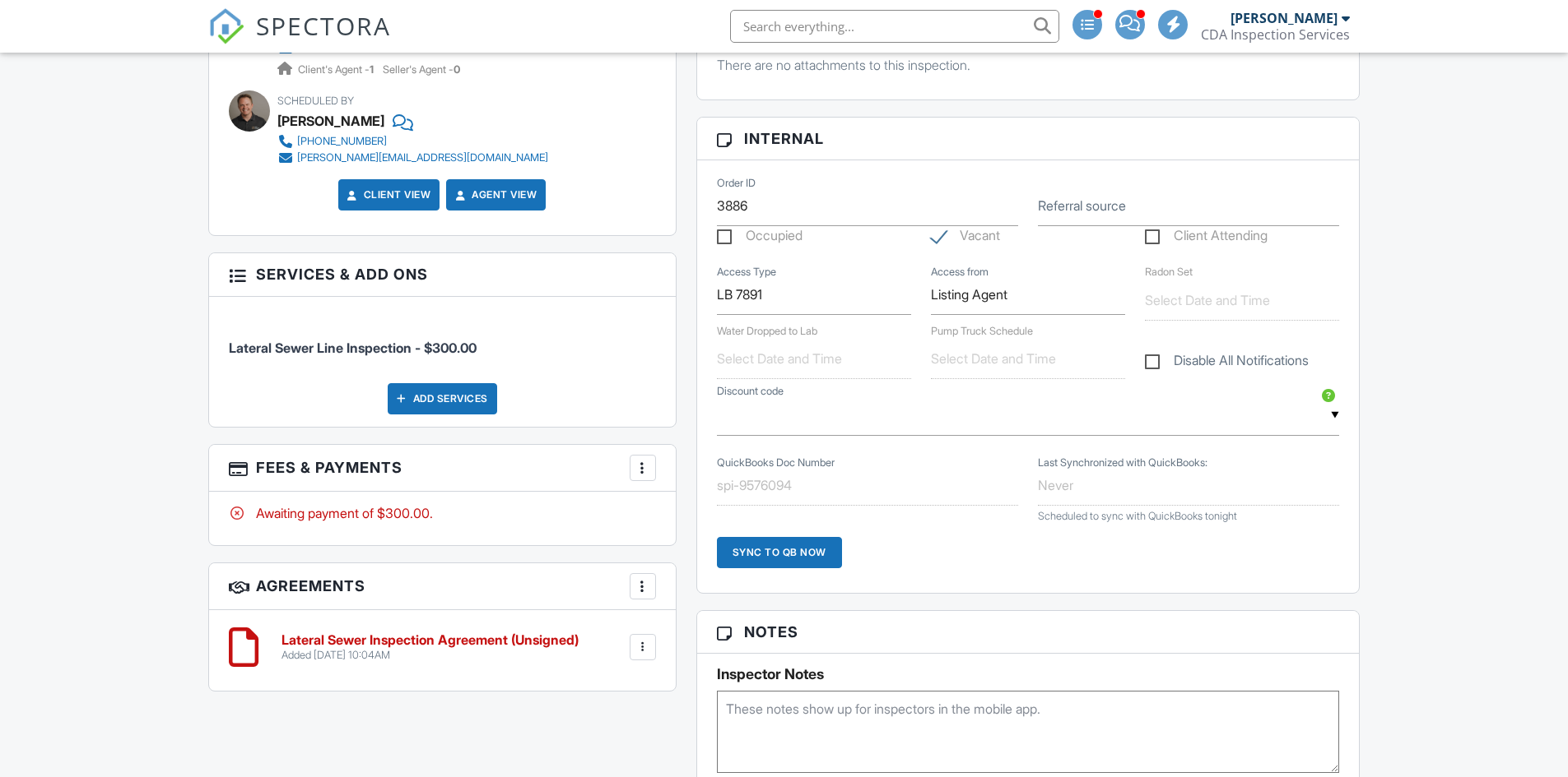
click at [839, 719] on textarea at bounding box center [1028, 732] width 623 height 82
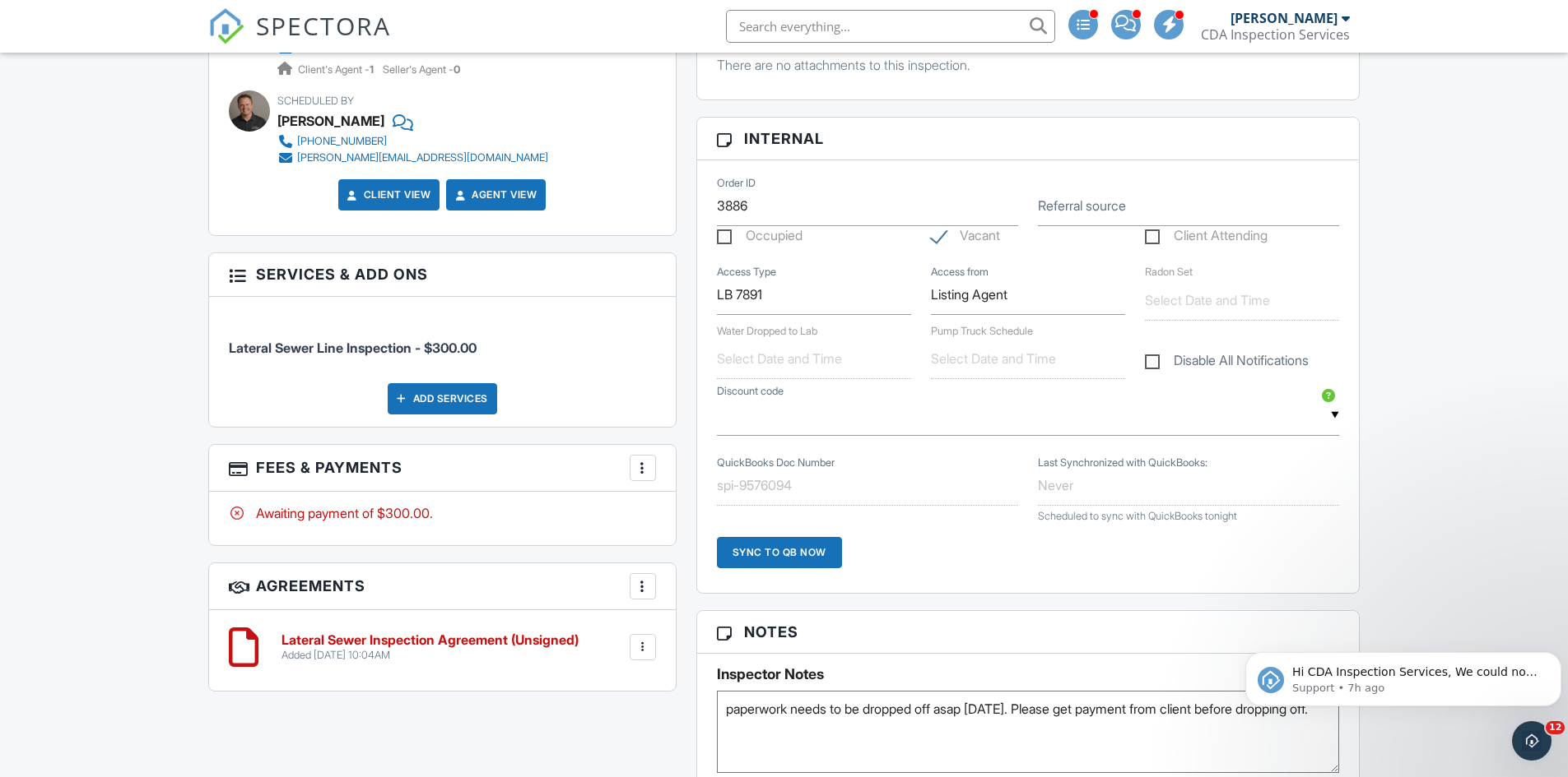
scroll to position [987, 0]
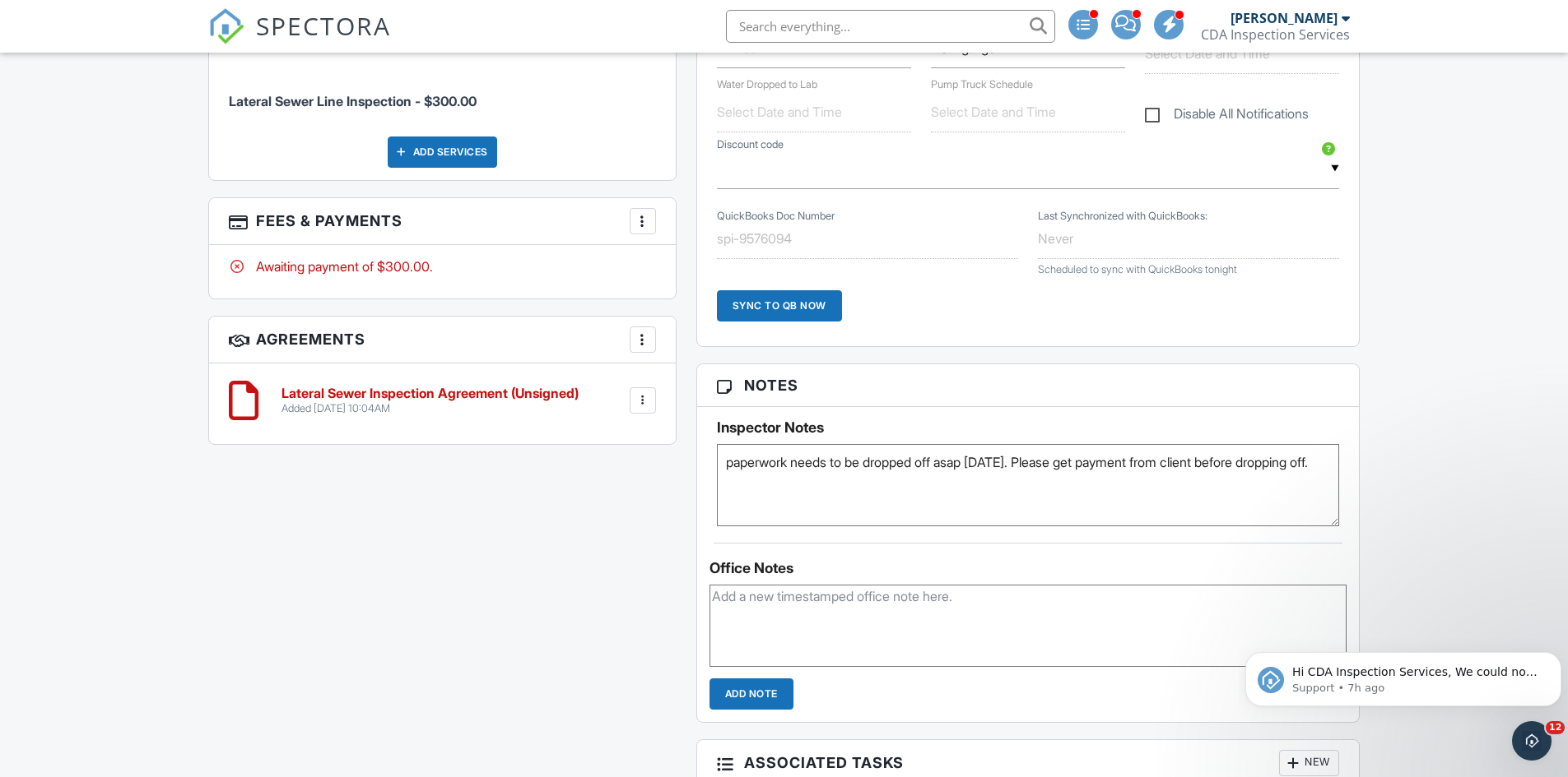
type textarea "paperwork needs to be dropped off asap on monday. Please get payment from clien…"
click at [655, 637] on div "All emails and texts are disabled for this inspection! All emails and texts hav…" at bounding box center [785, 360] width 1172 height 1732
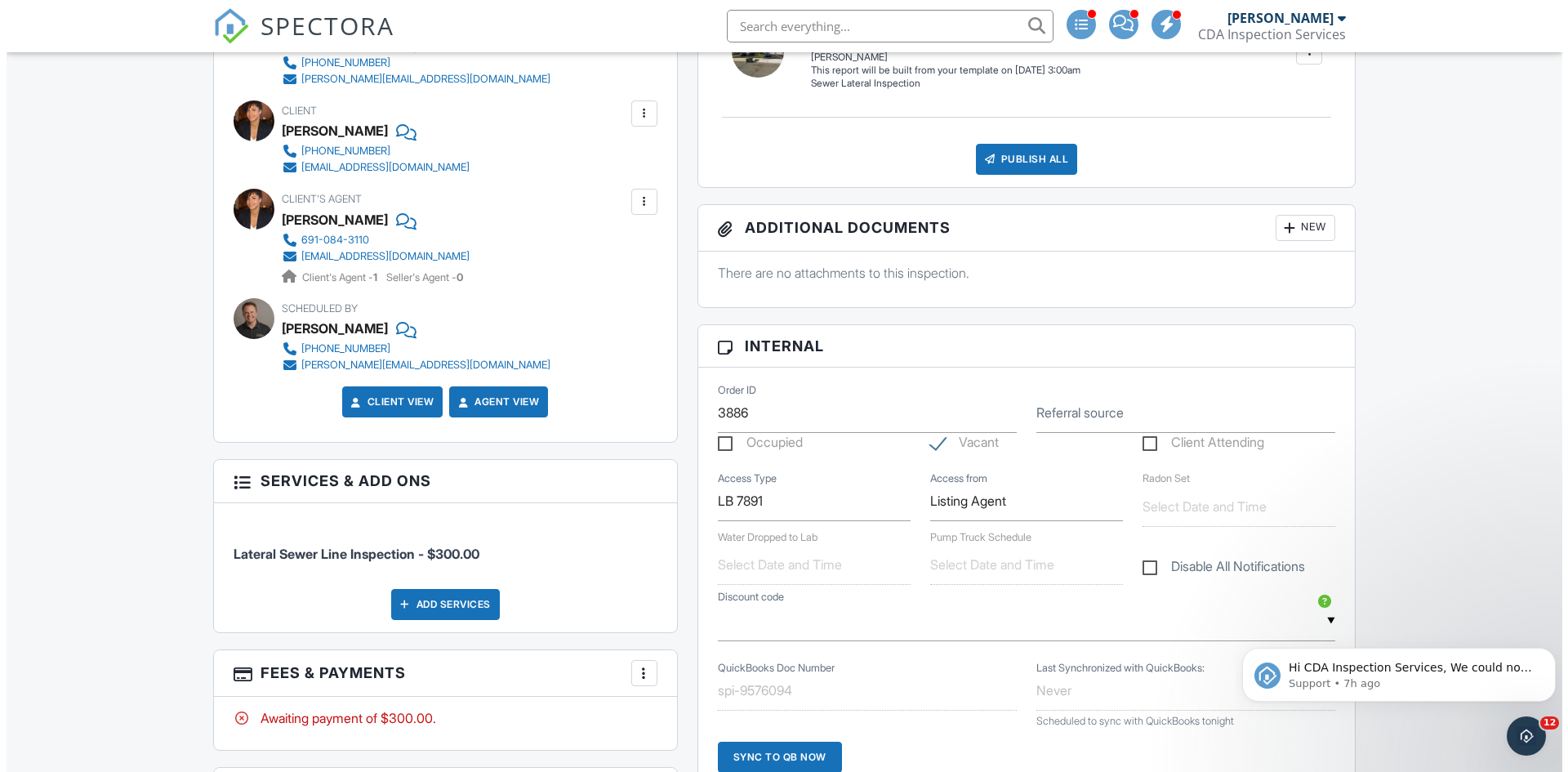
scroll to position [327, 0]
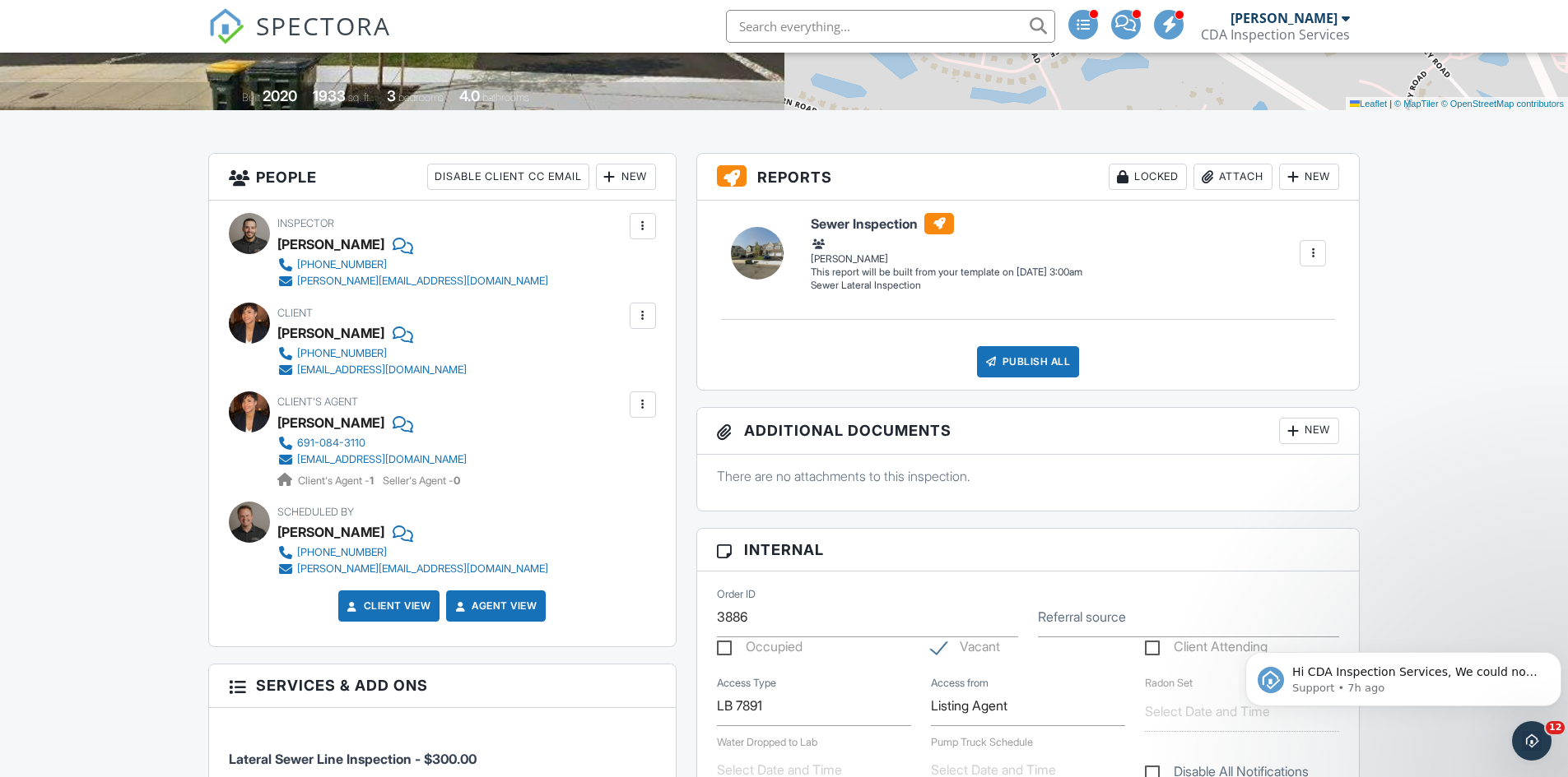
click at [651, 313] on div at bounding box center [642, 315] width 26 height 26
click at [621, 367] on li "Edit" at bounding box center [604, 365] width 84 height 41
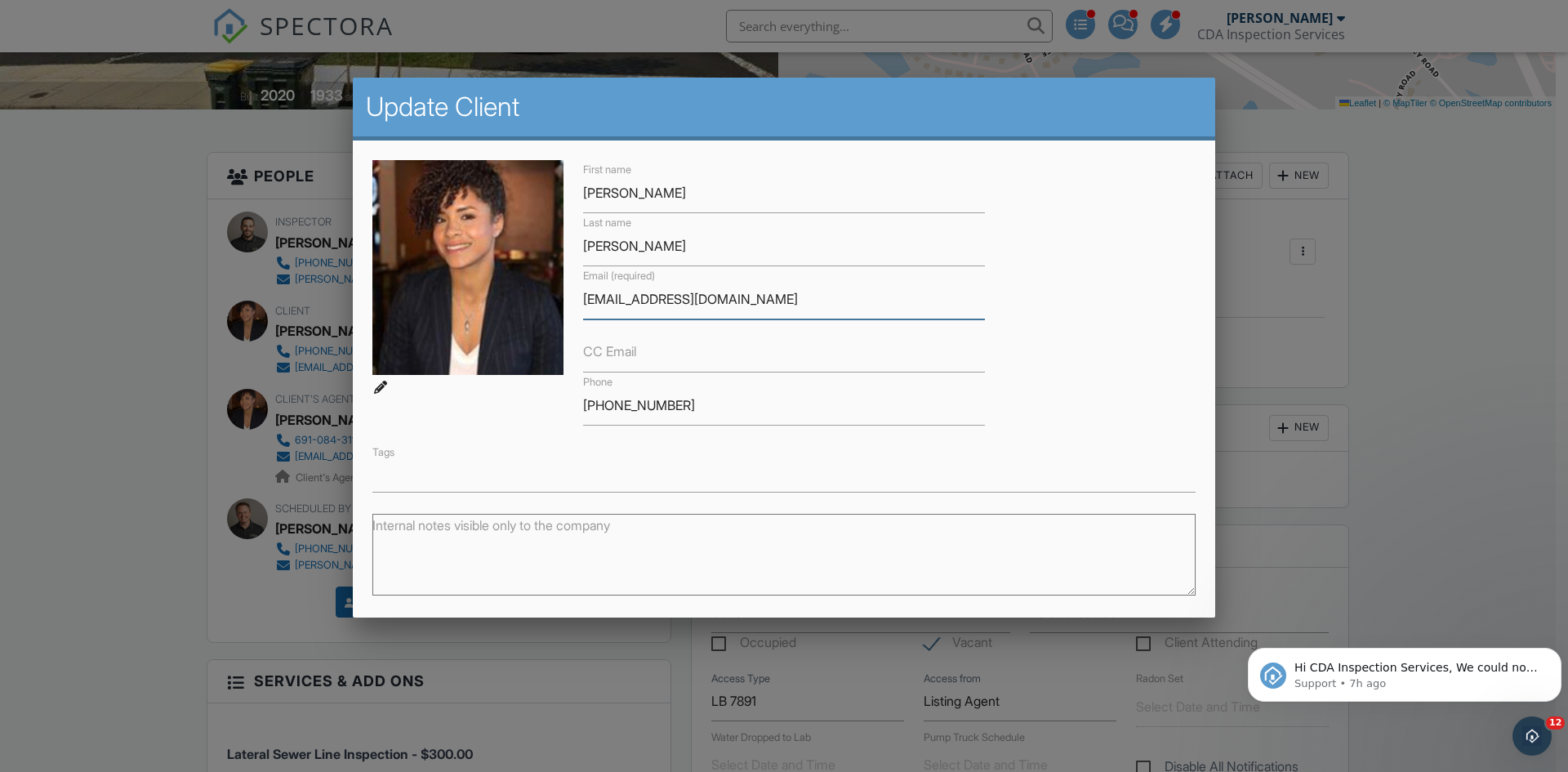
drag, startPoint x: 791, startPoint y: 306, endPoint x: 561, endPoint y: 320, distance: 230.4
click at [561, 320] on div "First name Dion Last name Kowalski Email (required) patmiller@ilehighvalley.com…" at bounding box center [784, 326] width 843 height 332
type input "d"
type input "p"
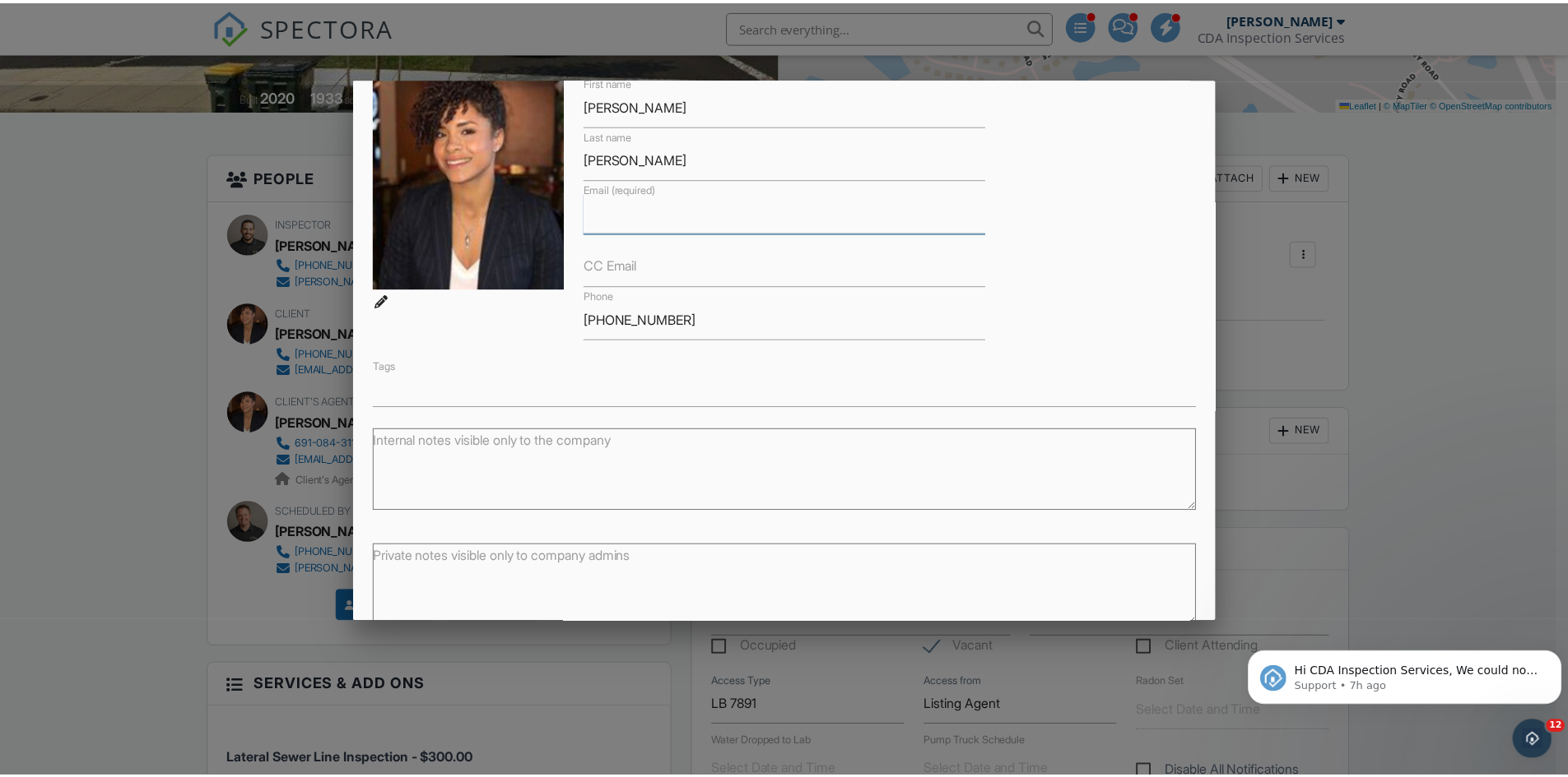
scroll to position [168, 0]
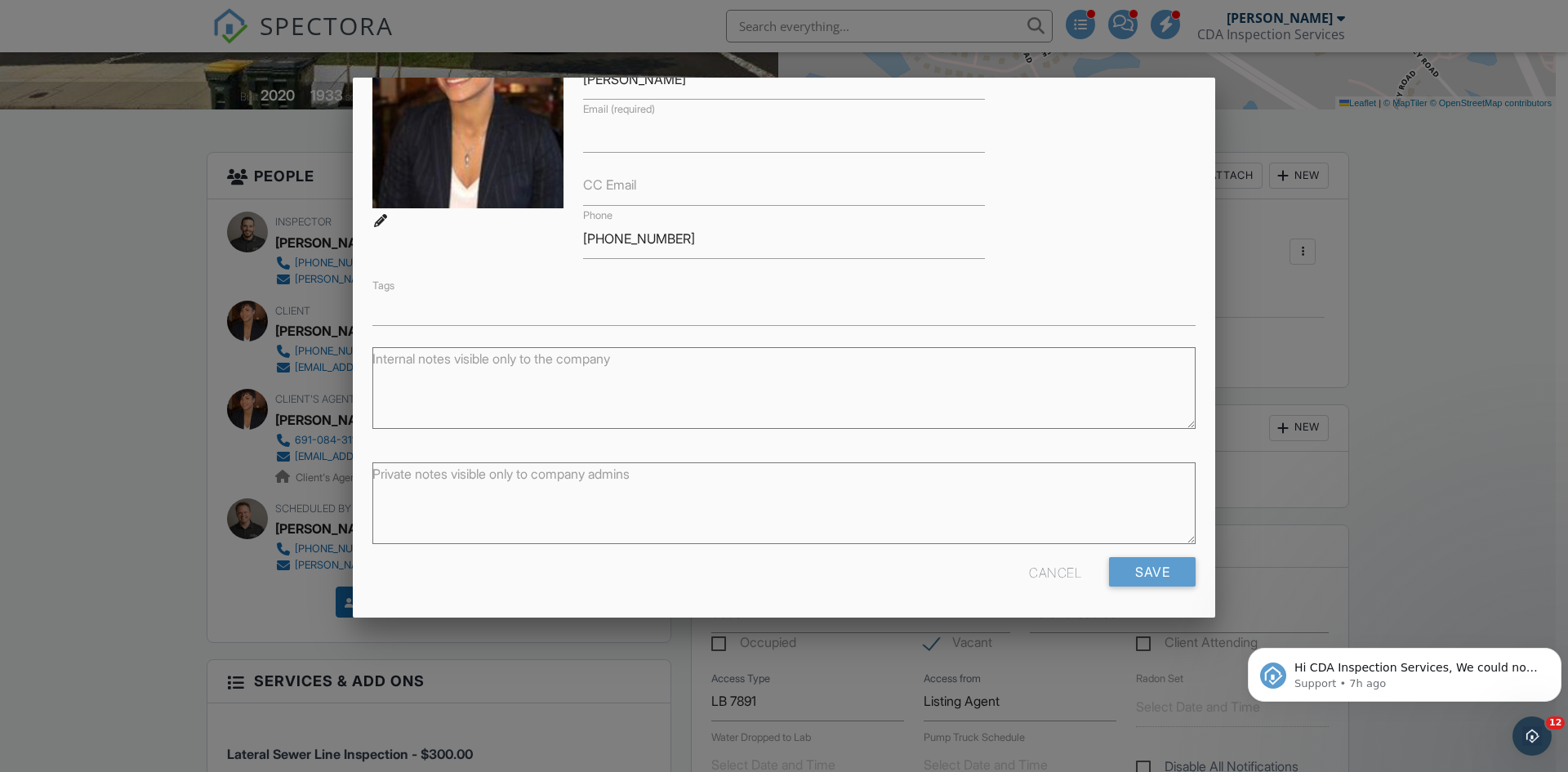
click at [1033, 565] on div "Cancel" at bounding box center [1055, 571] width 52 height 29
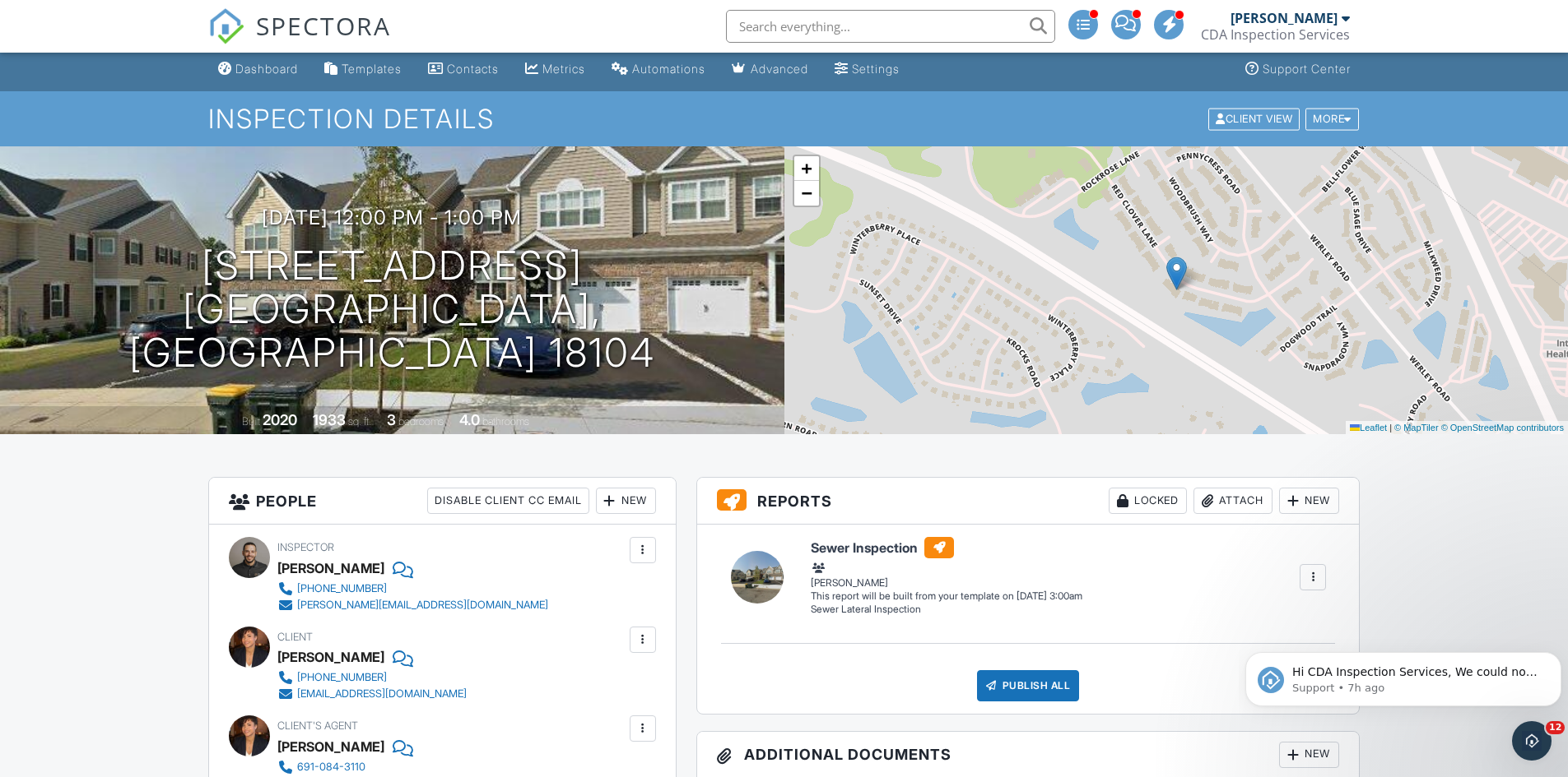
scroll to position [0, 0]
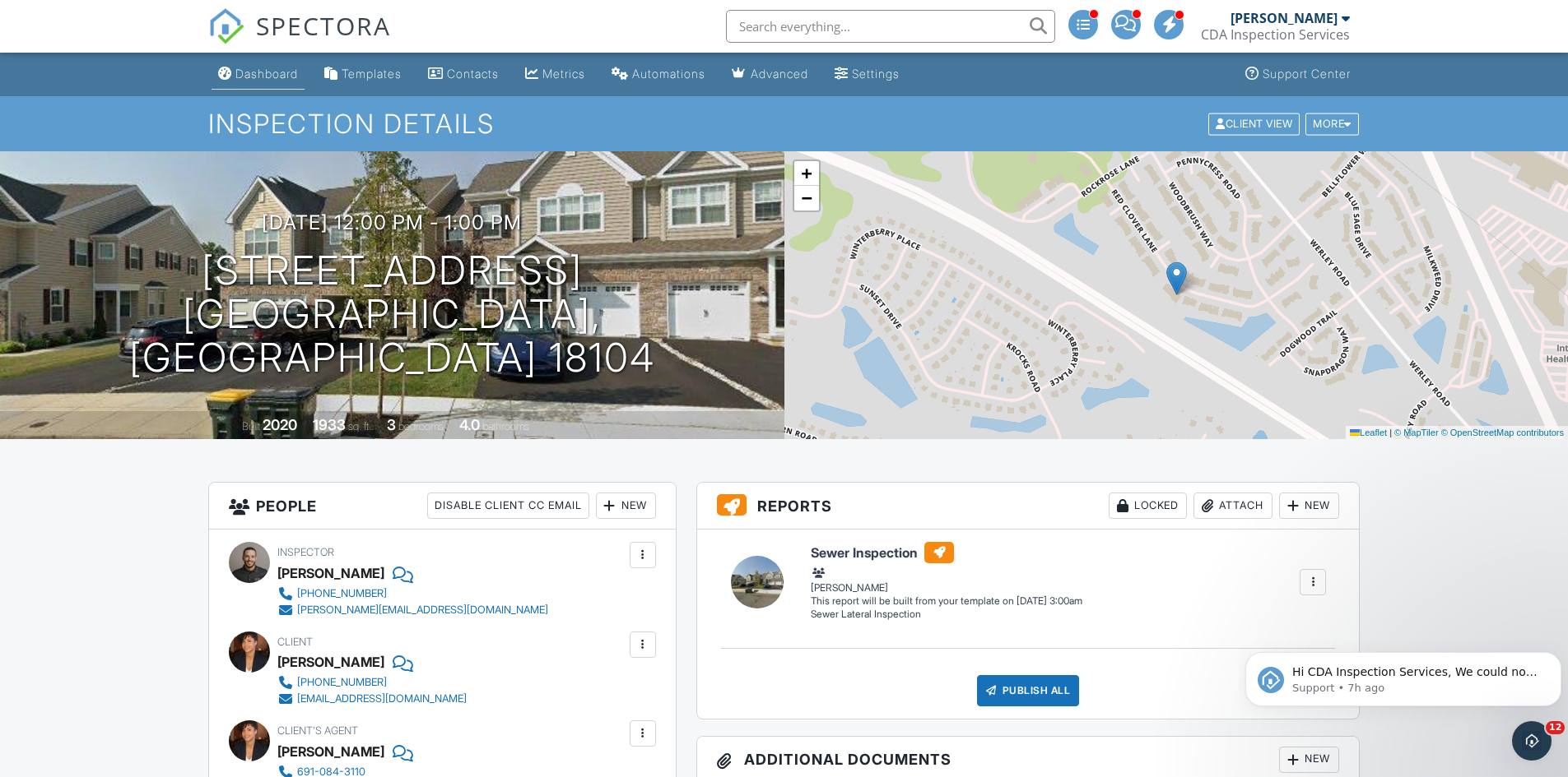
click at [274, 84] on link "Dashboard" at bounding box center [257, 75] width 93 height 30
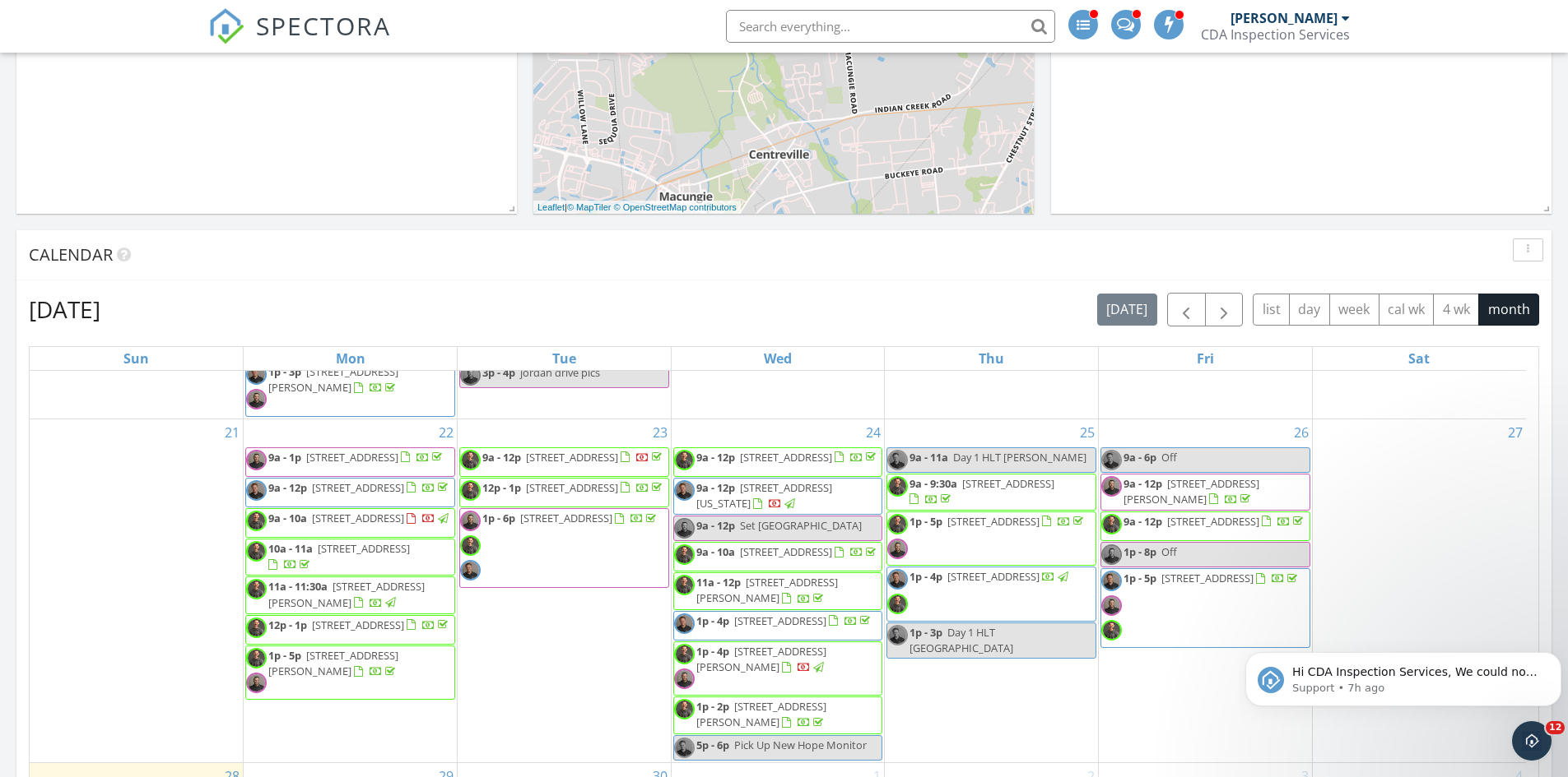
scroll to position [905, 0]
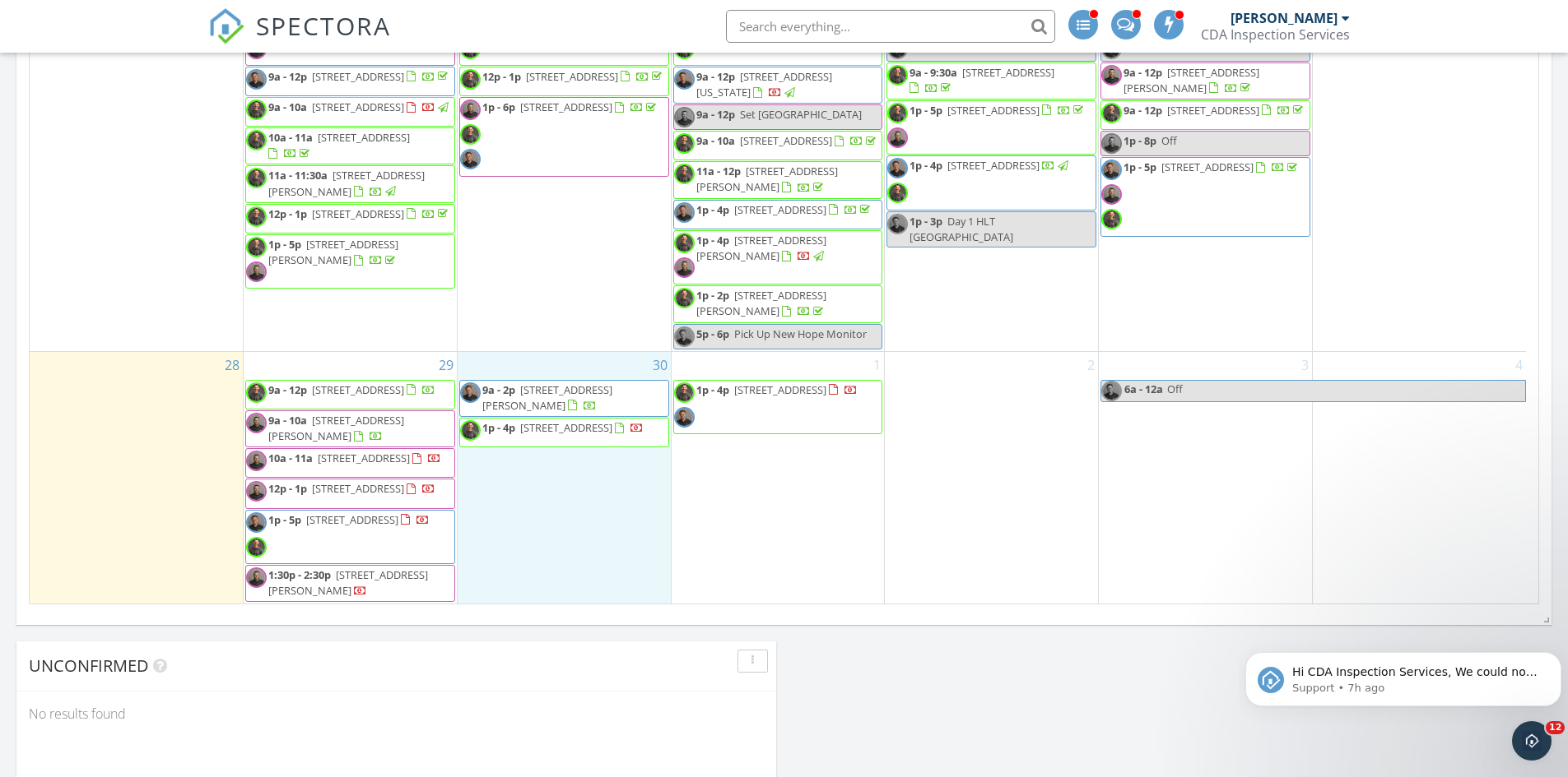
click at [556, 454] on div "30 9a - 2p [STREET_ADDRESS][PERSON_NAME] 1p - 4p [STREET_ADDRESS]" at bounding box center [564, 478] width 213 height 252
click at [574, 391] on link "Inspection" at bounding box center [563, 386] width 85 height 26
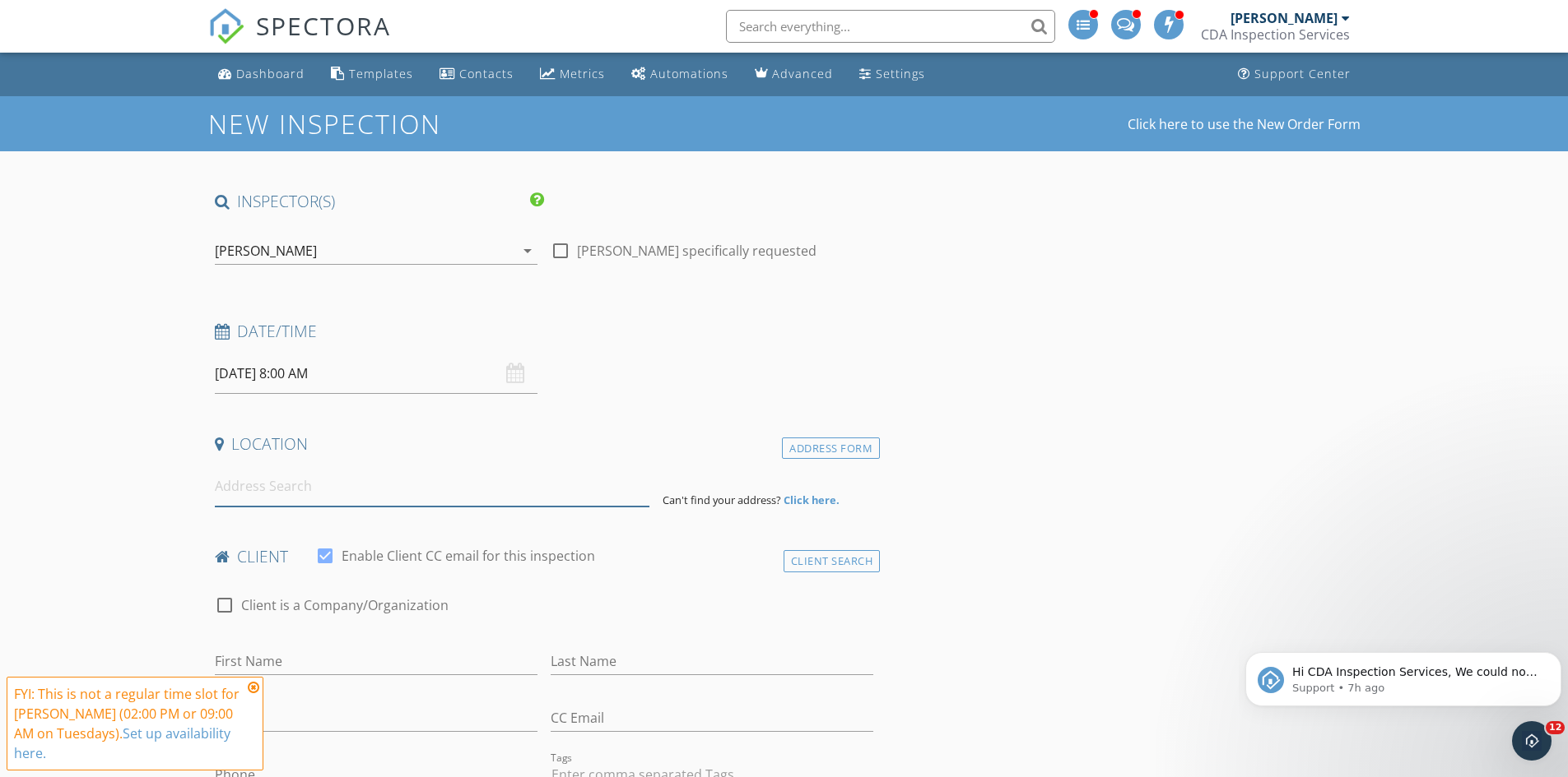
click at [348, 490] on input at bounding box center [432, 486] width 434 height 40
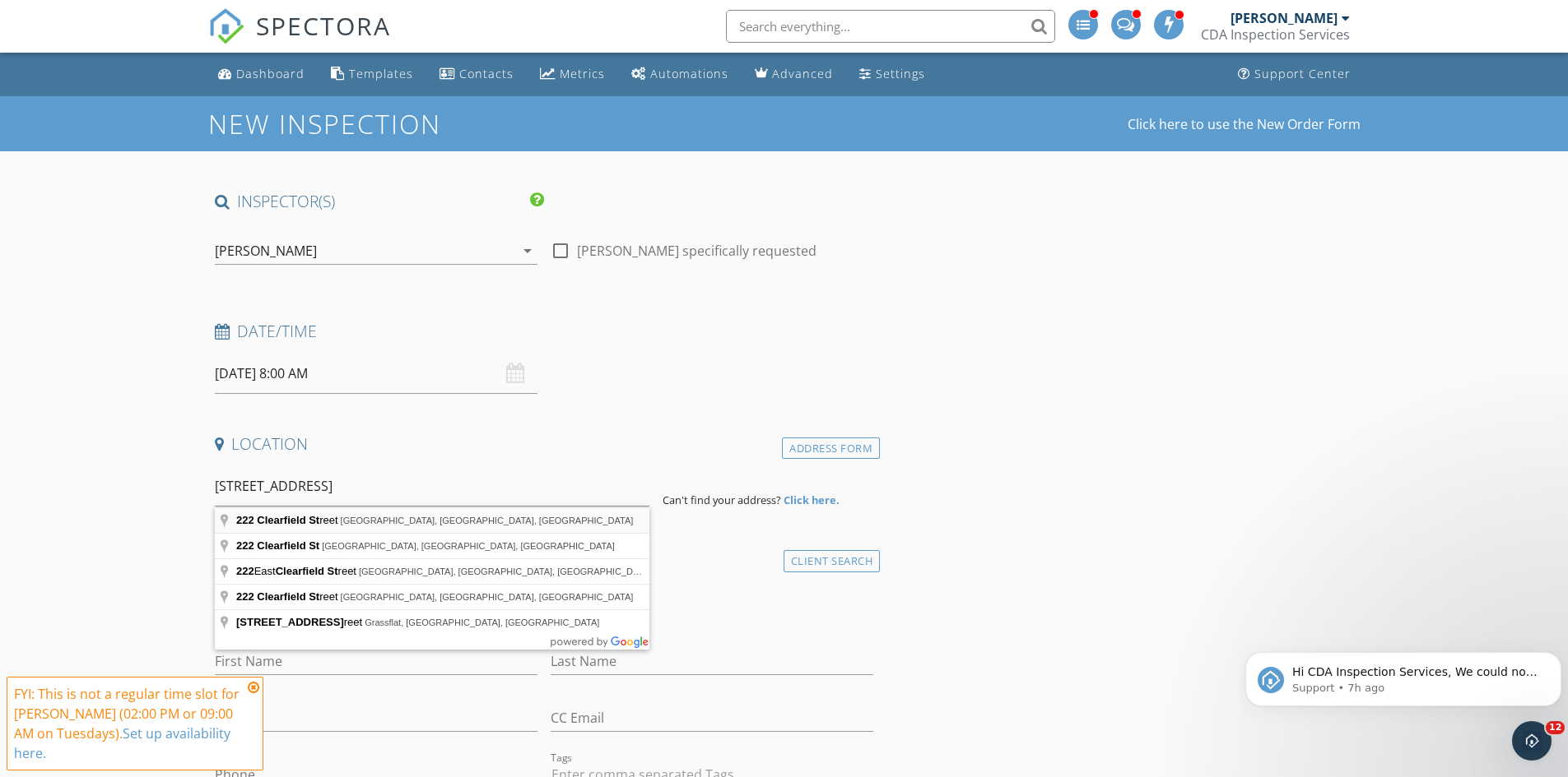
type input "[STREET_ADDRESS]"
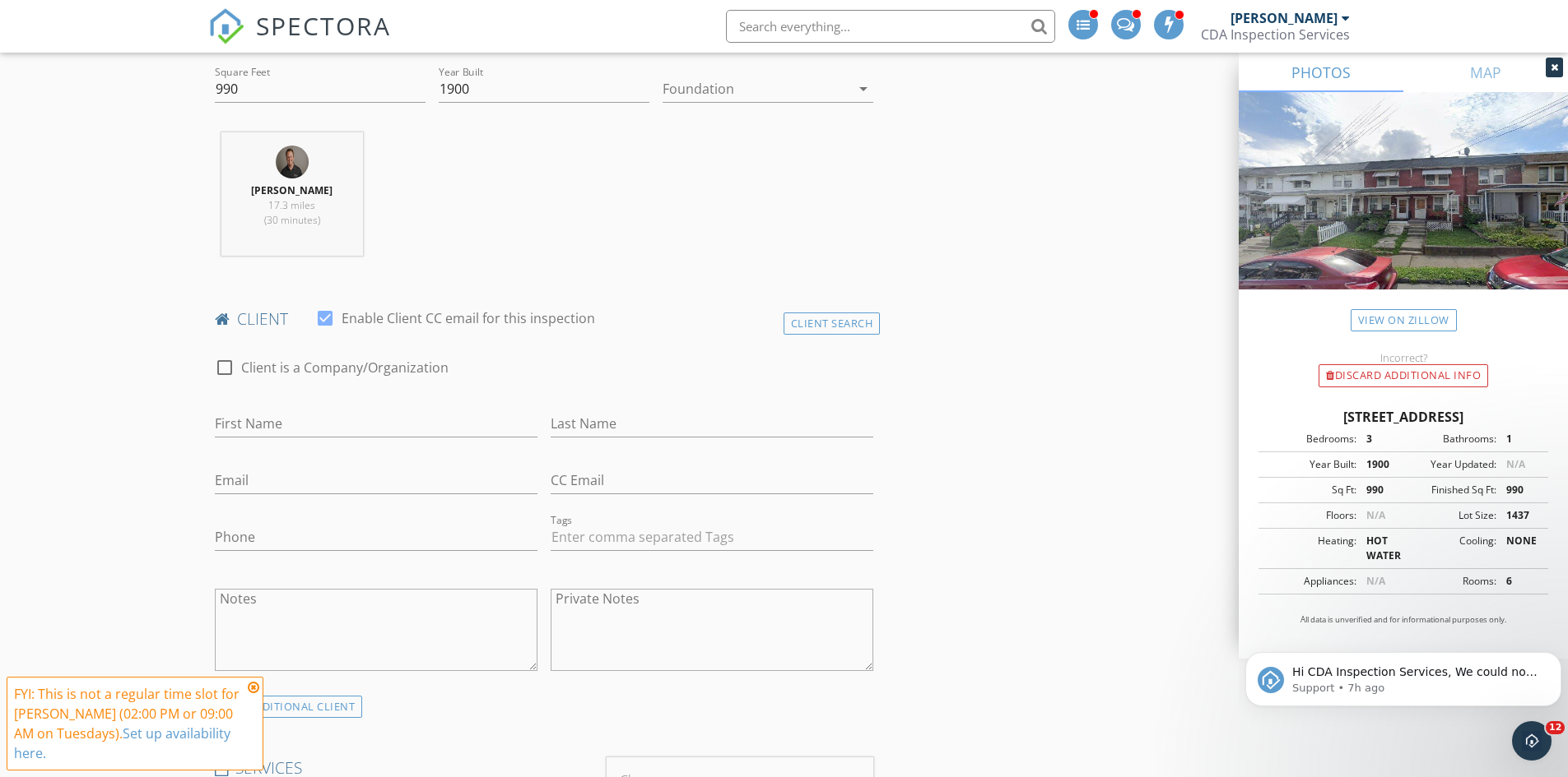
scroll to position [576, 0]
click at [298, 427] on input "First Name" at bounding box center [376, 422] width 323 height 27
type input "[PERSON_NAME]"
type input "[EMAIL_ADDRESS][DOMAIN_NAME]"
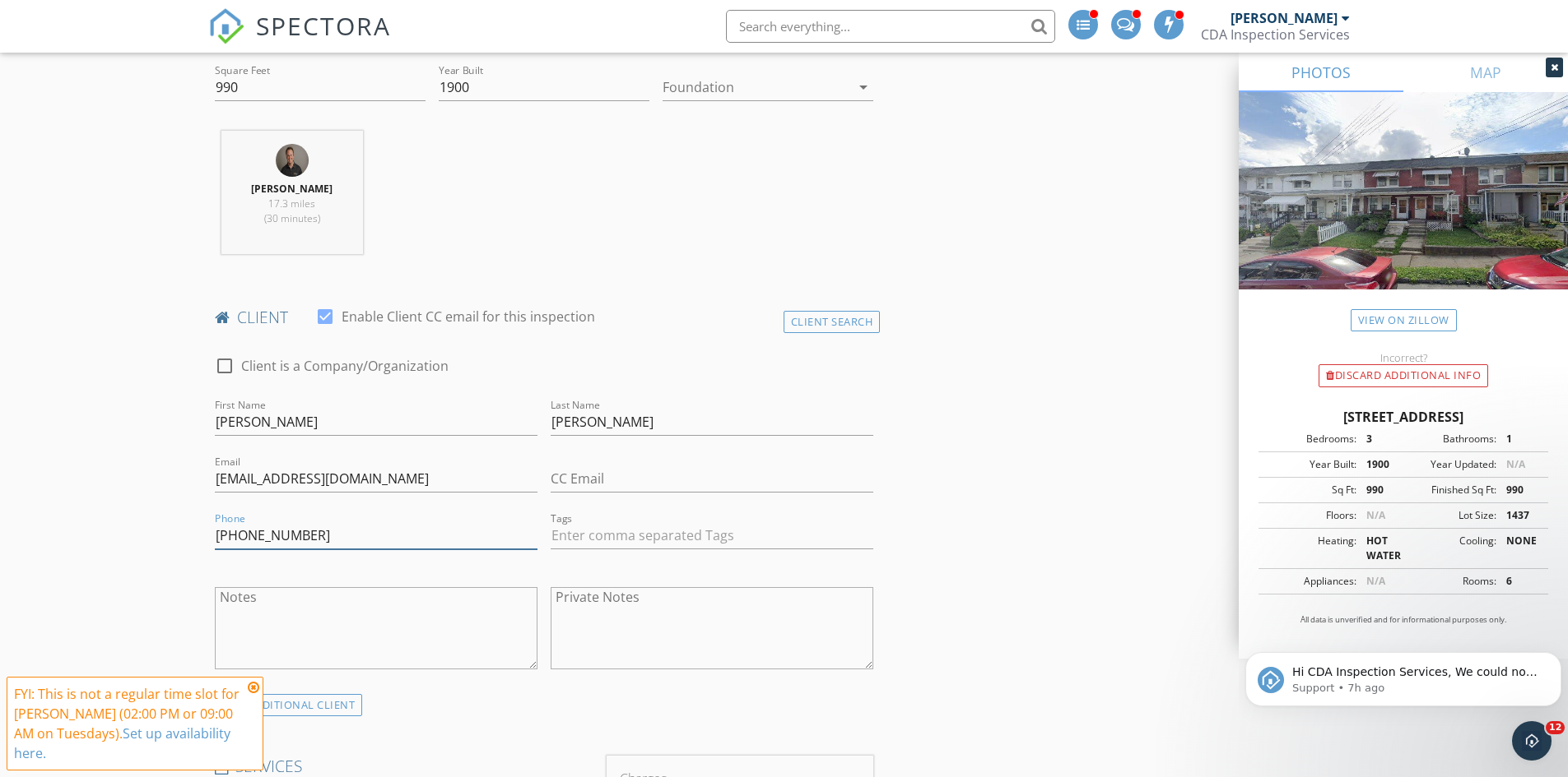
type input "[PHONE_NUMBER]"
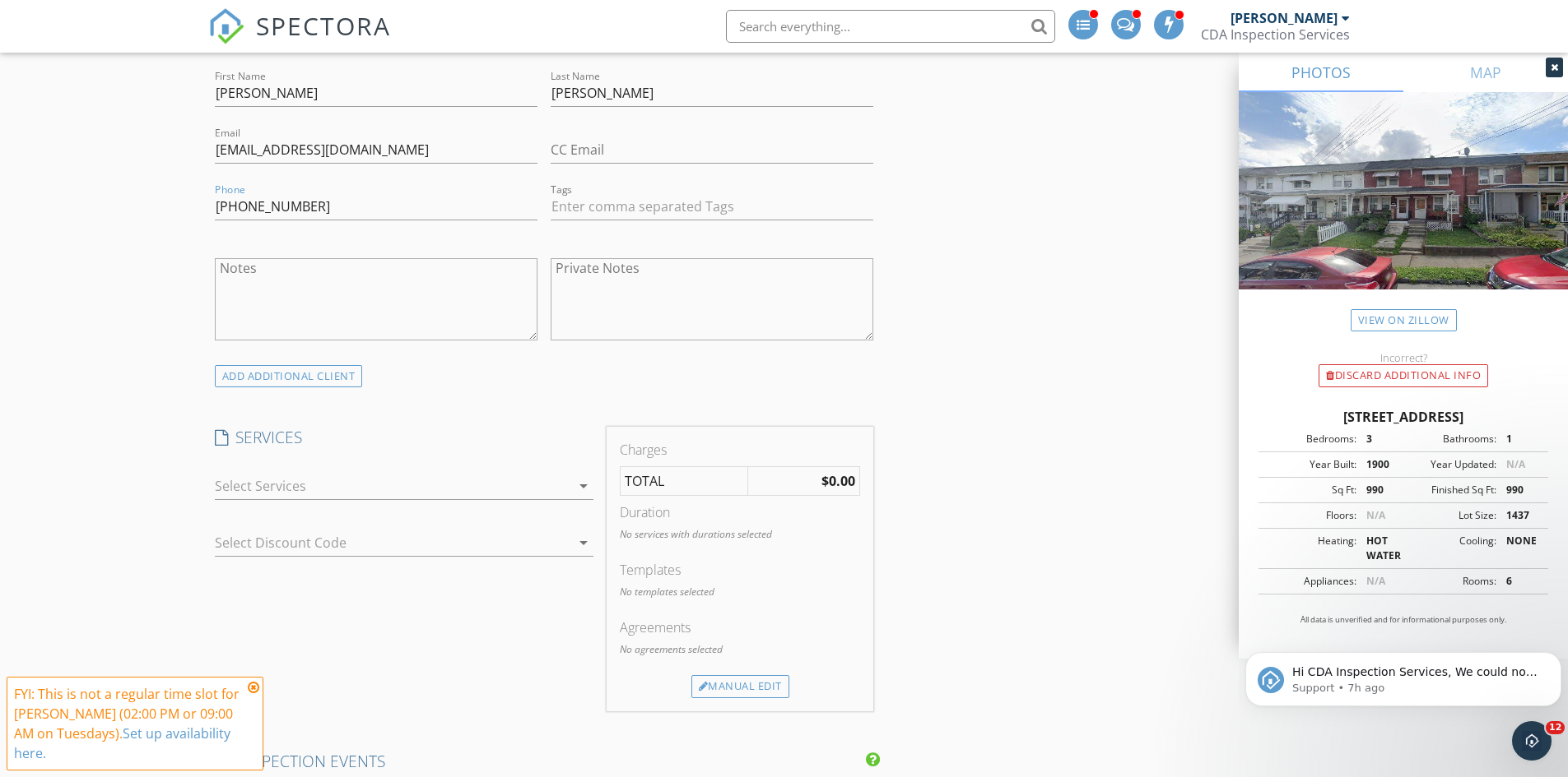
click at [396, 493] on div at bounding box center [392, 485] width 356 height 26
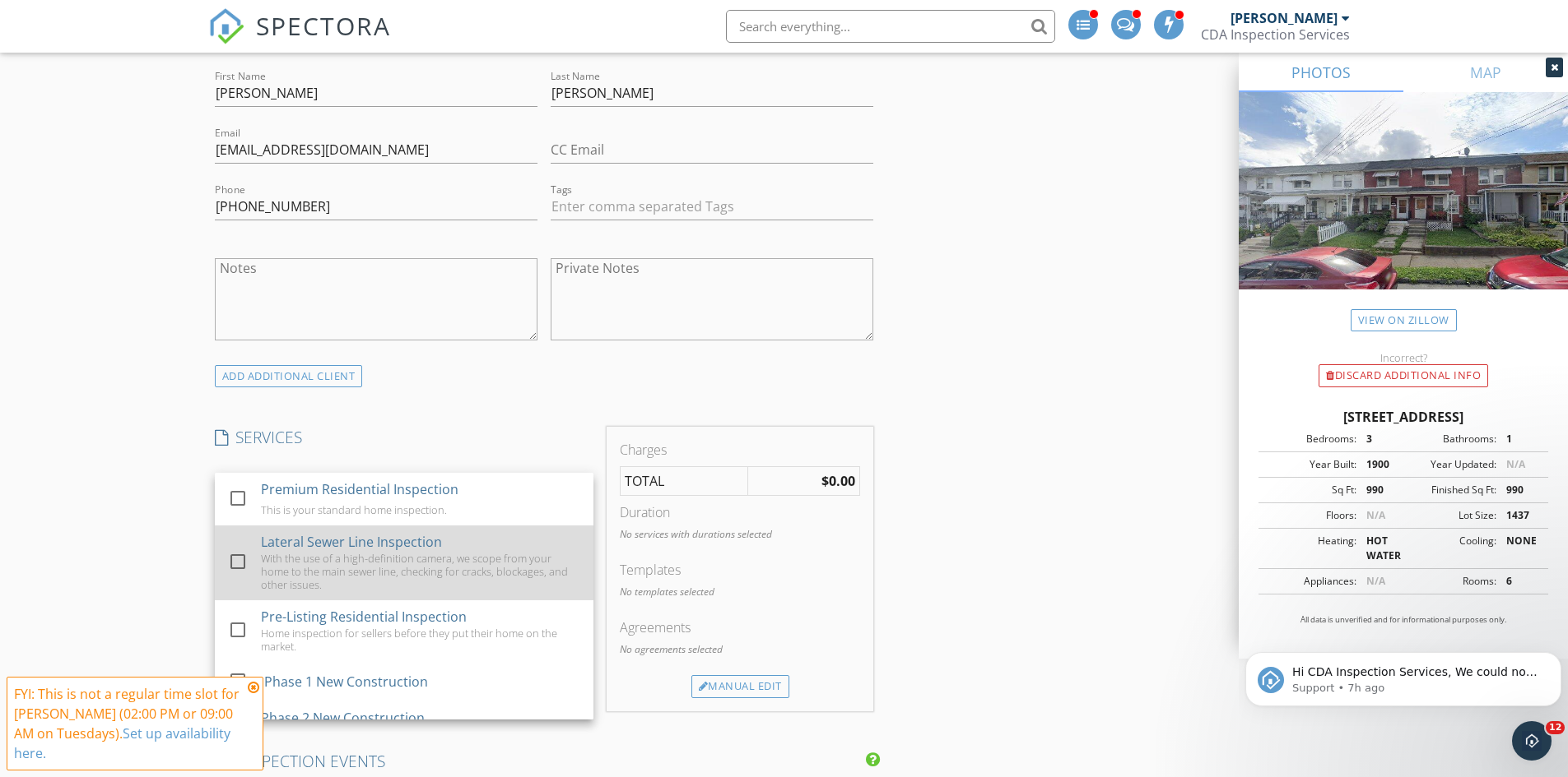
click at [235, 559] on div at bounding box center [237, 562] width 28 height 28
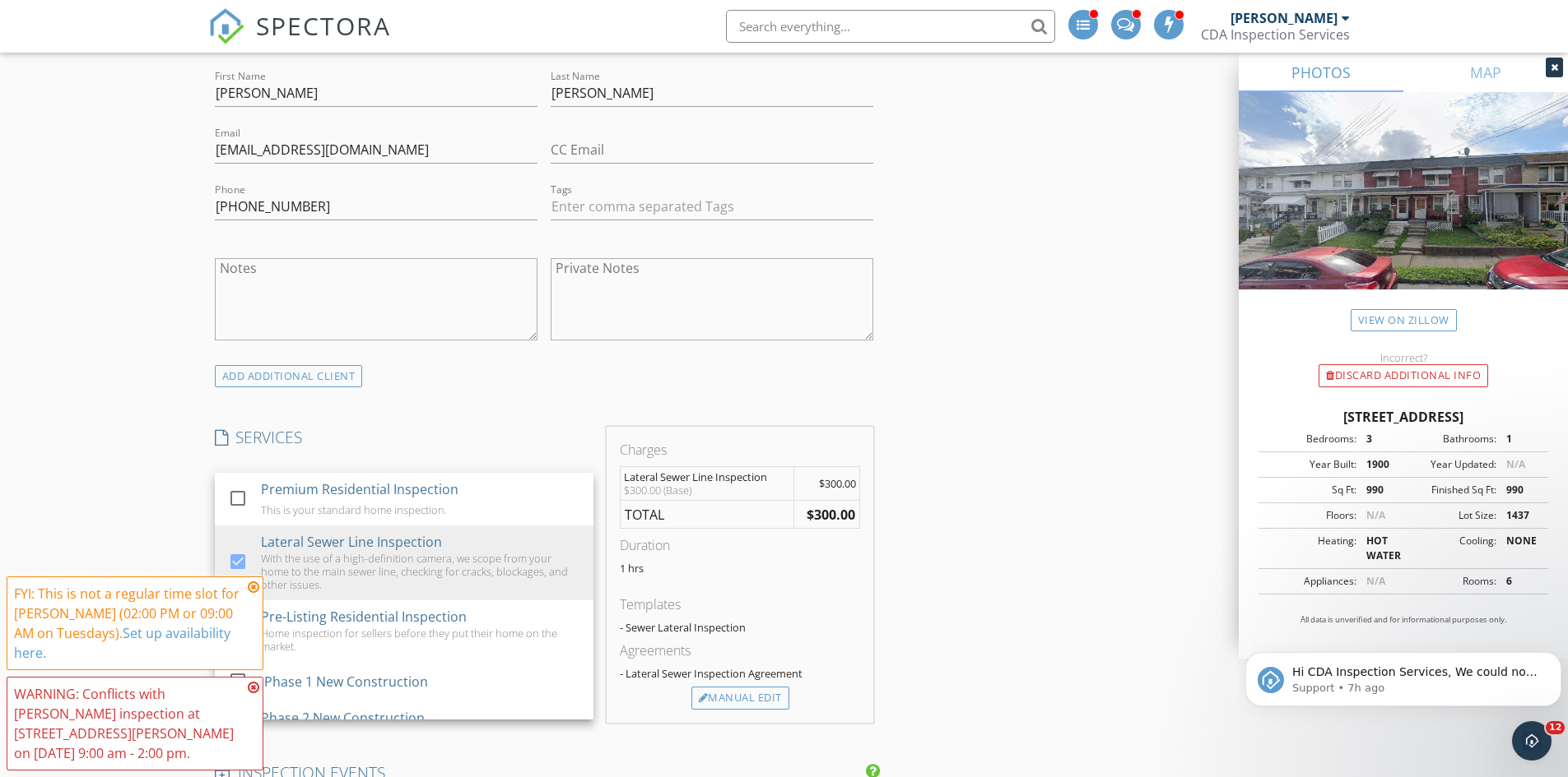
click at [252, 594] on icon at bounding box center [253, 588] width 12 height 13
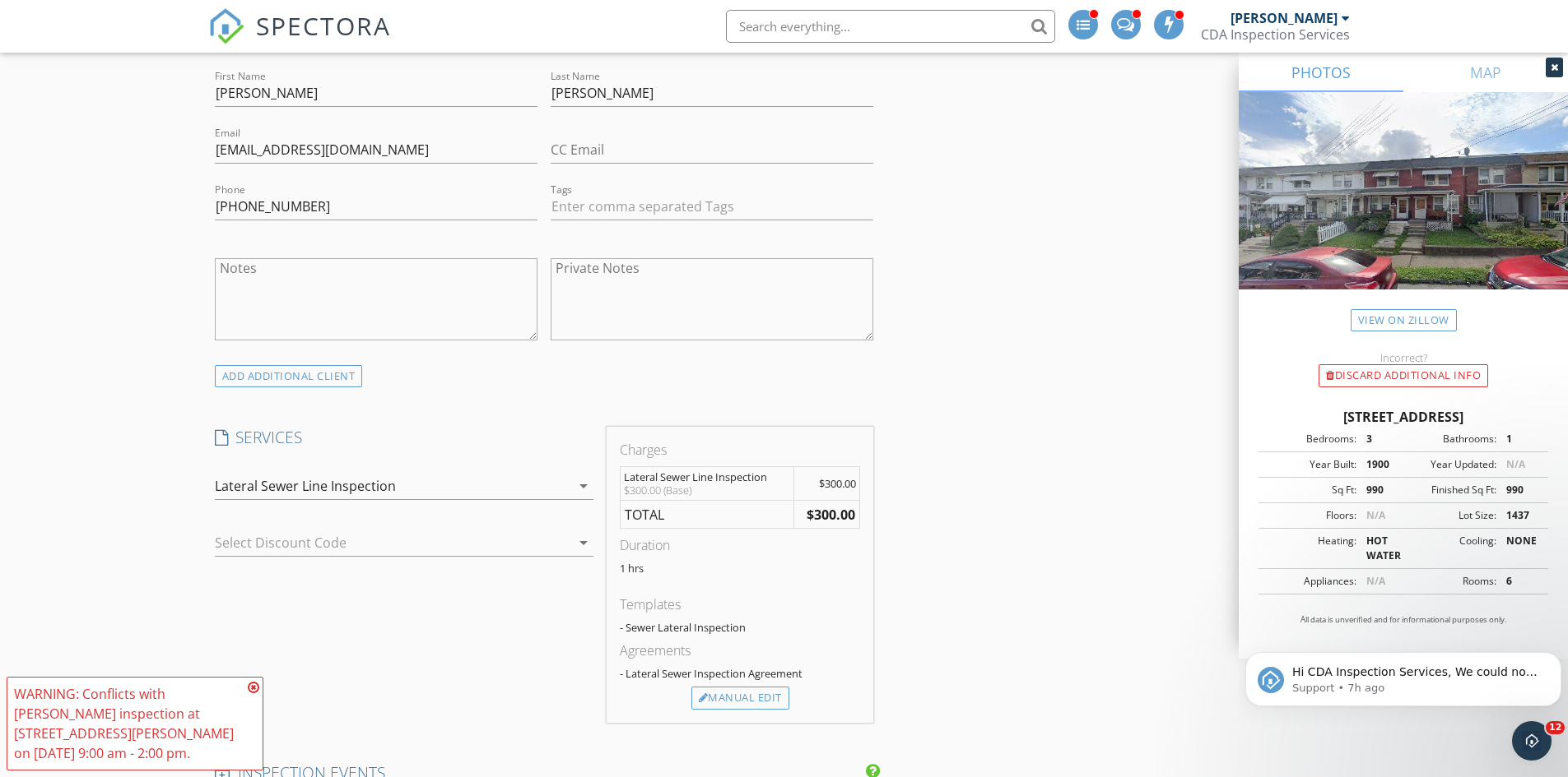
click at [255, 694] on icon at bounding box center [253, 688] width 12 height 13
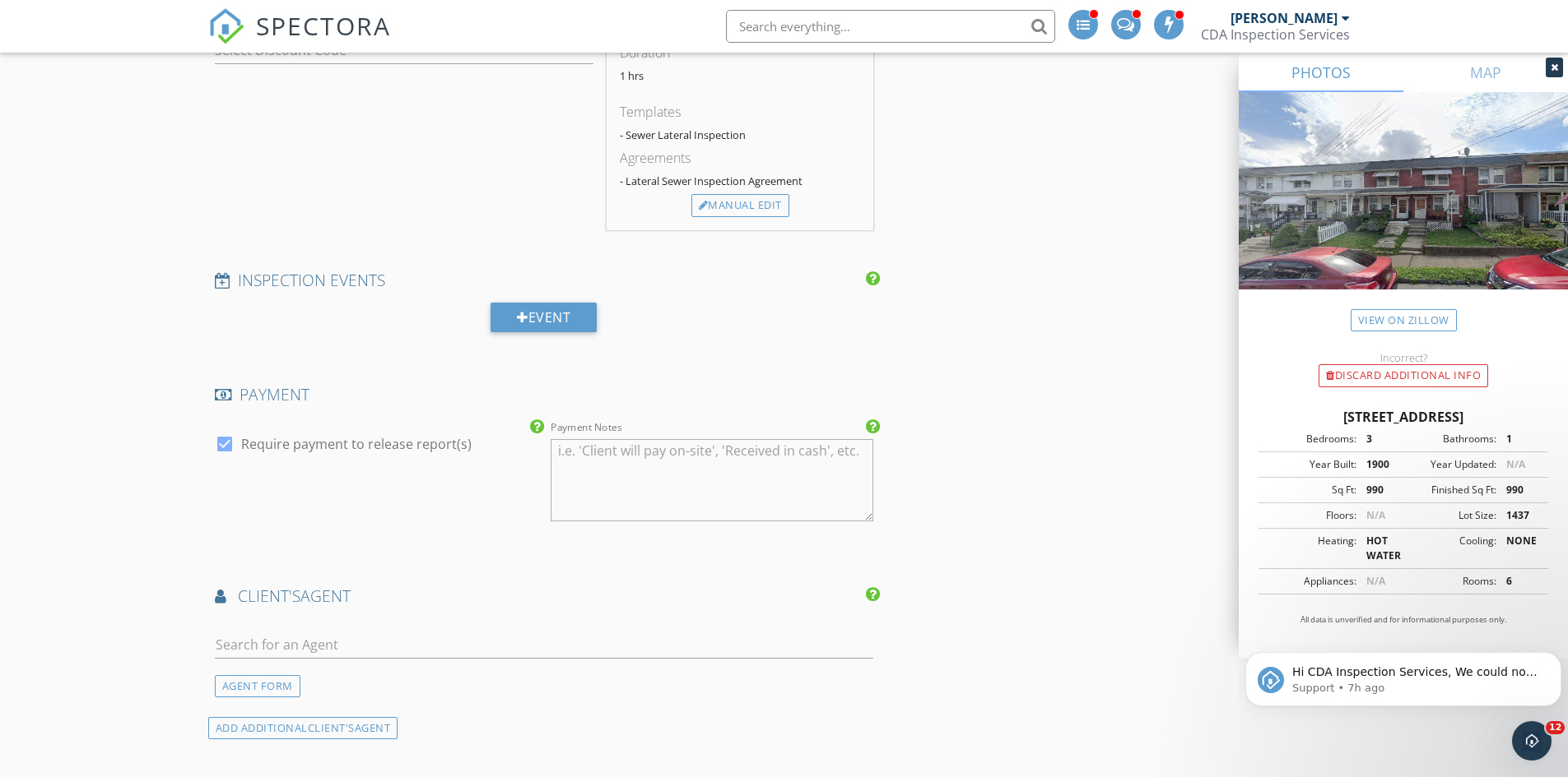
scroll to position [1398, 0]
click at [322, 657] on input "text" at bounding box center [544, 645] width 659 height 27
type input "georgi"
click at [456, 663] on li "Georgiana Torrella Iron Valley Real Estate - Lehigh Valley" at bounding box center [544, 681] width 657 height 46
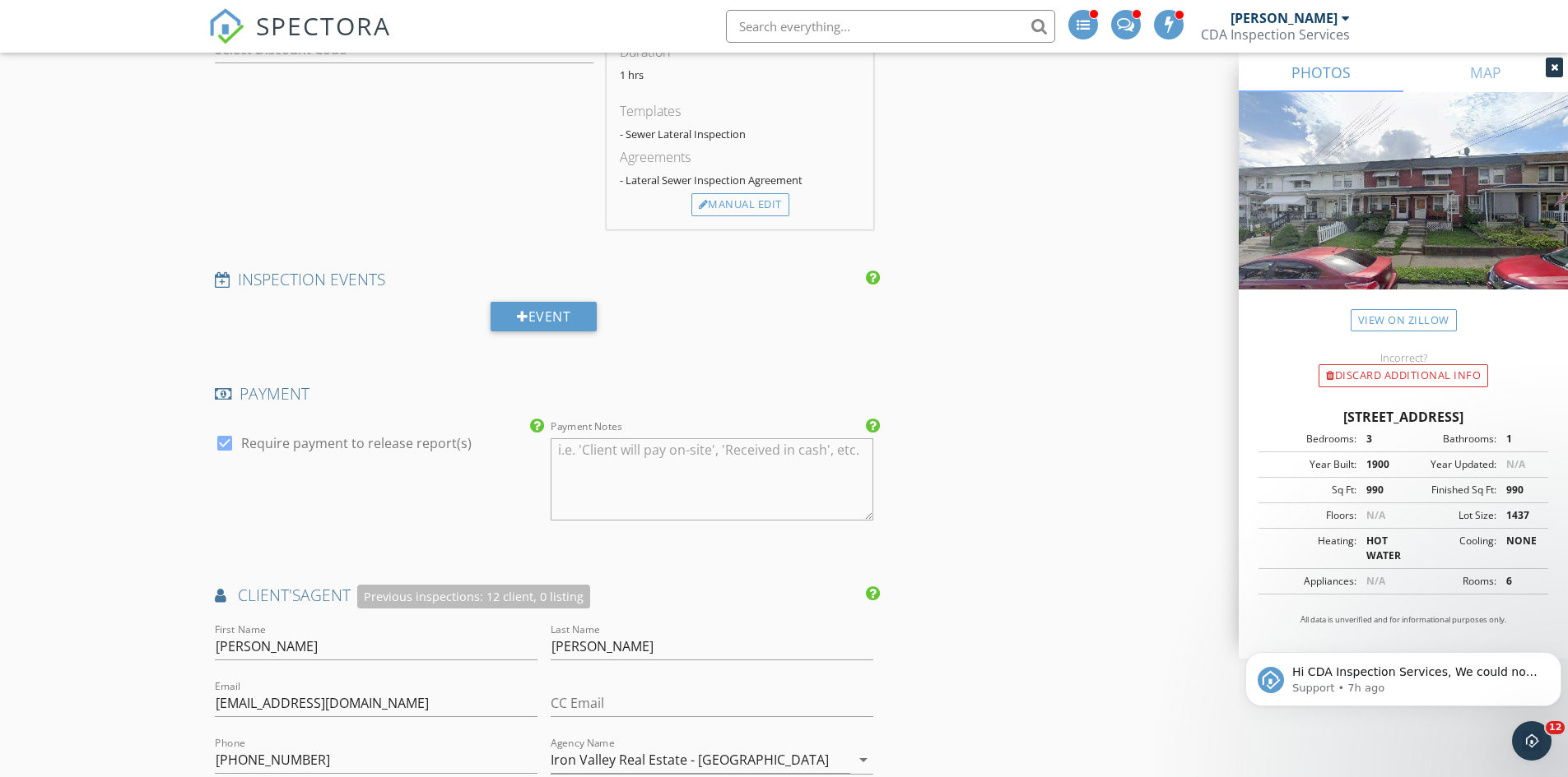
click at [166, 497] on div "New Inspection Click here to use the New Order Form INSPECTOR(S) check_box Dust…" at bounding box center [784, 469] width 1568 height 3542
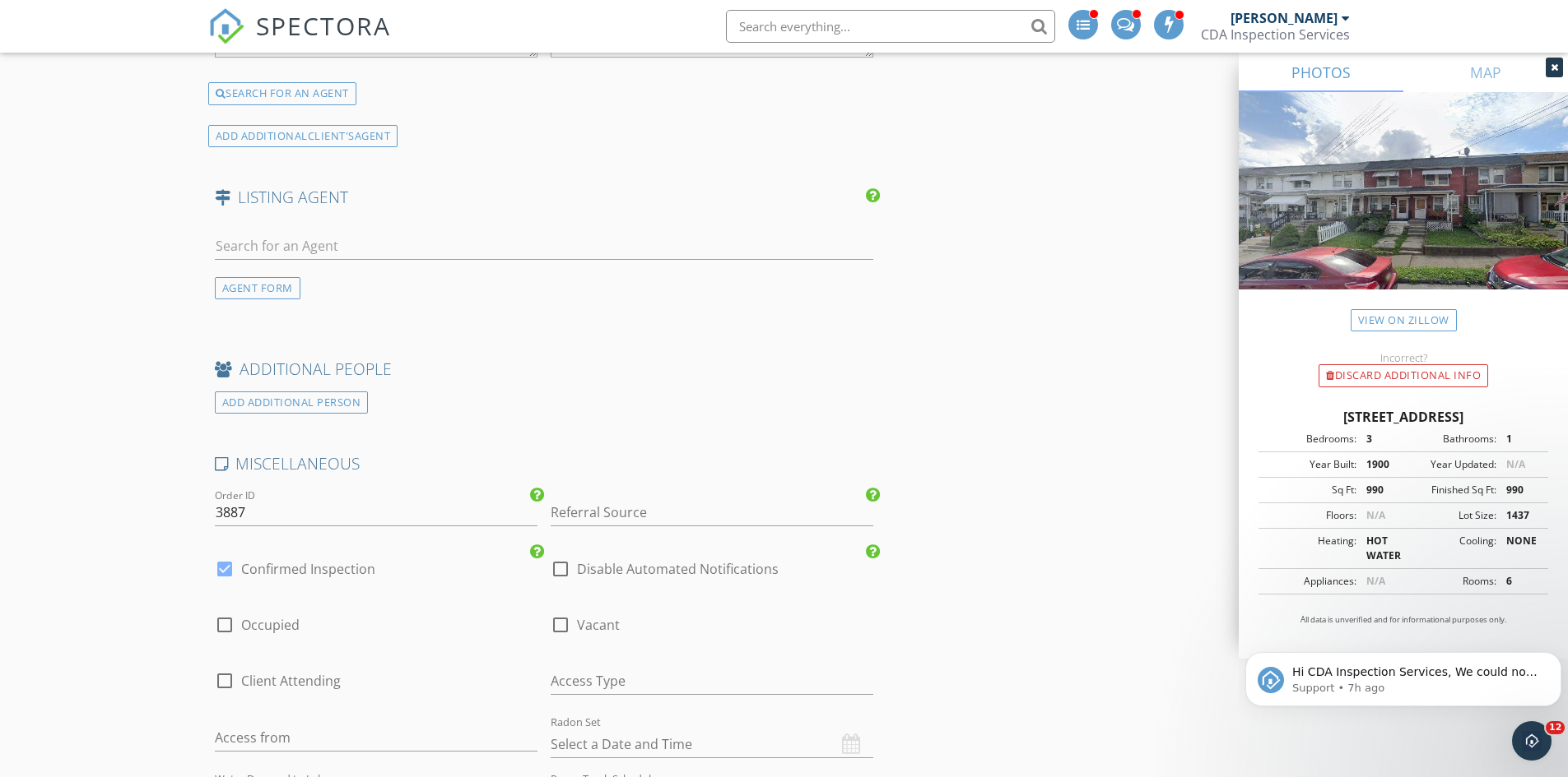
scroll to position [2303, 0]
click at [217, 567] on div at bounding box center [224, 567] width 28 height 28
checkbox input "false"
checkbox input "true"
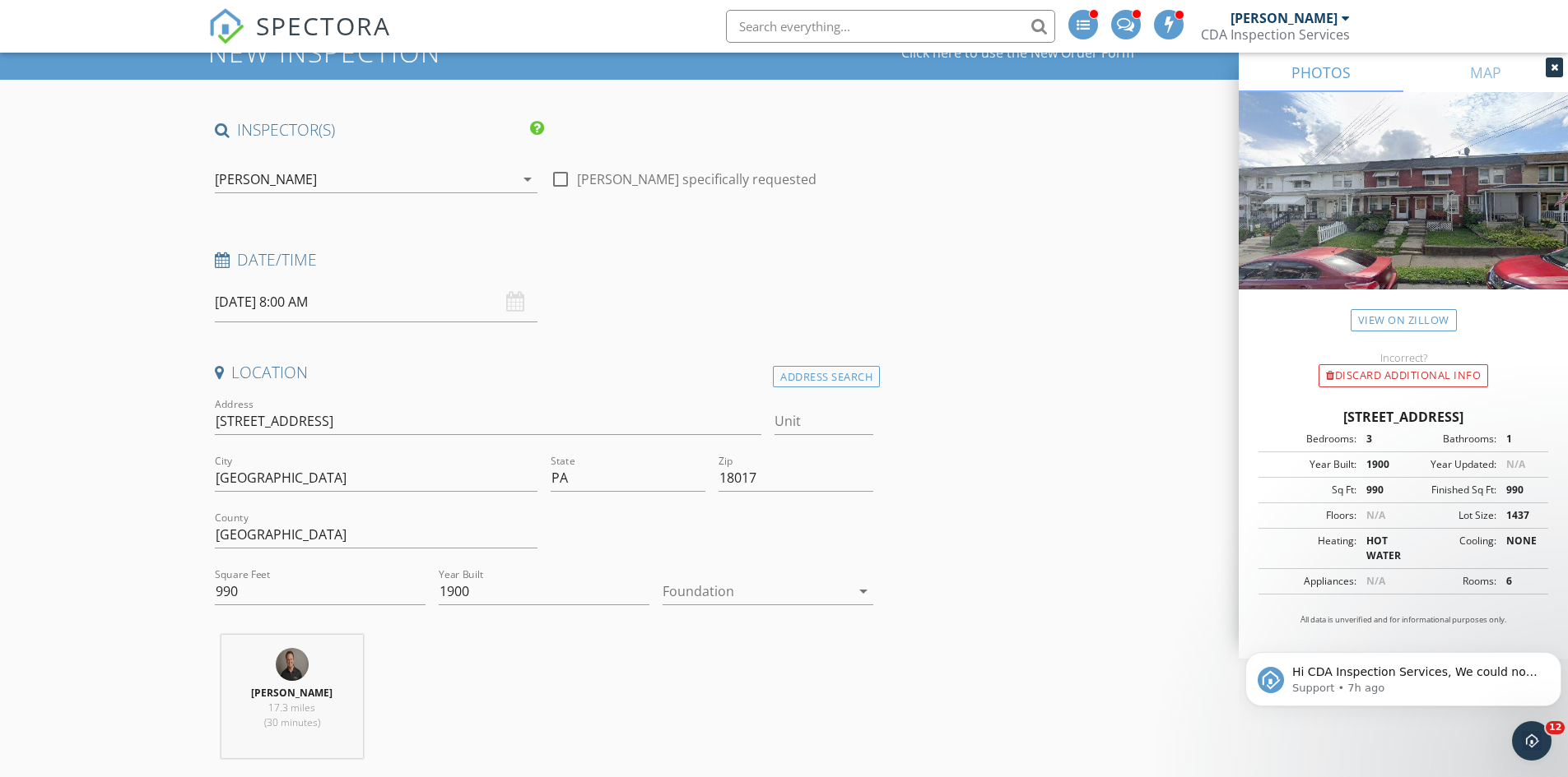
scroll to position [0, 0]
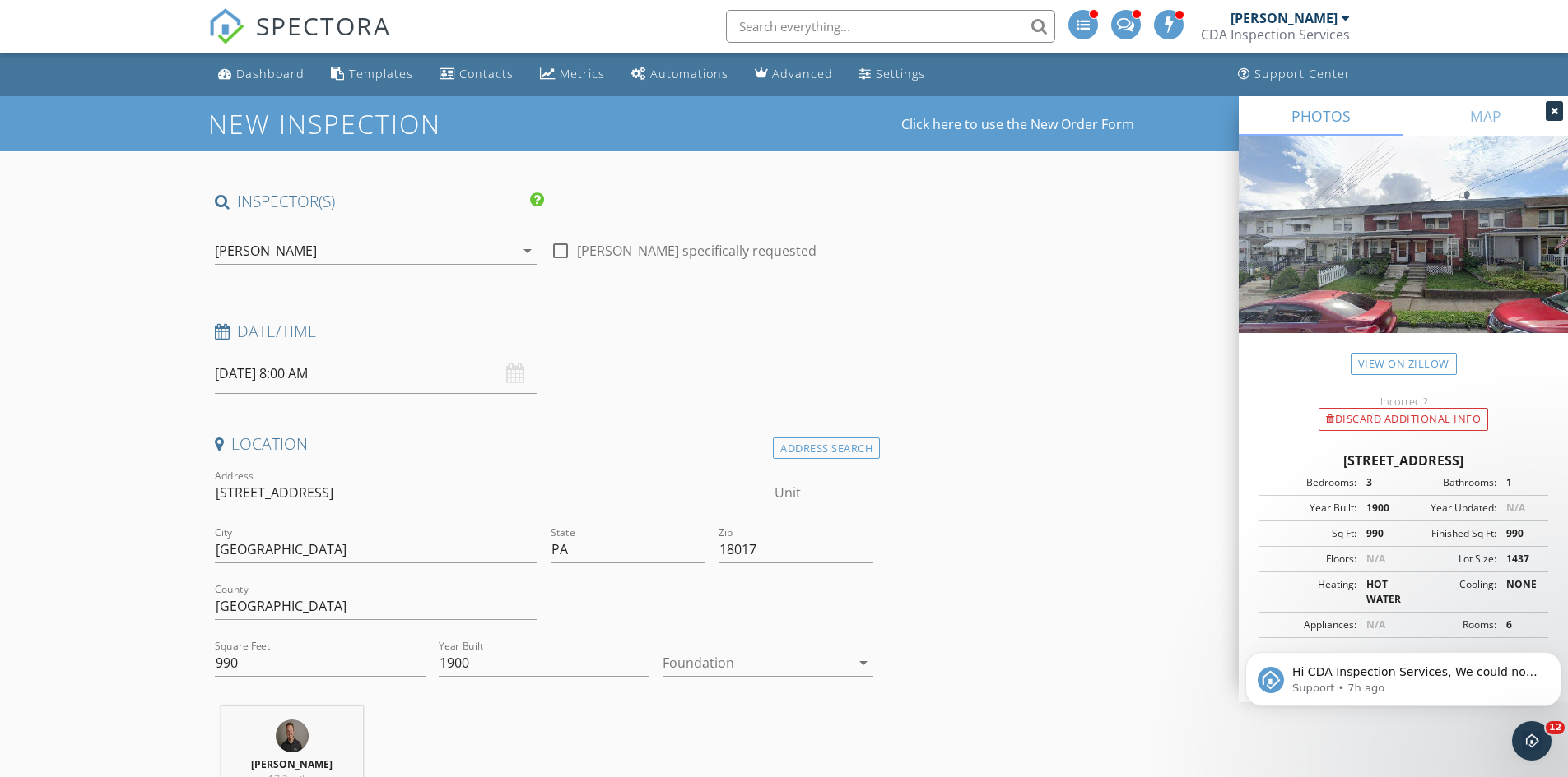
click at [288, 384] on input "09/30/2025 8:00 AM" at bounding box center [376, 374] width 323 height 40
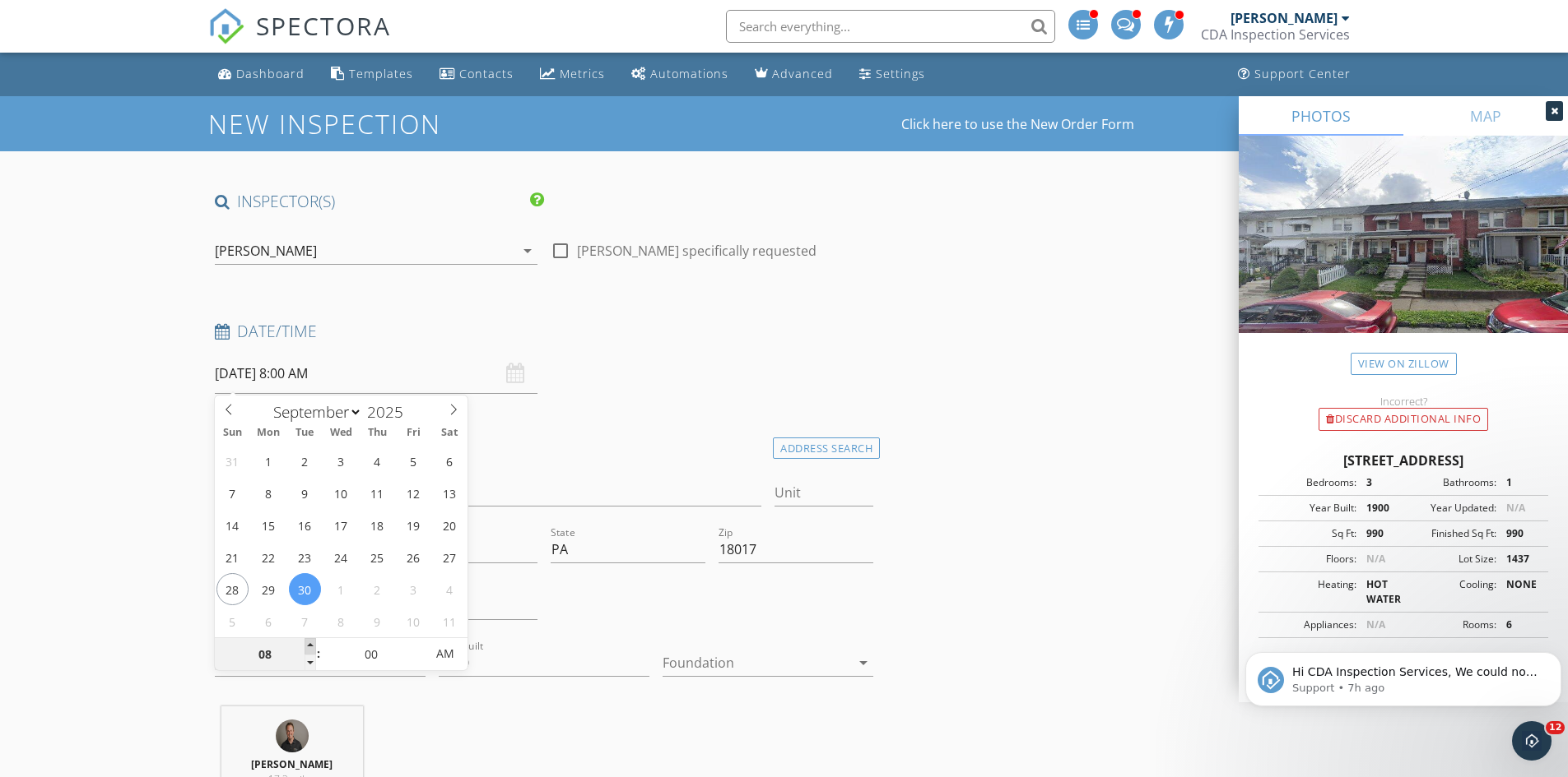
type input "09"
type input "09/30/2025 9:00 AM"
click at [310, 650] on span at bounding box center [310, 647] width 12 height 17
type input "10"
type input "09/30/2025 10:00 AM"
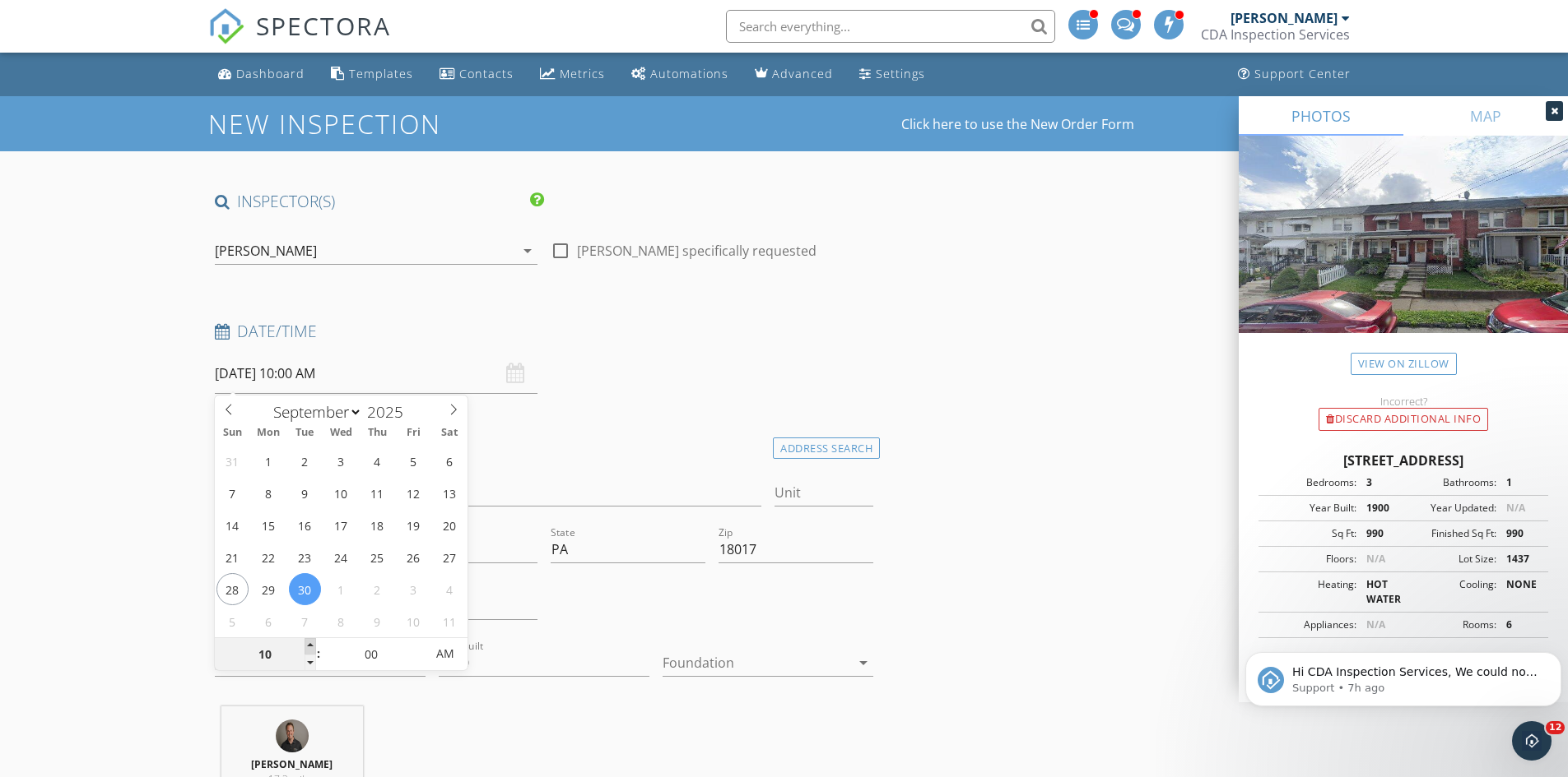
click at [310, 650] on span at bounding box center [310, 647] width 12 height 17
type input "11"
type input "09/30/2025 11:00 AM"
click at [310, 650] on span at bounding box center [310, 647] width 12 height 17
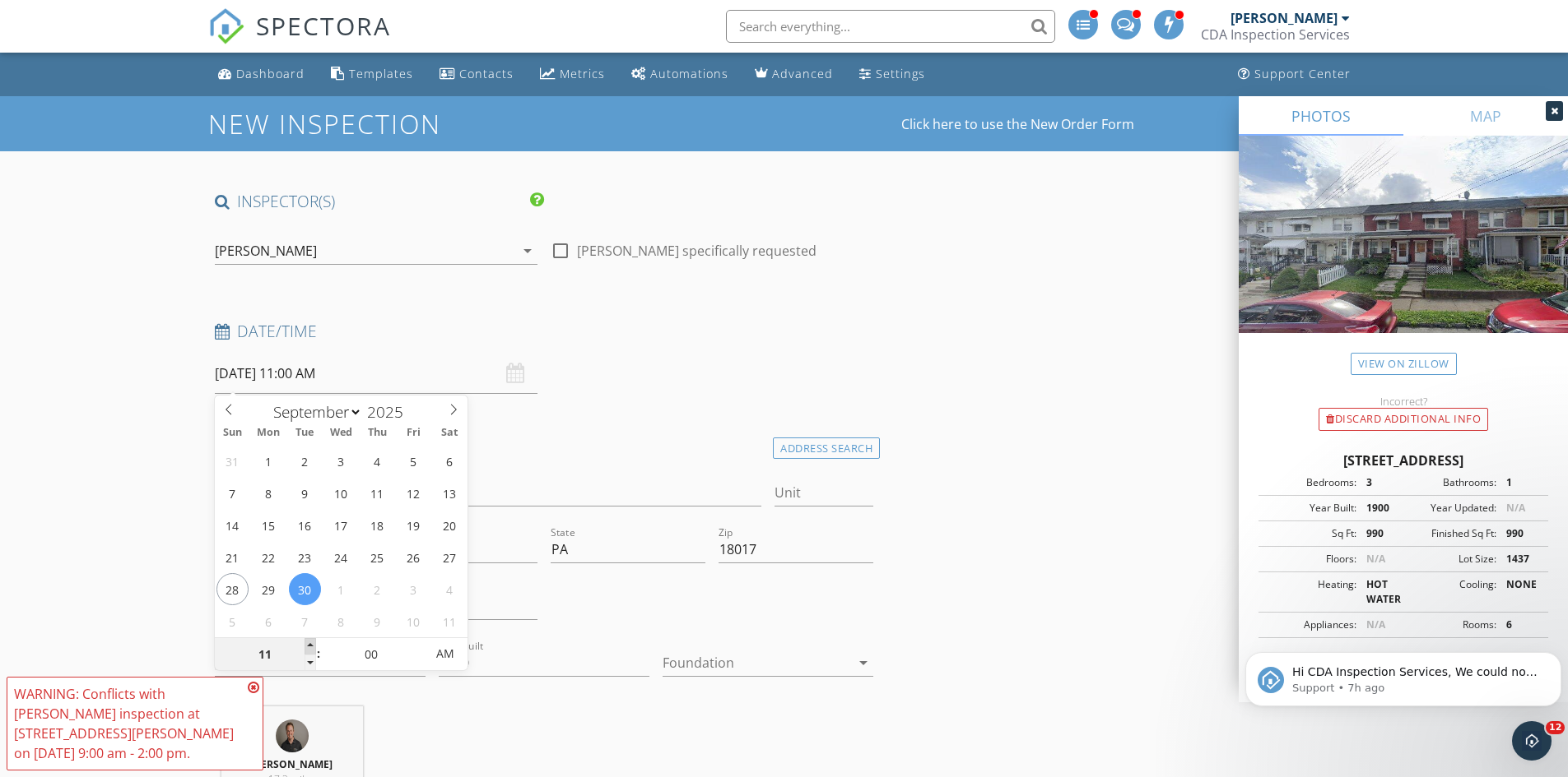
type input "12"
type input "09/30/2025 12:00 PM"
click at [310, 650] on span at bounding box center [310, 647] width 12 height 17
type input "01"
type input "09/30/2025 1:00 PM"
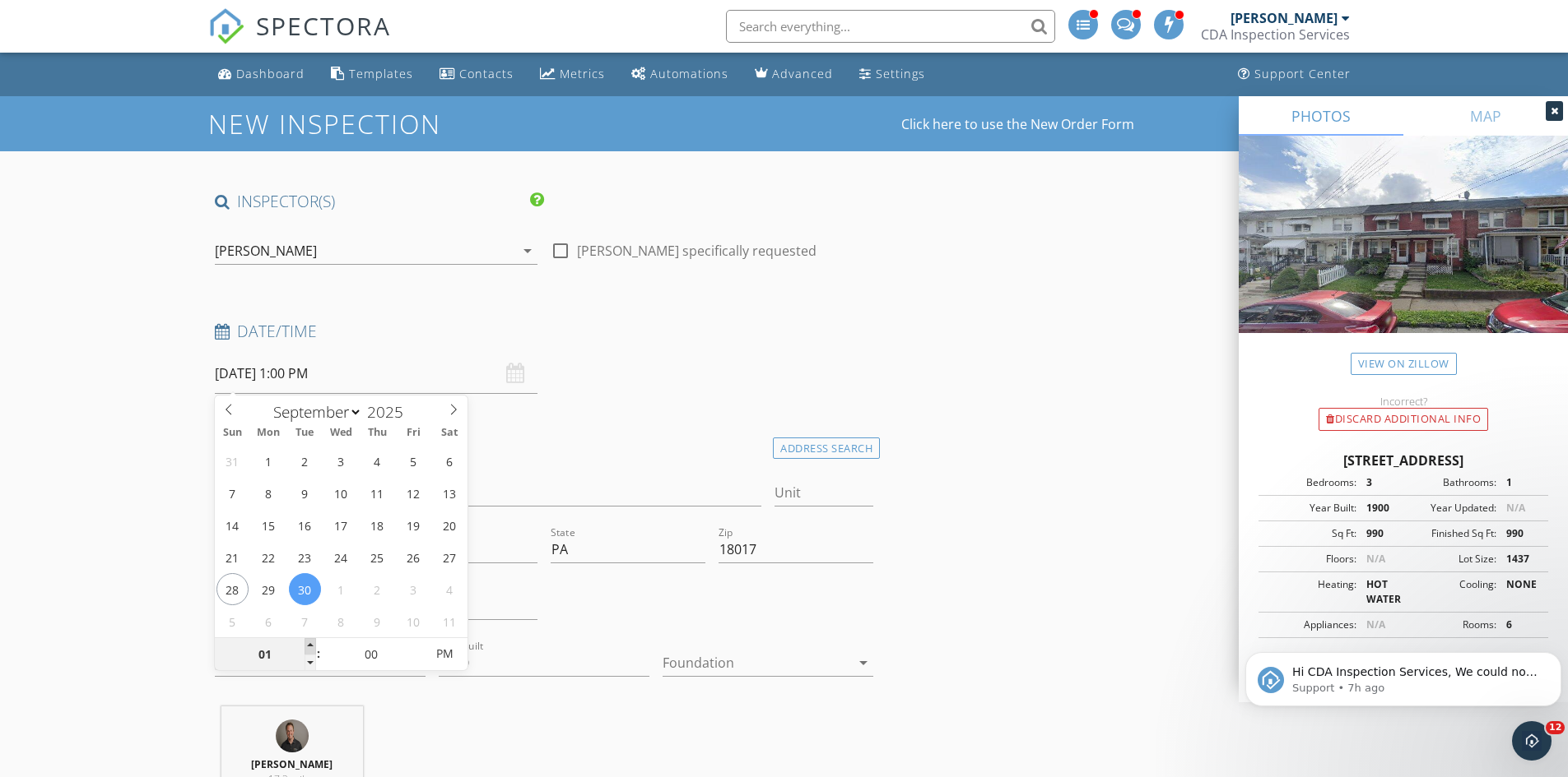
click at [310, 650] on span at bounding box center [310, 647] width 12 height 17
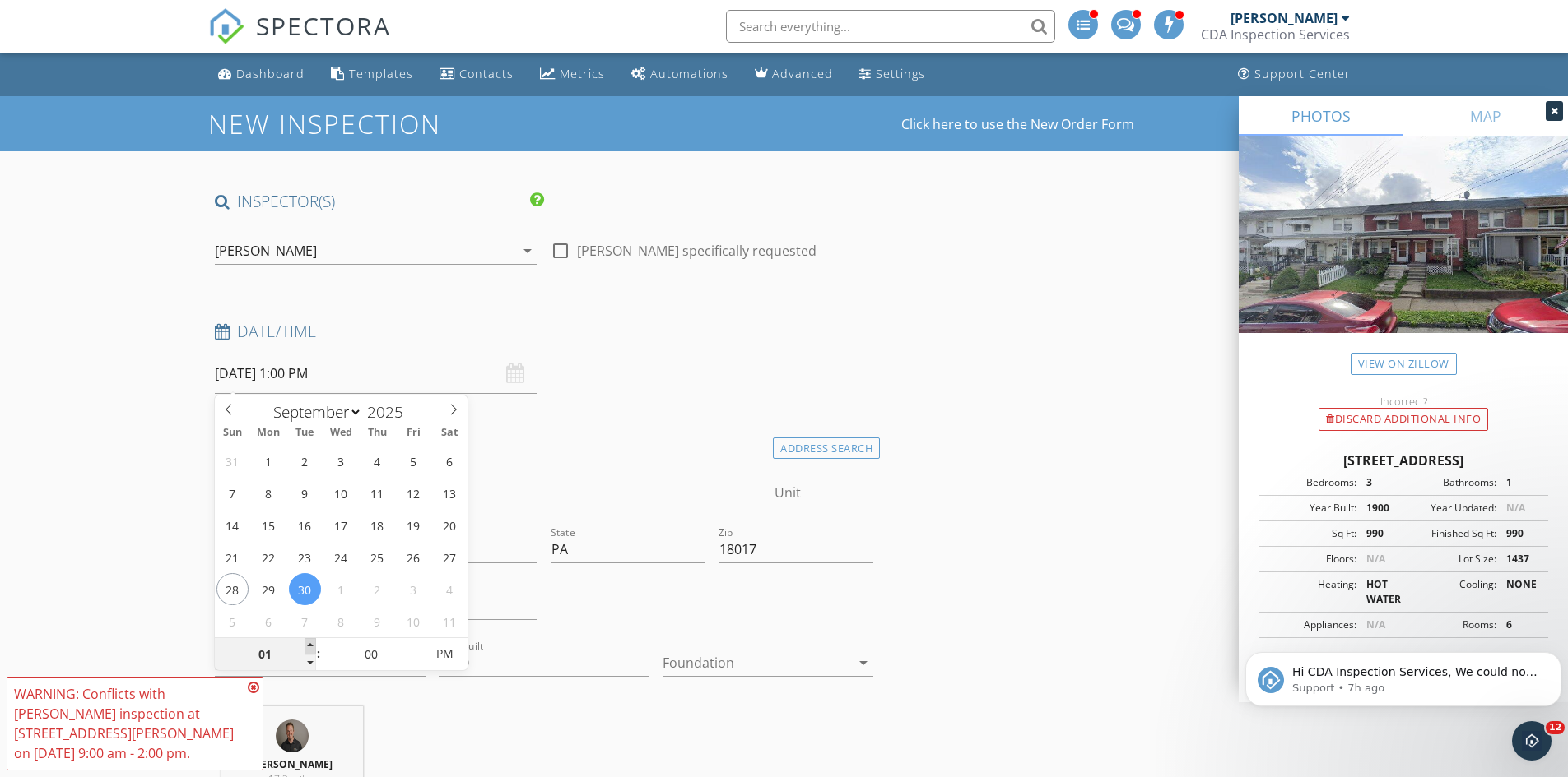
type input "02"
type input "[DATE] 2:00 PM"
click at [310, 650] on span at bounding box center [310, 647] width 12 height 17
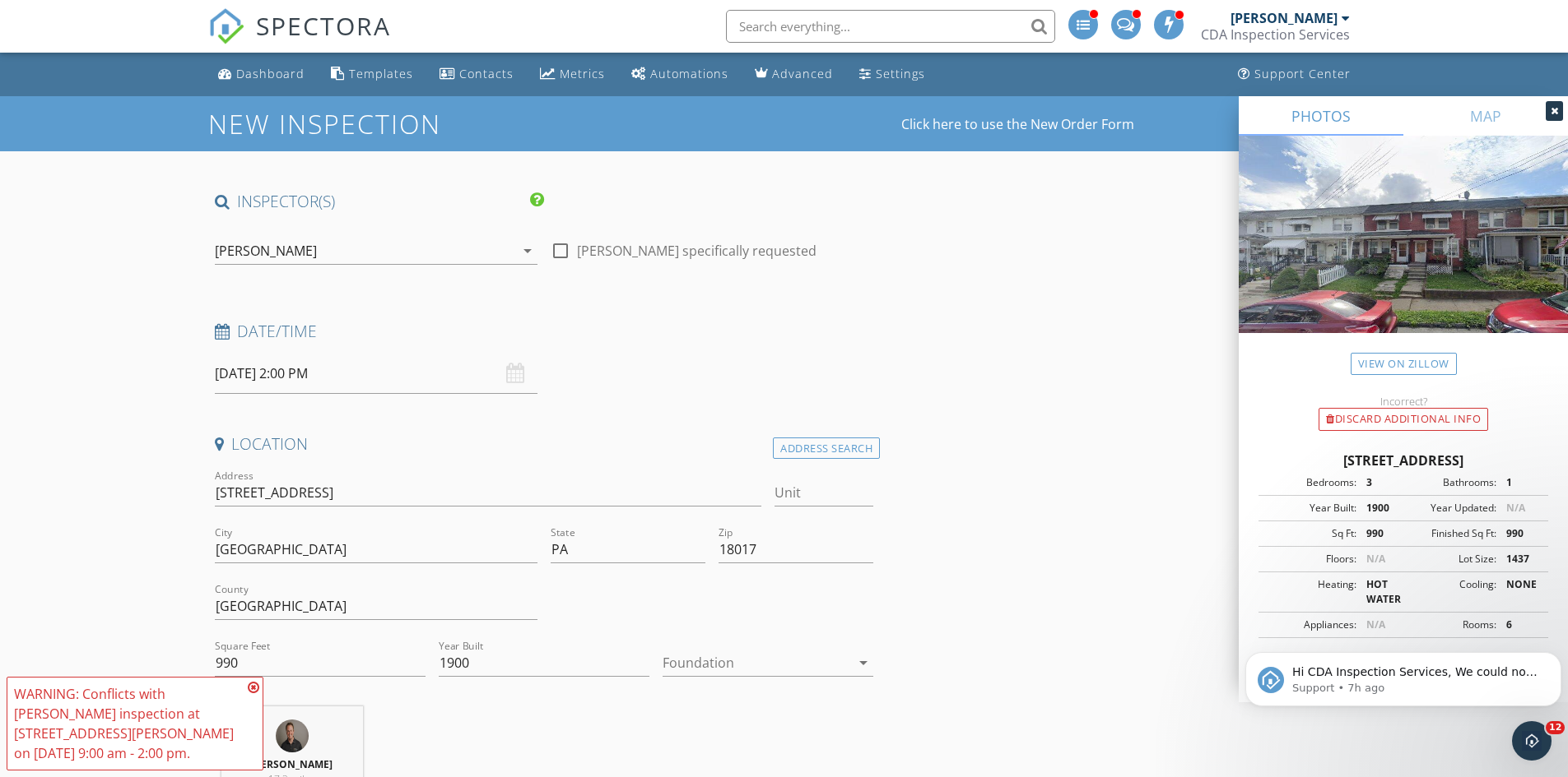
click at [259, 263] on div "[PERSON_NAME]" at bounding box center [364, 251] width 299 height 26
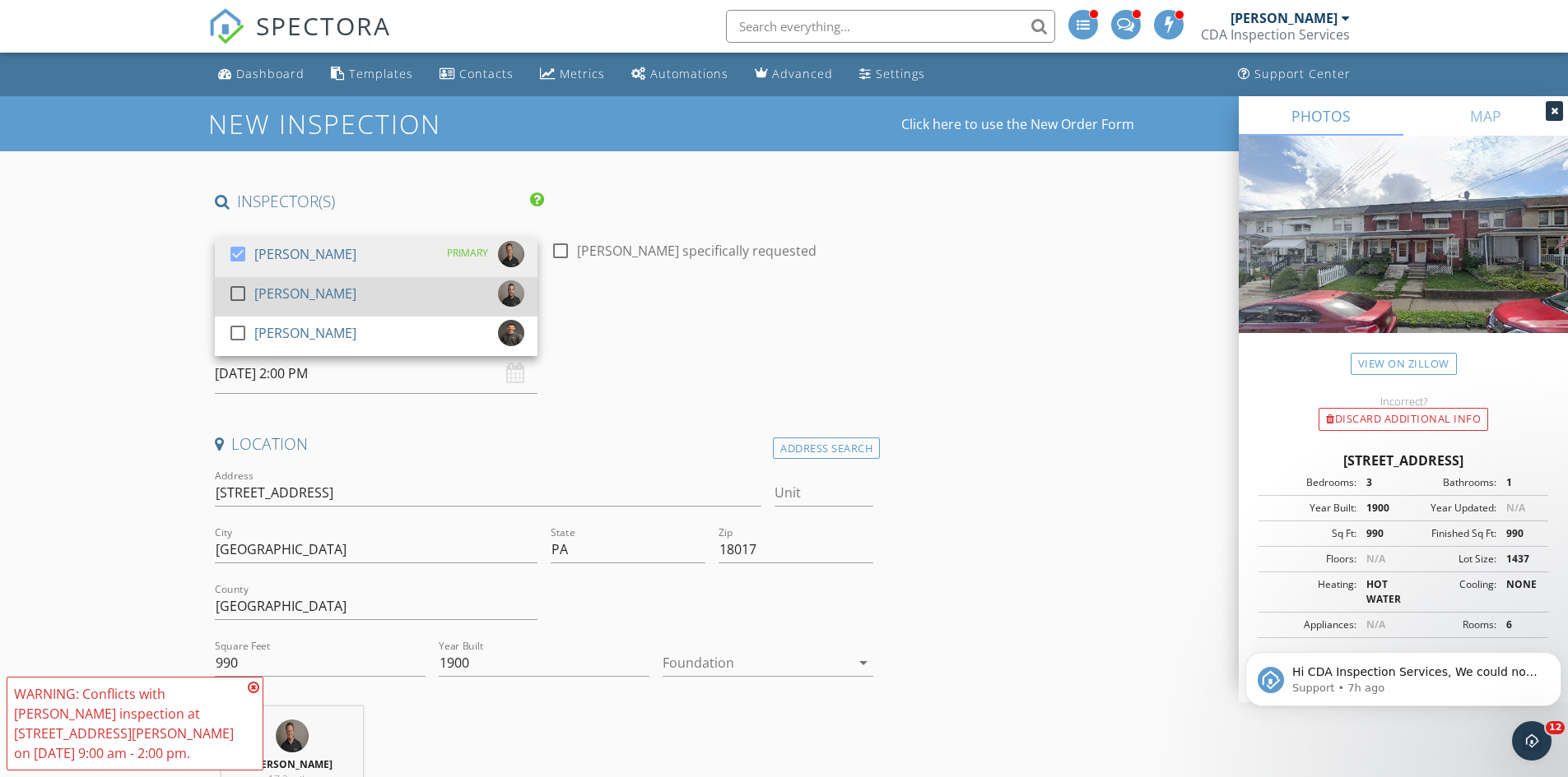
click at [230, 302] on div at bounding box center [237, 293] width 28 height 28
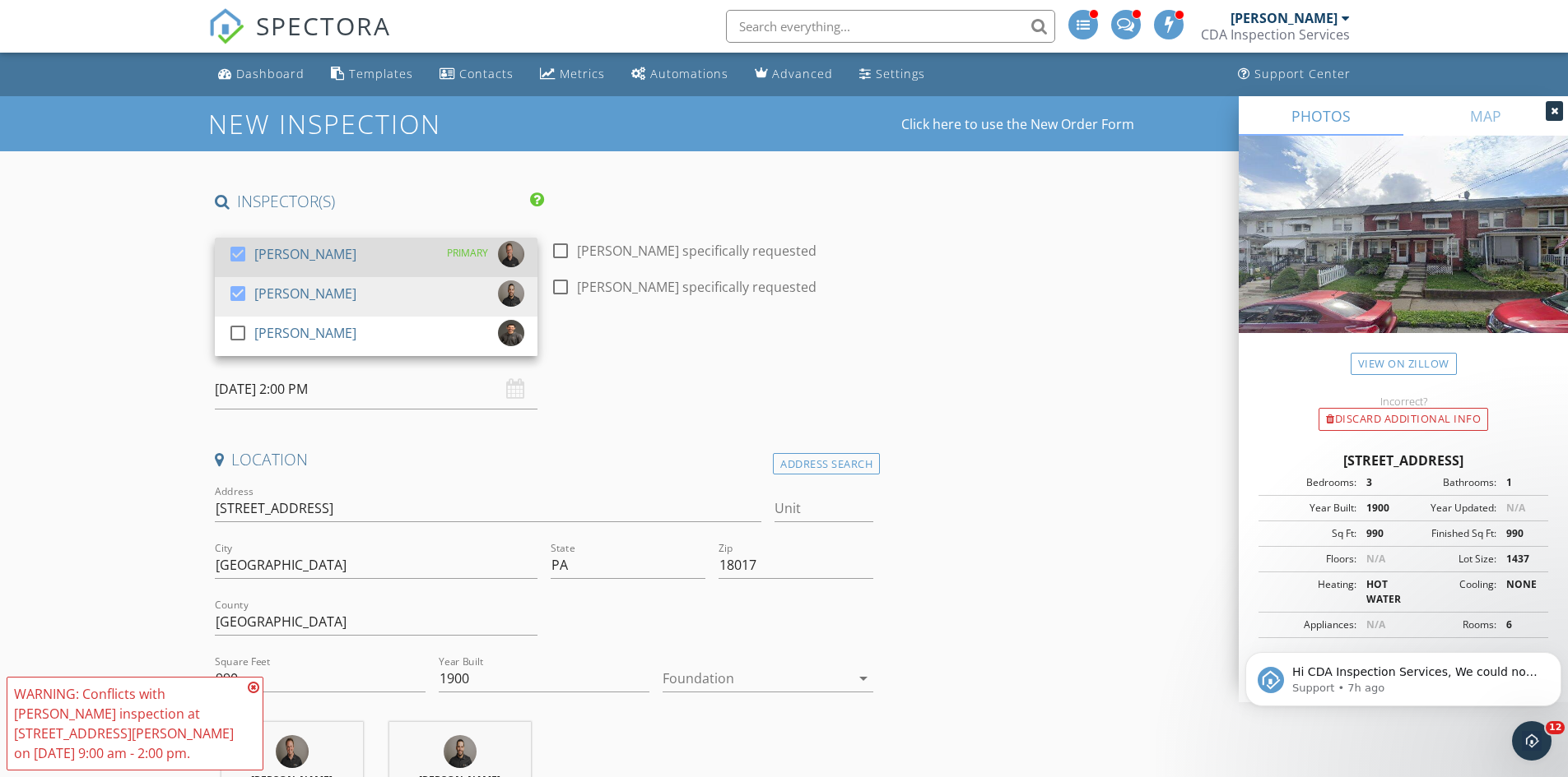
click at [238, 258] on div at bounding box center [237, 254] width 28 height 28
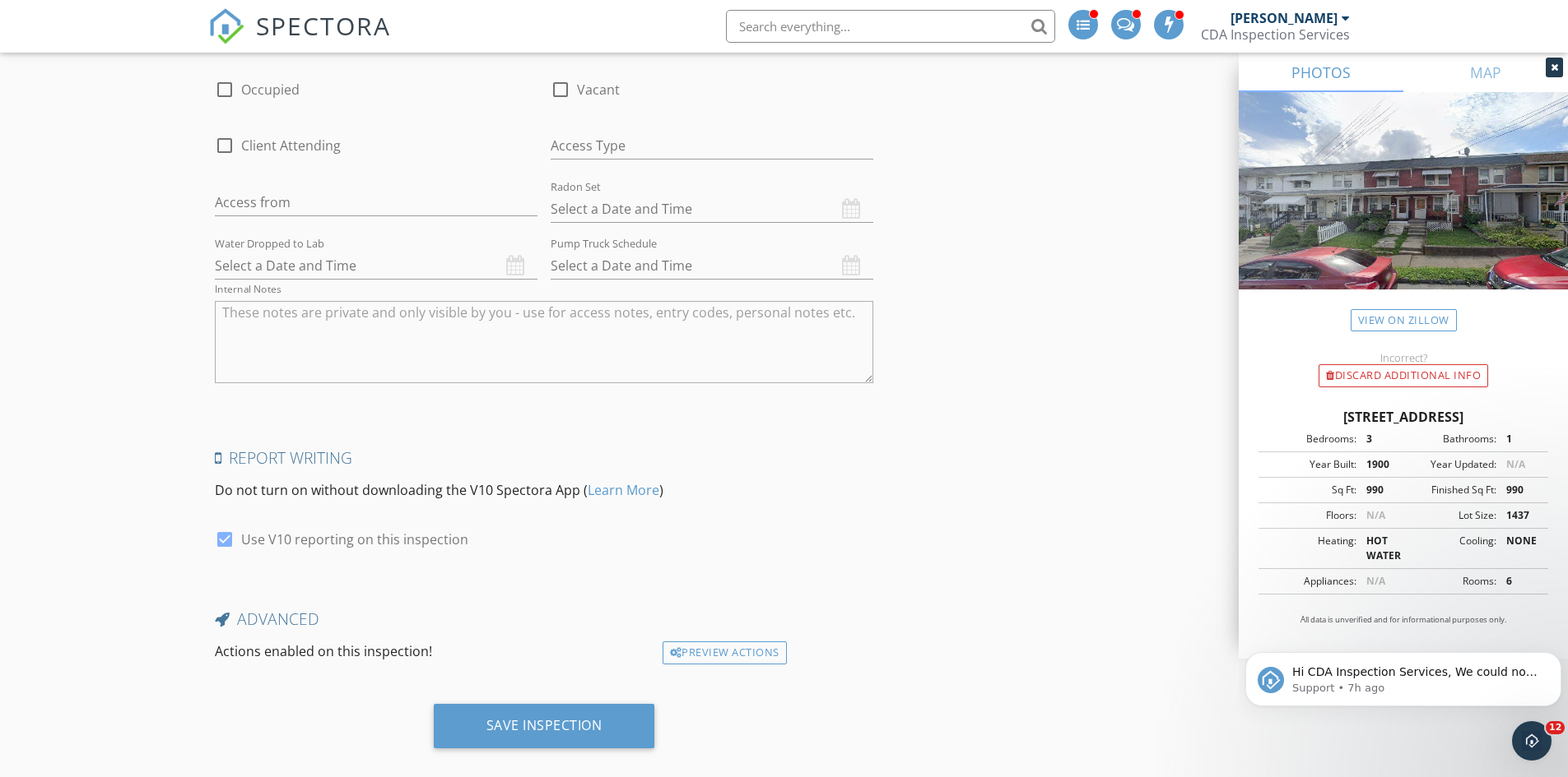
scroll to position [2861, 0]
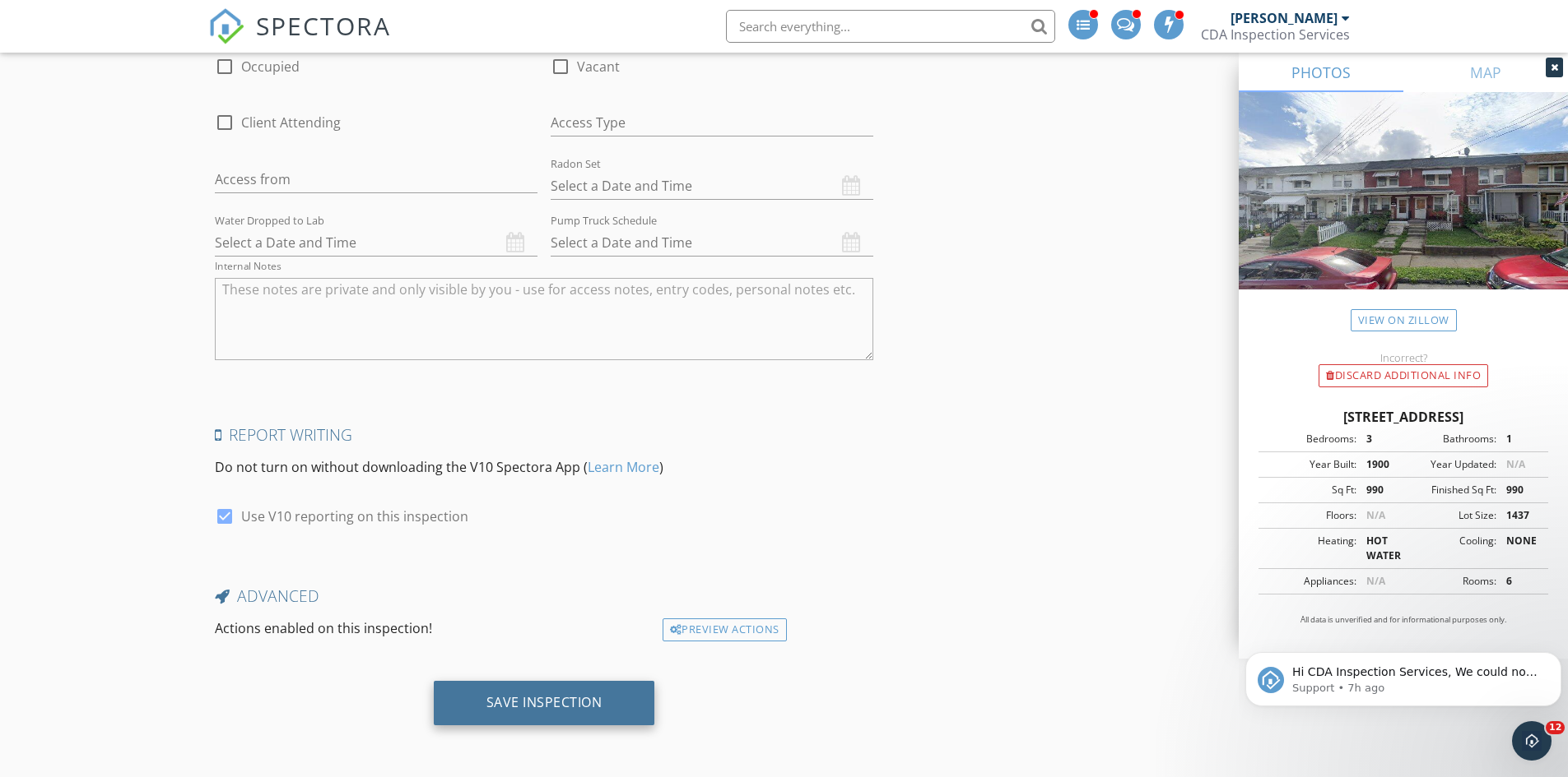
click at [594, 716] on div "Save Inspection" at bounding box center [544, 703] width 221 height 44
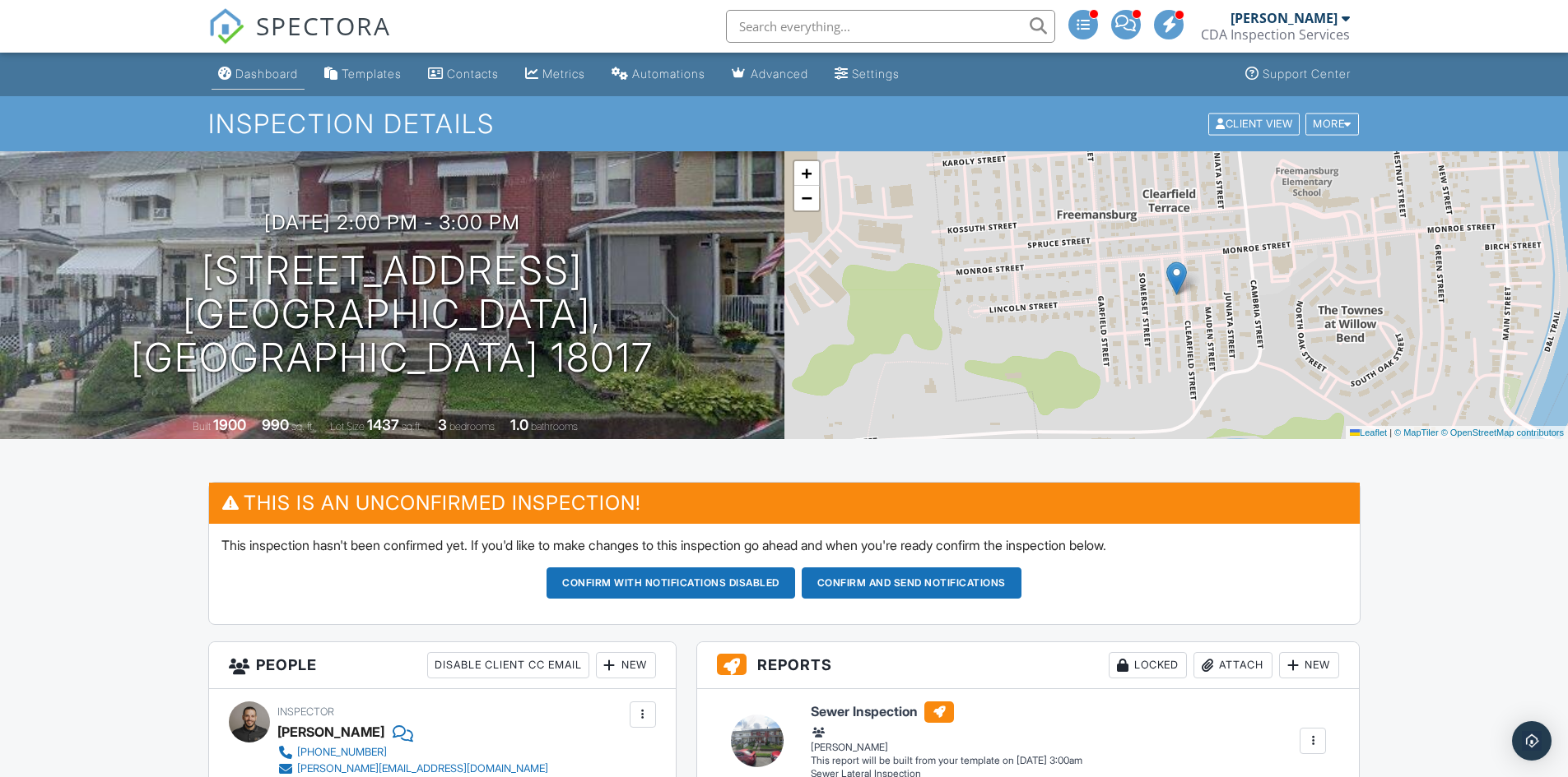
click at [231, 71] on div "Dashboard" at bounding box center [225, 73] width 14 height 13
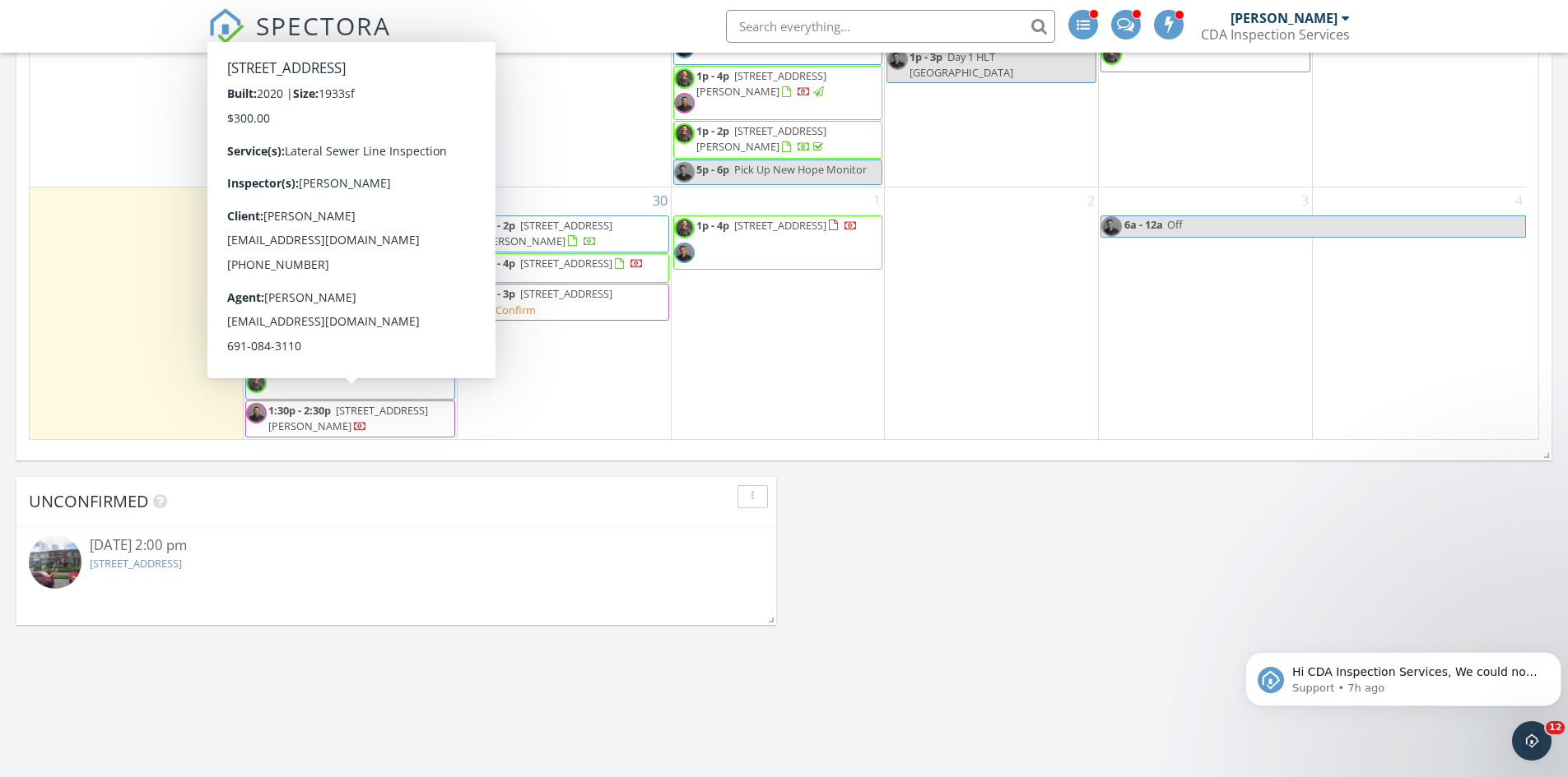
scroll to position [955, 0]
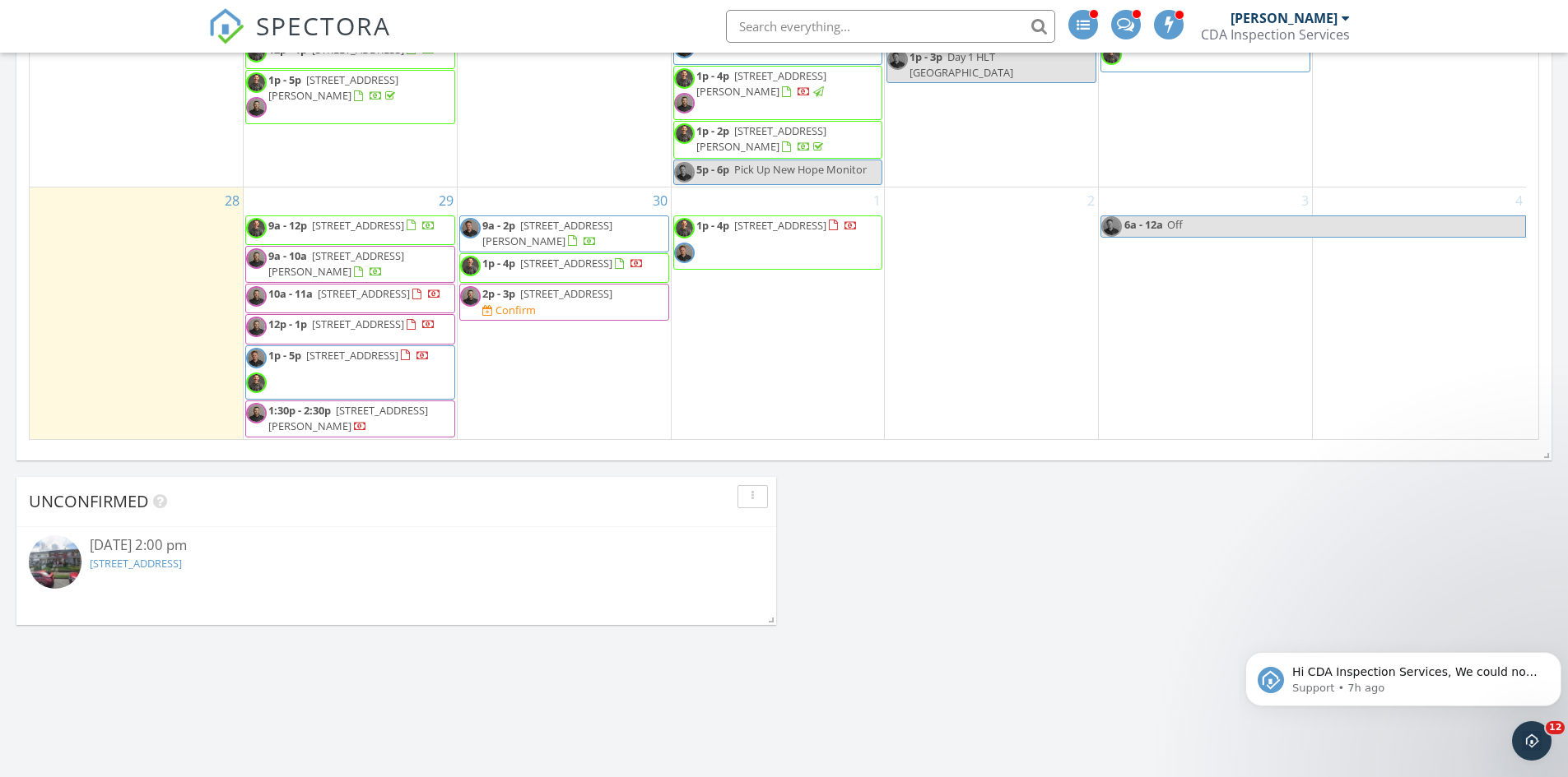
click at [932, 600] on div "Today Dustin Kapustiak No results found New Inspection New Quote Map + − Leafle…" at bounding box center [784, 78] width 1568 height 1867
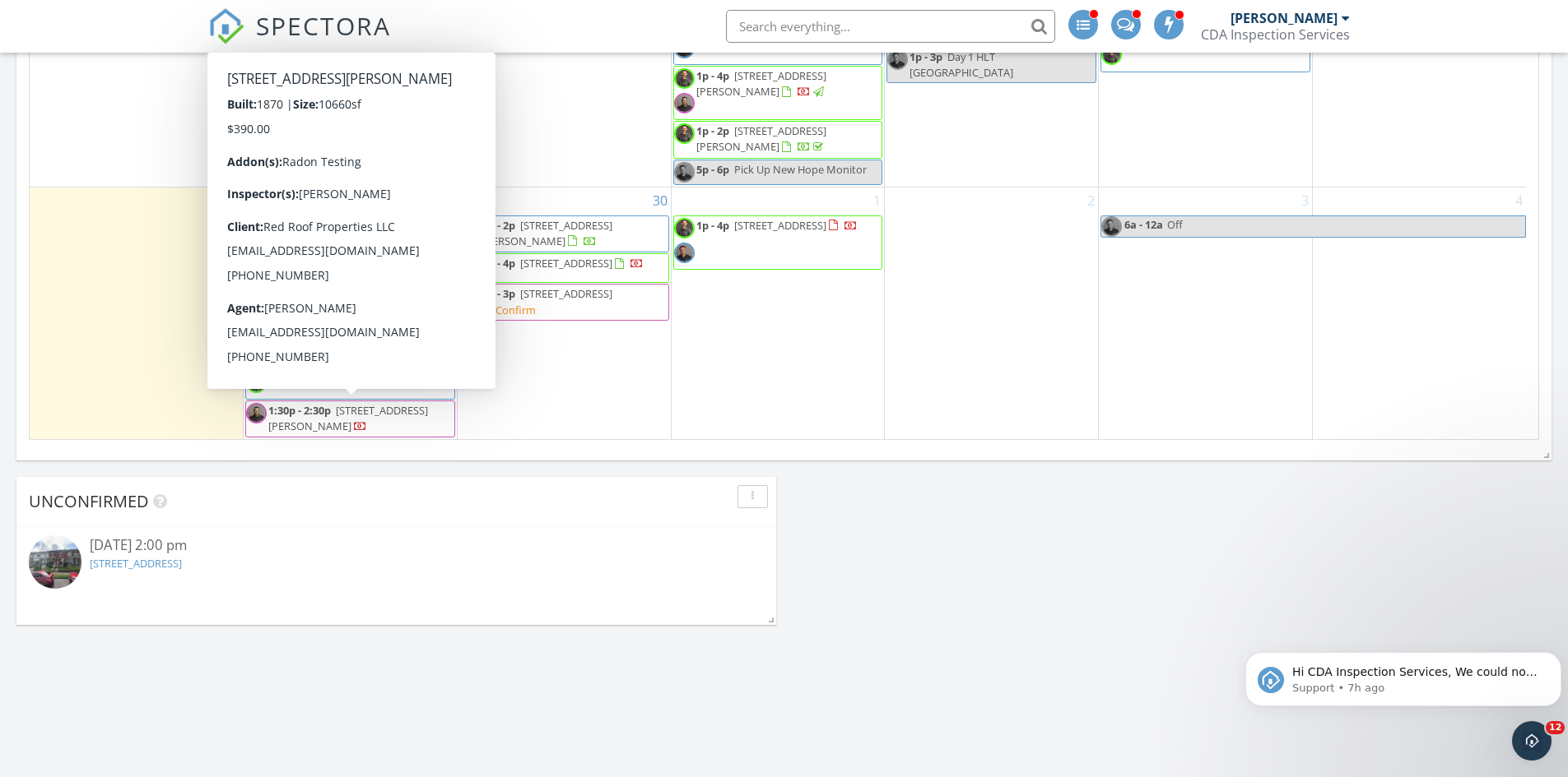
click at [972, 589] on div "Today Dustin Kapustiak No results found New Inspection New Quote Map + − Leafle…" at bounding box center [784, 78] width 1568 height 1867
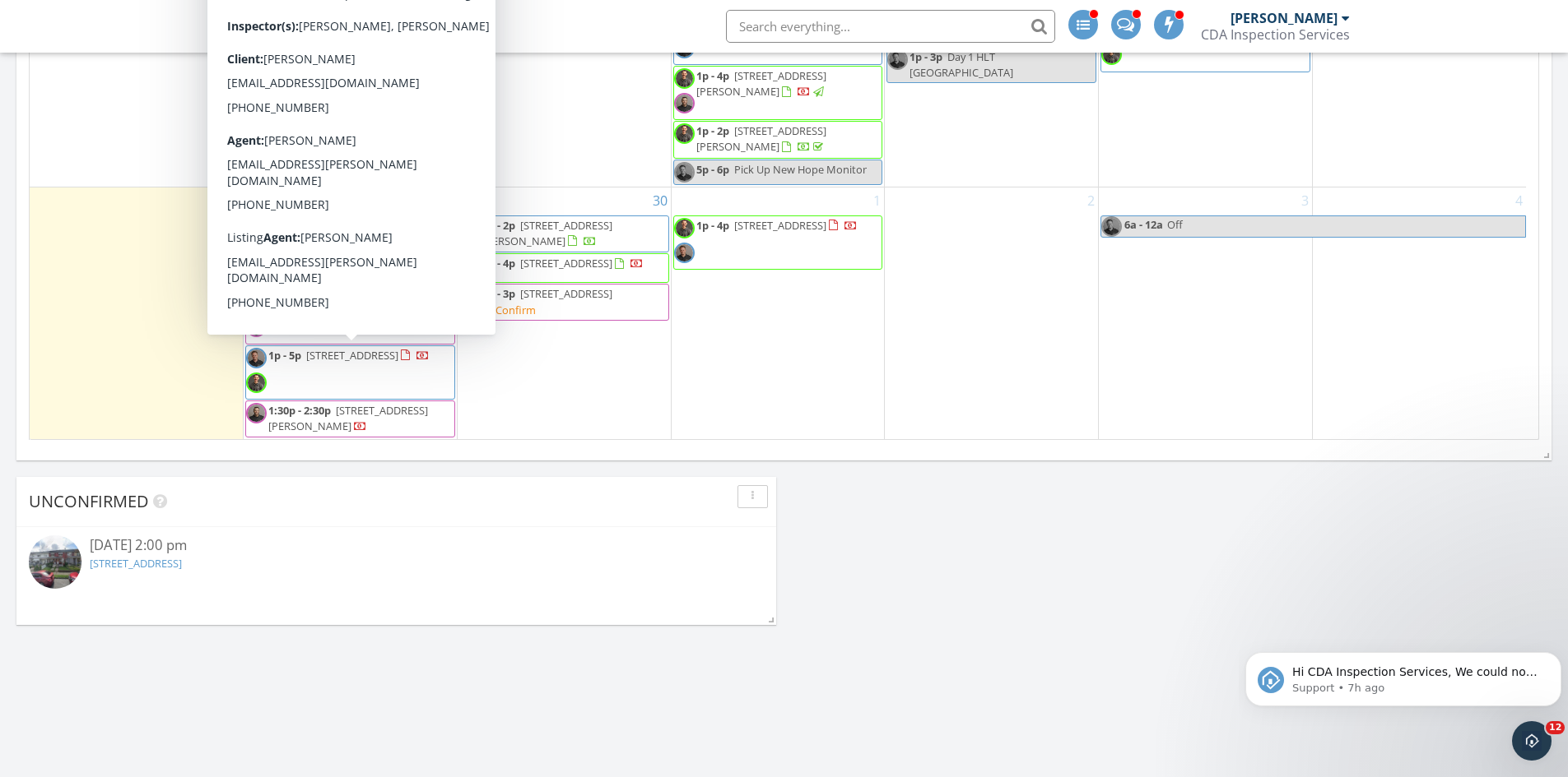
click at [364, 374] on span "1p - 5p 5 Cog Cir, Easton 18045" at bounding box center [337, 372] width 184 height 49
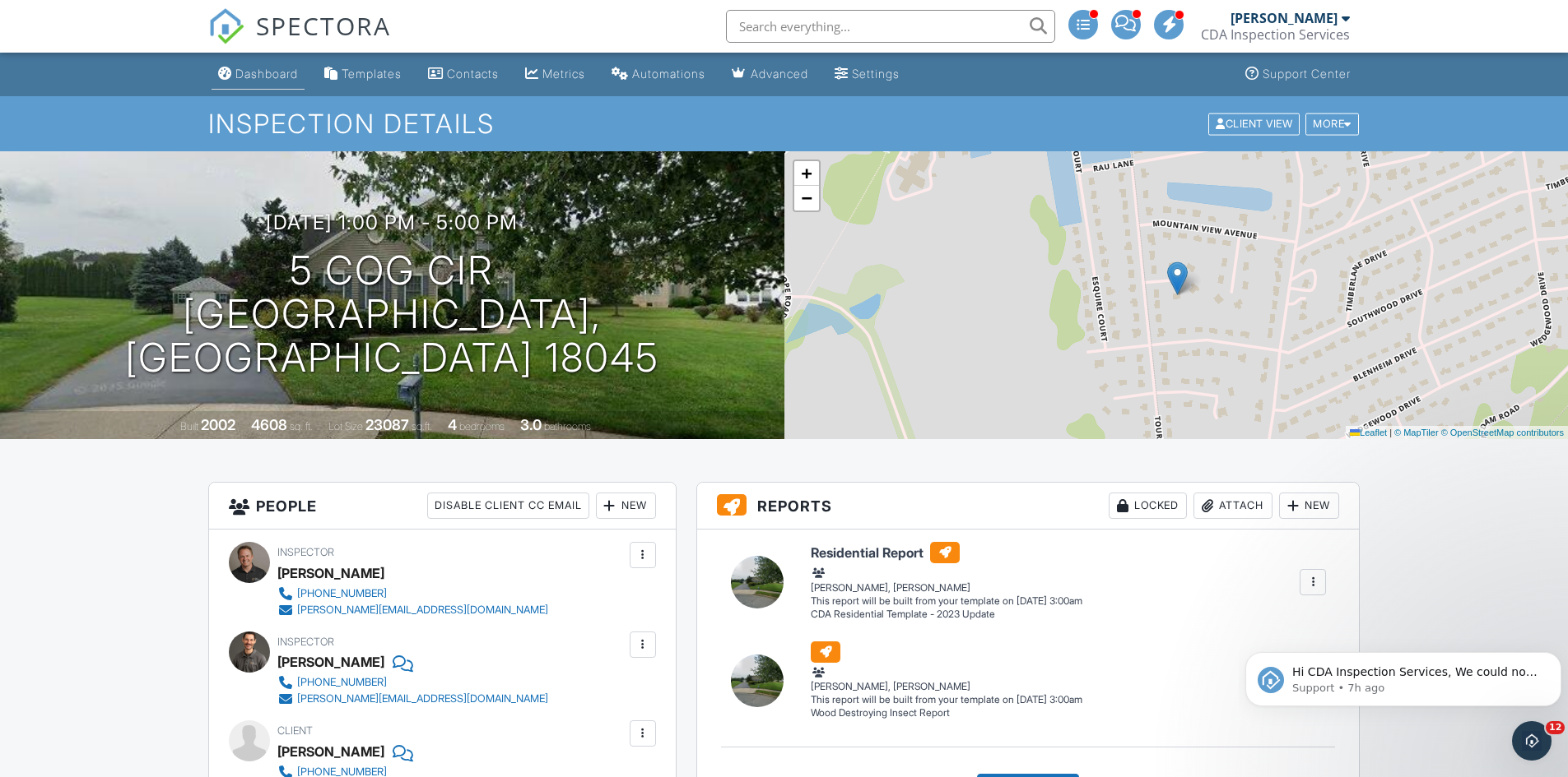
click at [255, 75] on div "Dashboard" at bounding box center [267, 73] width 63 height 14
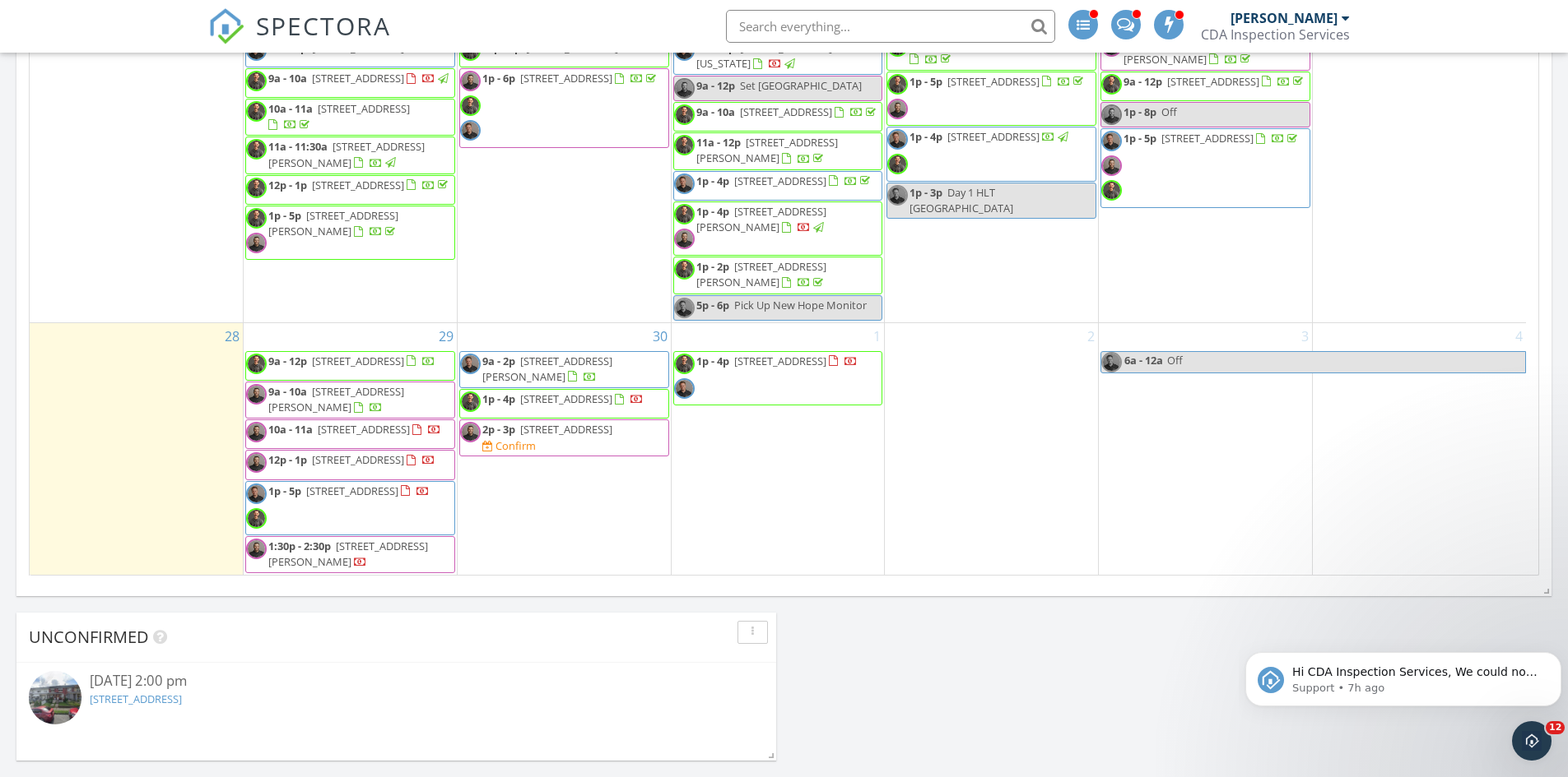
scroll to position [905, 0]
